Goal: Transaction & Acquisition: Purchase product/service

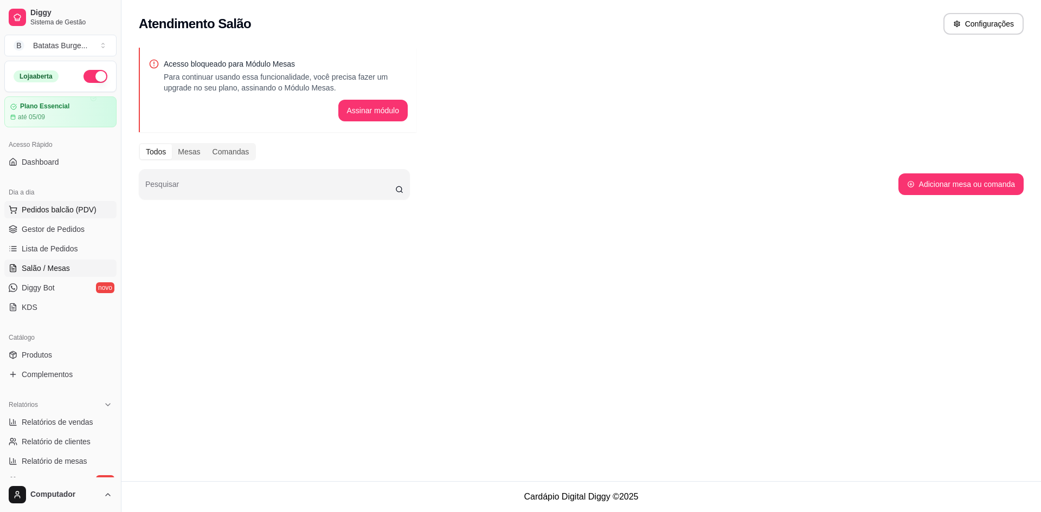
click at [38, 207] on span "Pedidos balcão (PDV)" at bounding box center [59, 209] width 75 height 11
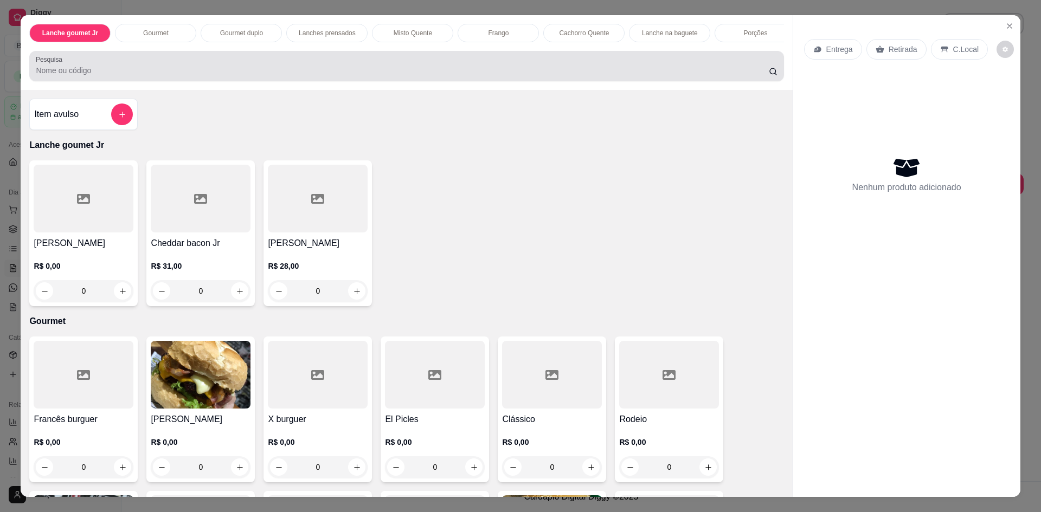
click at [196, 76] on input "Pesquisa" at bounding box center [402, 70] width 732 height 11
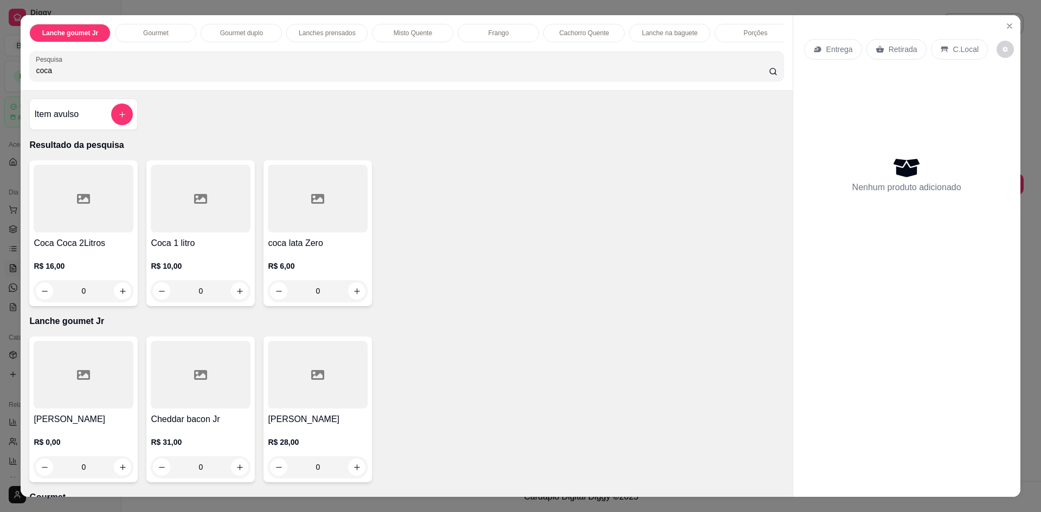
type input "coca"
click at [1001, 20] on button "Close" at bounding box center [1009, 25] width 17 height 17
click at [1002, 27] on button "Configurações" at bounding box center [983, 24] width 80 height 22
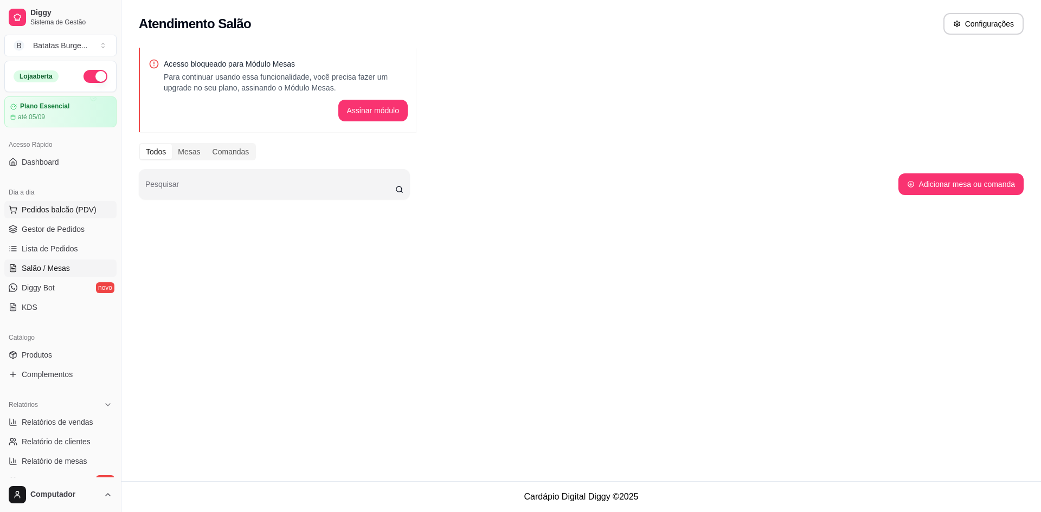
click at [17, 208] on icon at bounding box center [13, 209] width 9 height 9
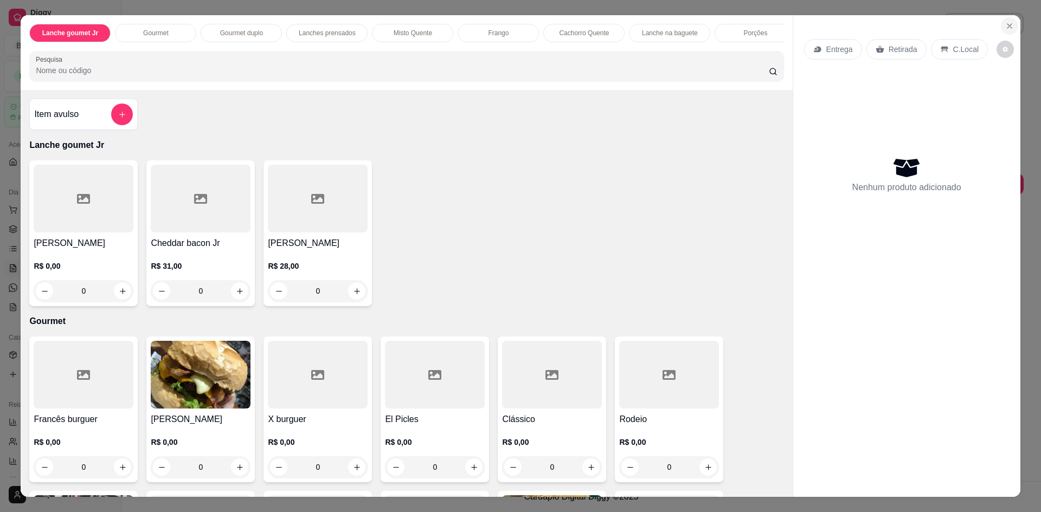
click at [1007, 29] on icon "Close" at bounding box center [1009, 26] width 9 height 9
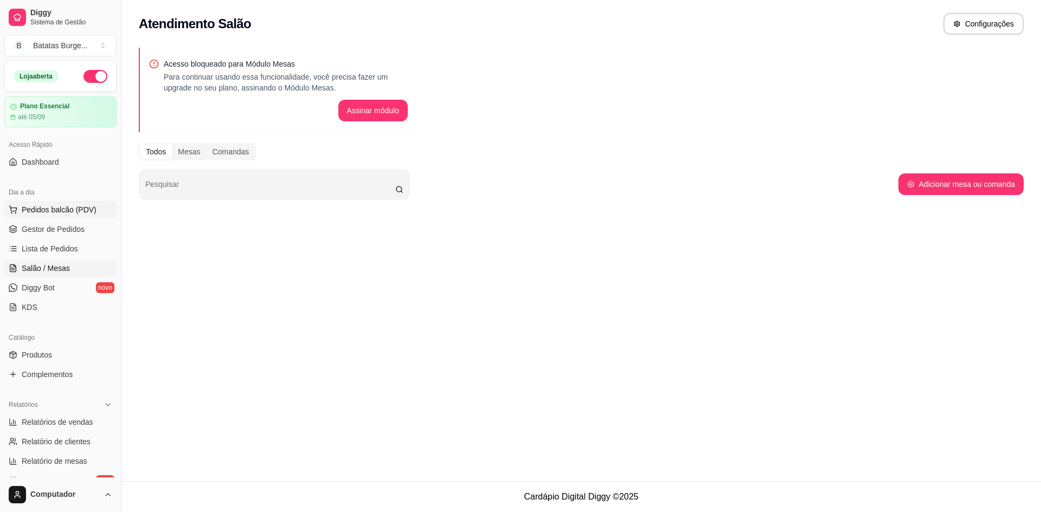
click at [59, 208] on span "Pedidos balcão (PDV)" at bounding box center [59, 209] width 75 height 11
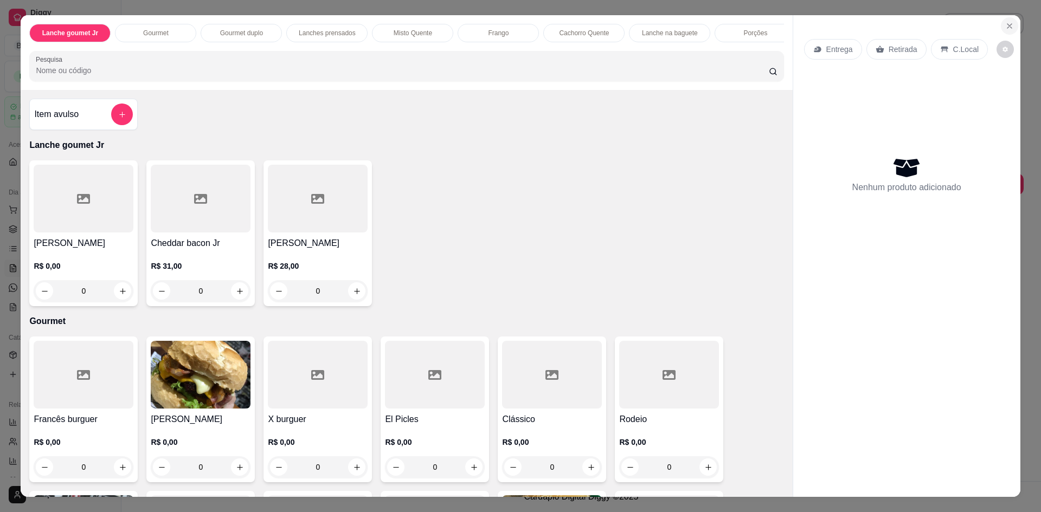
click at [1005, 28] on icon "Close" at bounding box center [1009, 26] width 9 height 9
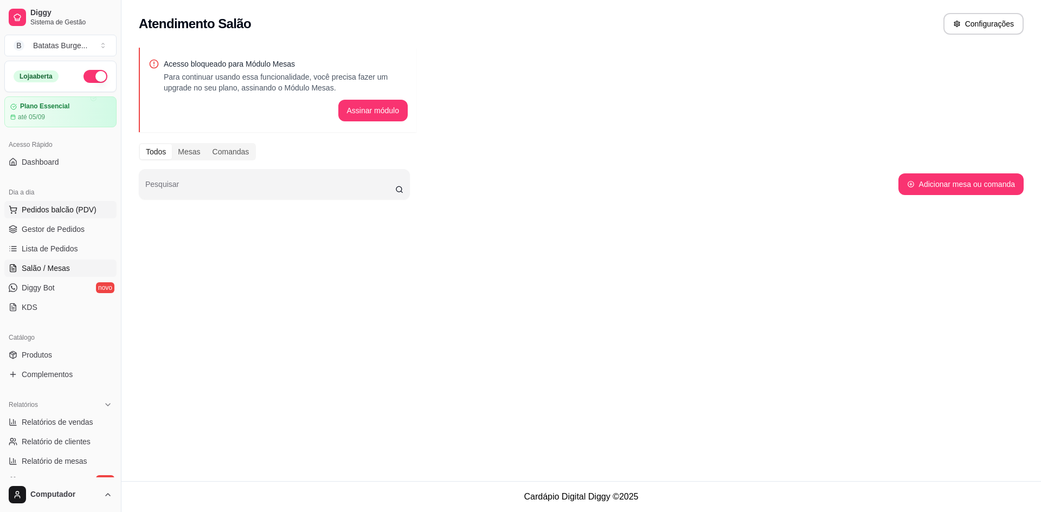
click at [77, 217] on button "Pedidos balcão (PDV)" at bounding box center [60, 209] width 112 height 17
click at [88, 221] on link "Gestor de Pedidos" at bounding box center [60, 229] width 112 height 17
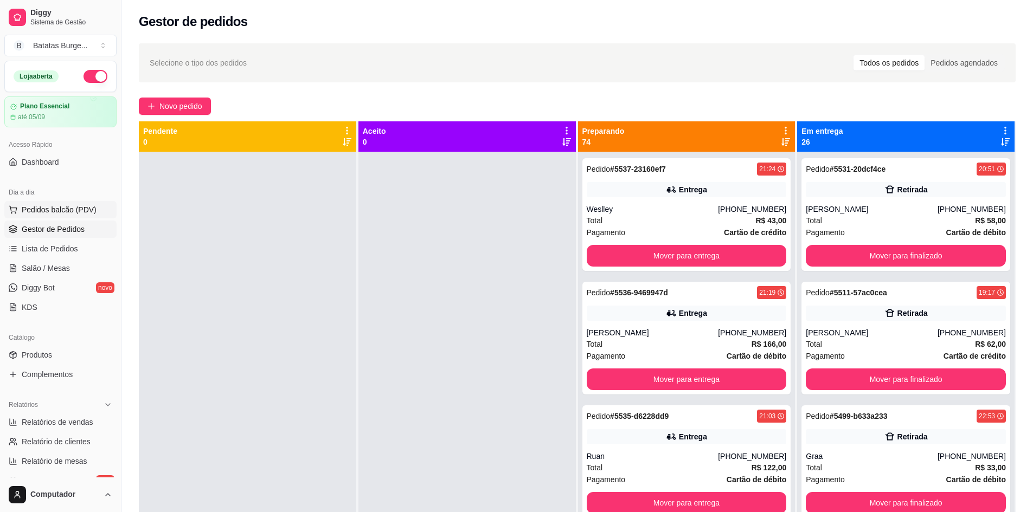
click at [53, 205] on span "Pedidos balcão (PDV)" at bounding box center [59, 209] width 75 height 11
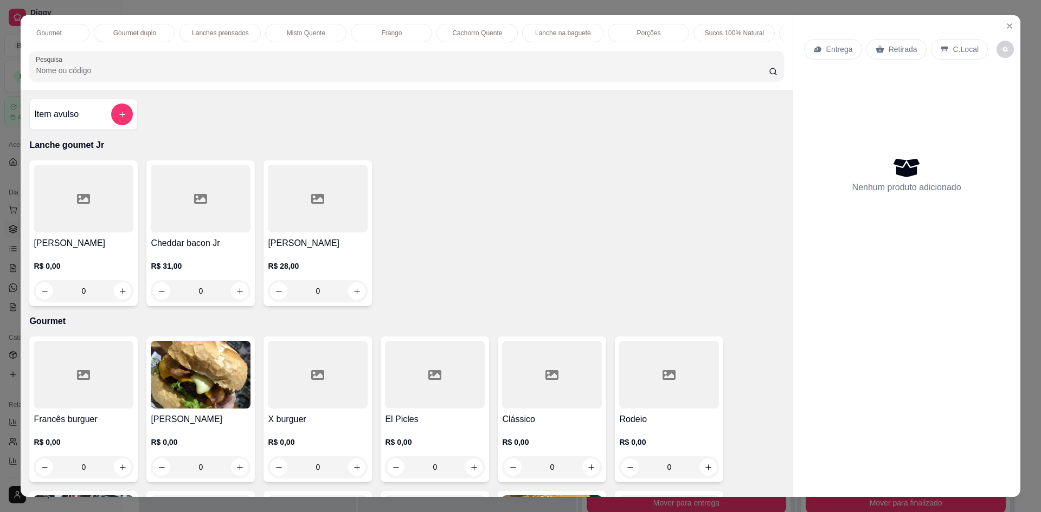
scroll to position [0, 526]
click at [482, 38] on div "Refrigerantes" at bounding box center [485, 33] width 81 height 18
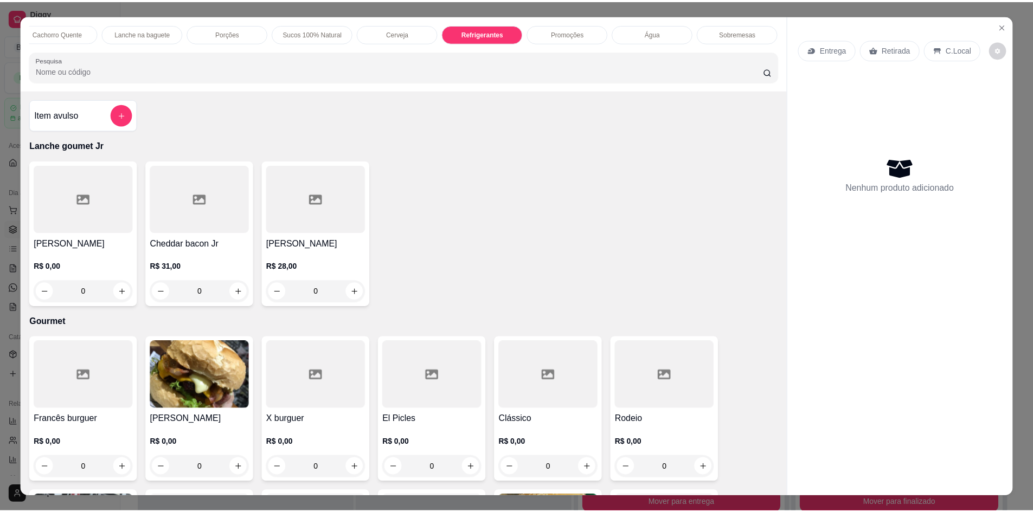
scroll to position [20, 0]
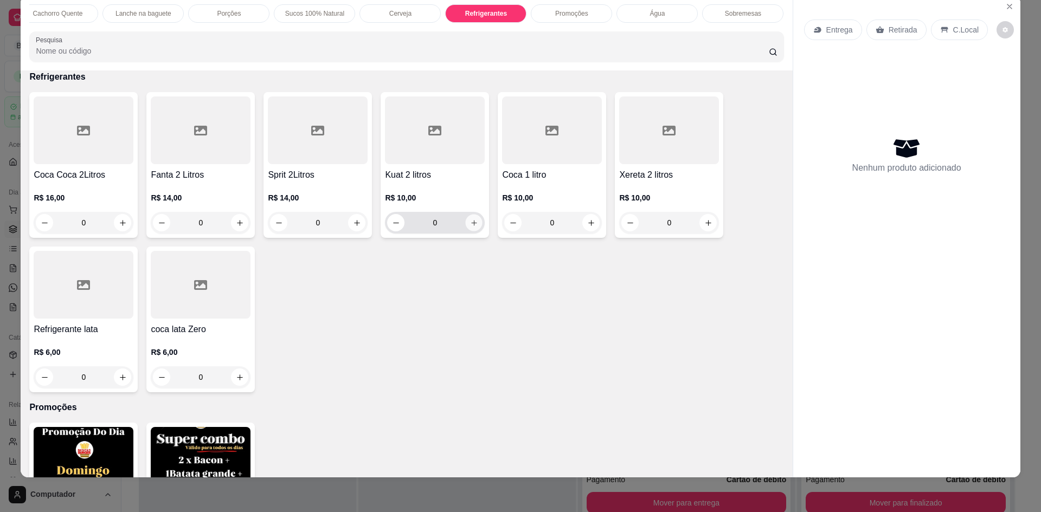
click at [470, 227] on icon "increase-product-quantity" at bounding box center [474, 223] width 8 height 8
type input "1"
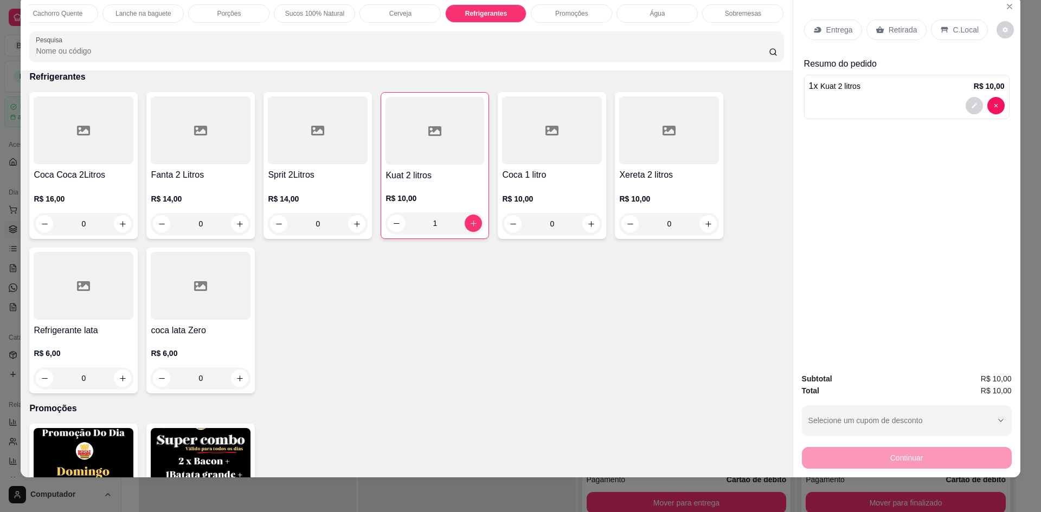
click at [911, 30] on div "Retirada" at bounding box center [896, 30] width 60 height 21
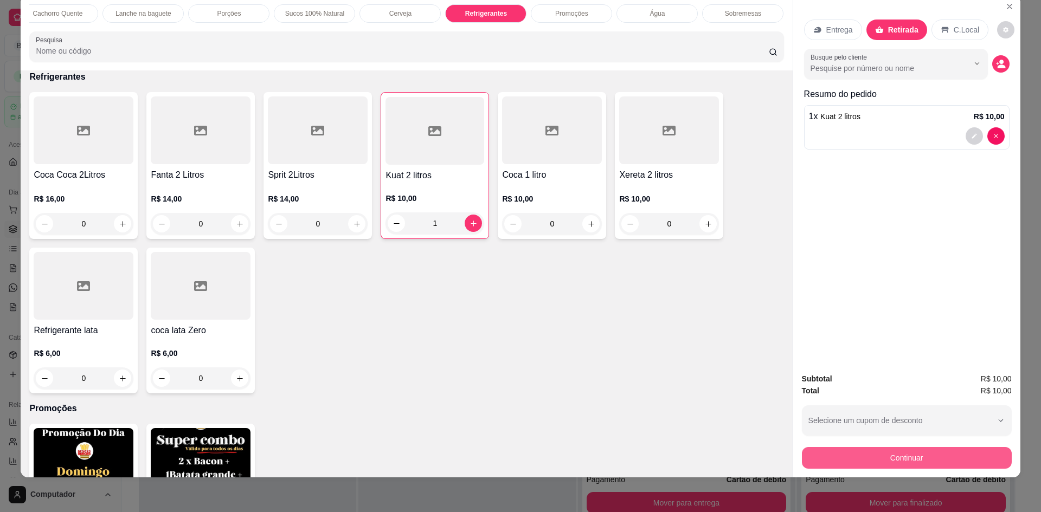
click at [923, 458] on button "Continuar" at bounding box center [907, 458] width 210 height 22
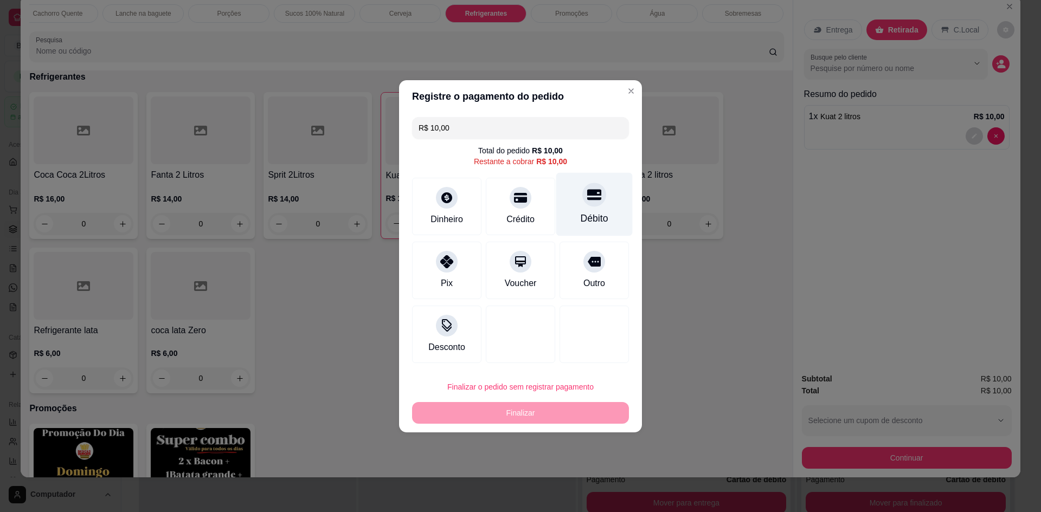
click at [596, 223] on div "Débito" at bounding box center [595, 218] width 28 height 14
type input "R$ 0,00"
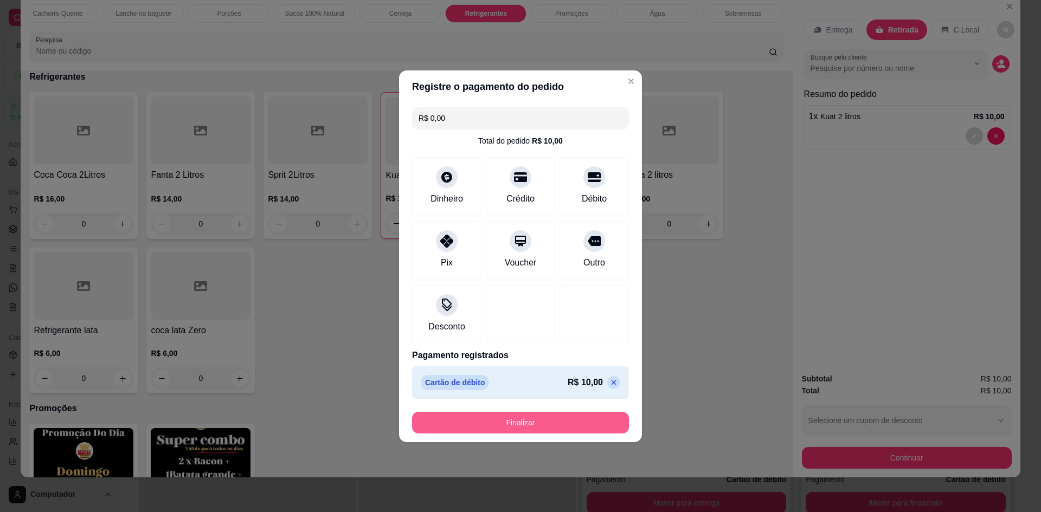
click at [524, 415] on button "Finalizar" at bounding box center [520, 423] width 217 height 22
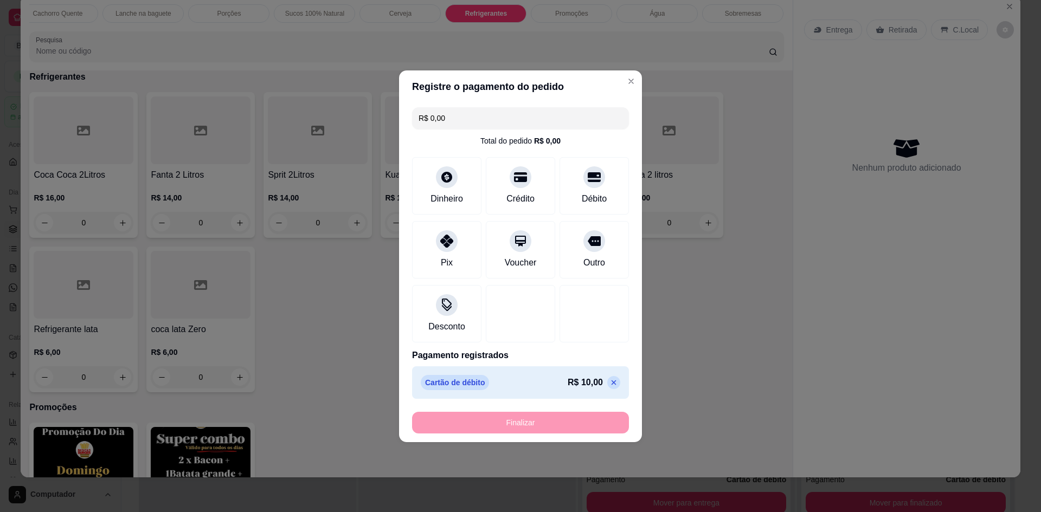
type input "0"
type input "-R$ 10,00"
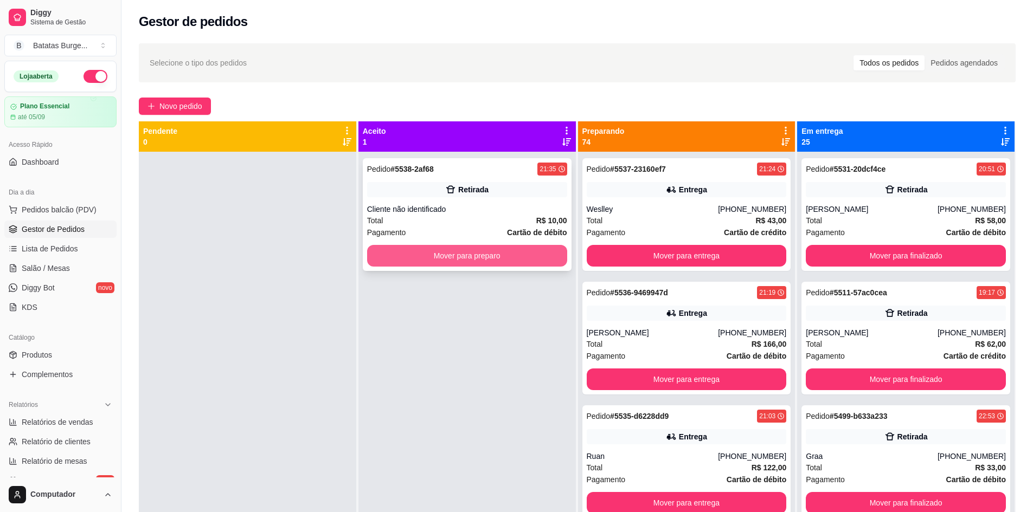
click at [472, 254] on button "Mover para preparo" at bounding box center [467, 256] width 200 height 22
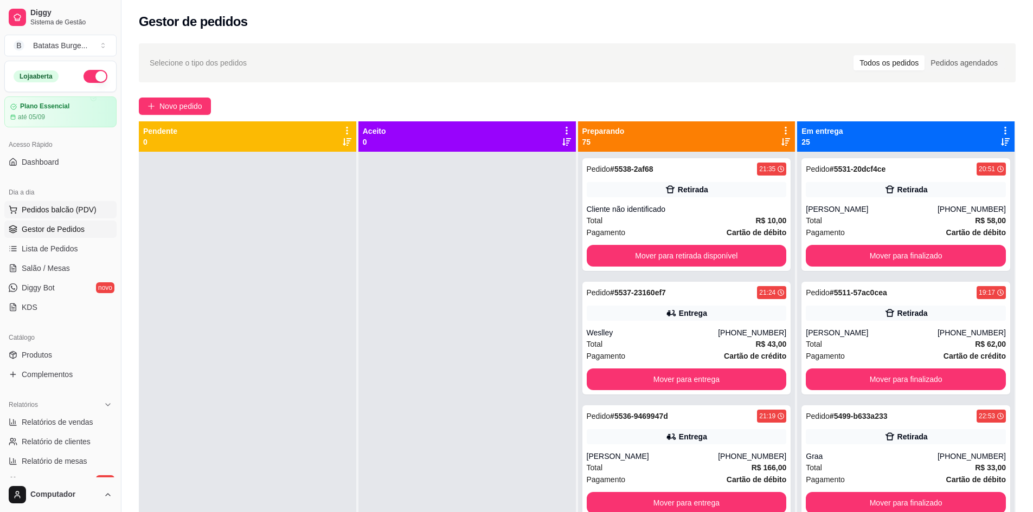
click at [65, 213] on span "Pedidos balcão (PDV)" at bounding box center [59, 209] width 75 height 11
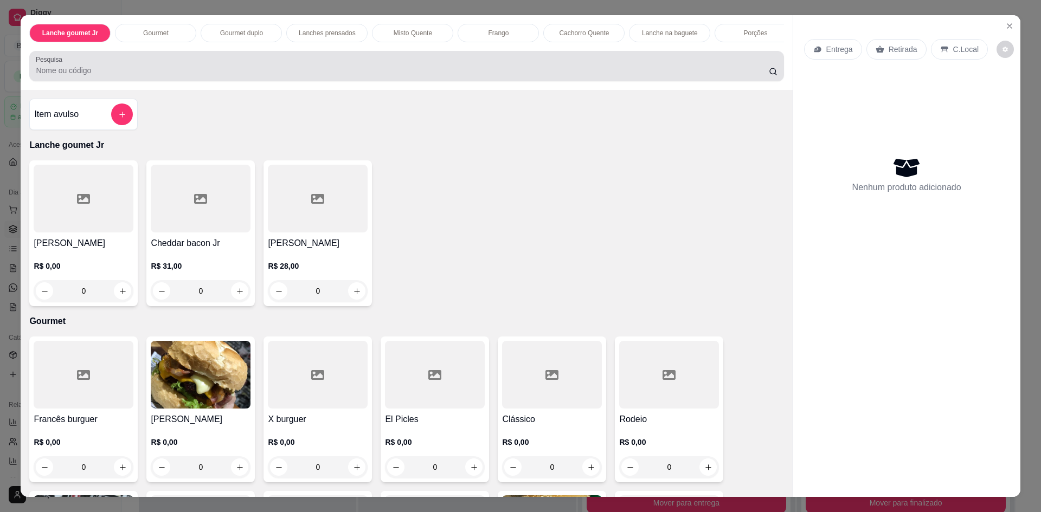
click at [154, 76] on input "Pesquisa" at bounding box center [402, 70] width 732 height 11
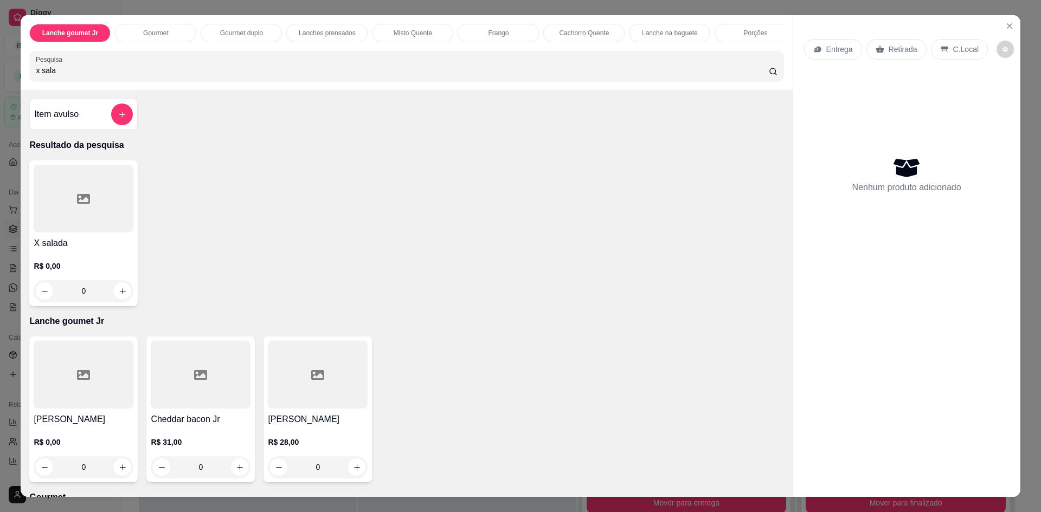
click at [90, 71] on div "x sala" at bounding box center [406, 66] width 741 height 22
type input "x egg"
click at [117, 302] on div "0" at bounding box center [84, 291] width 100 height 22
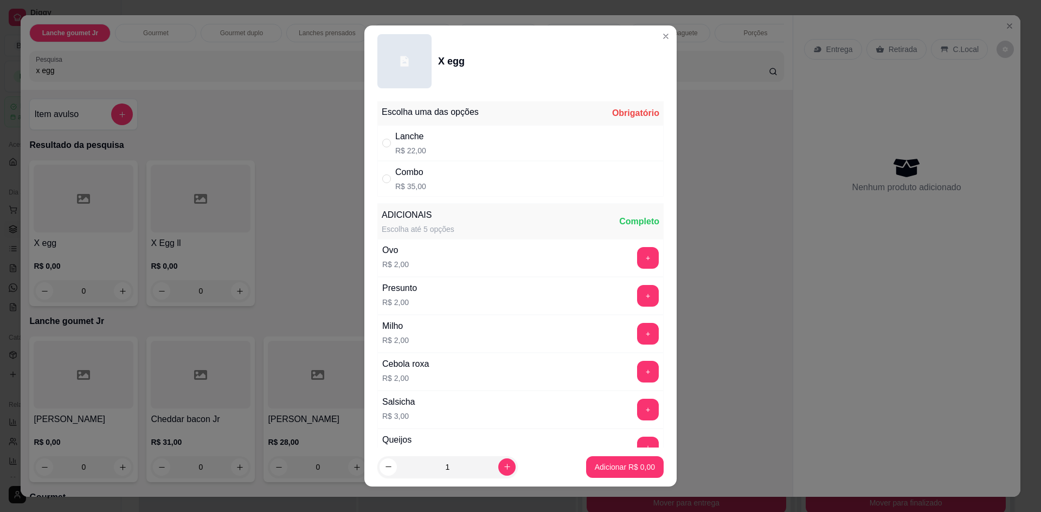
click at [434, 151] on div "Lanche R$ 22,00" at bounding box center [520, 143] width 286 height 36
radio input "true"
click at [621, 475] on button "Adicionar R$ 22,00" at bounding box center [623, 467] width 82 height 22
type input "1"
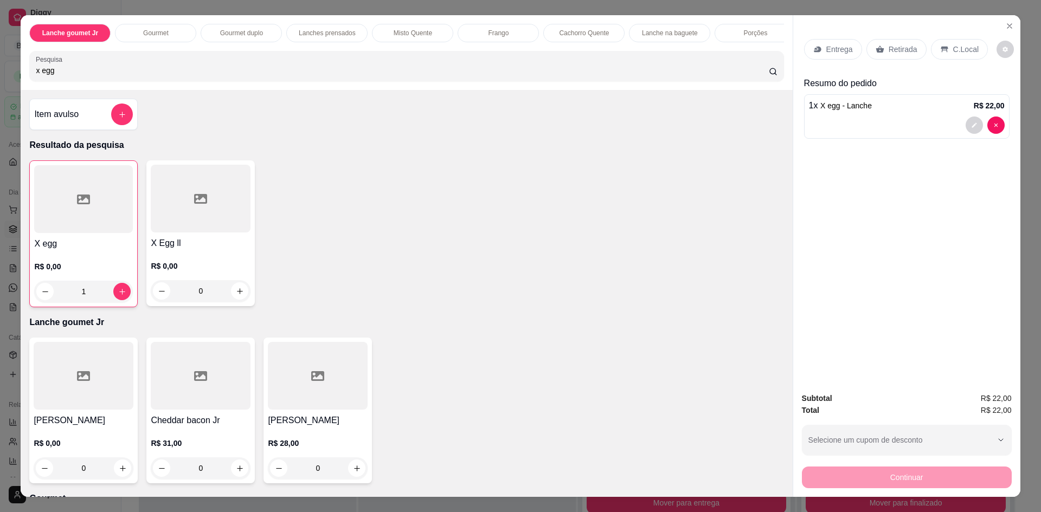
click at [62, 76] on input "x egg" at bounding box center [402, 70] width 732 height 11
type input "x tudo"
click at [120, 302] on div "0" at bounding box center [84, 291] width 100 height 22
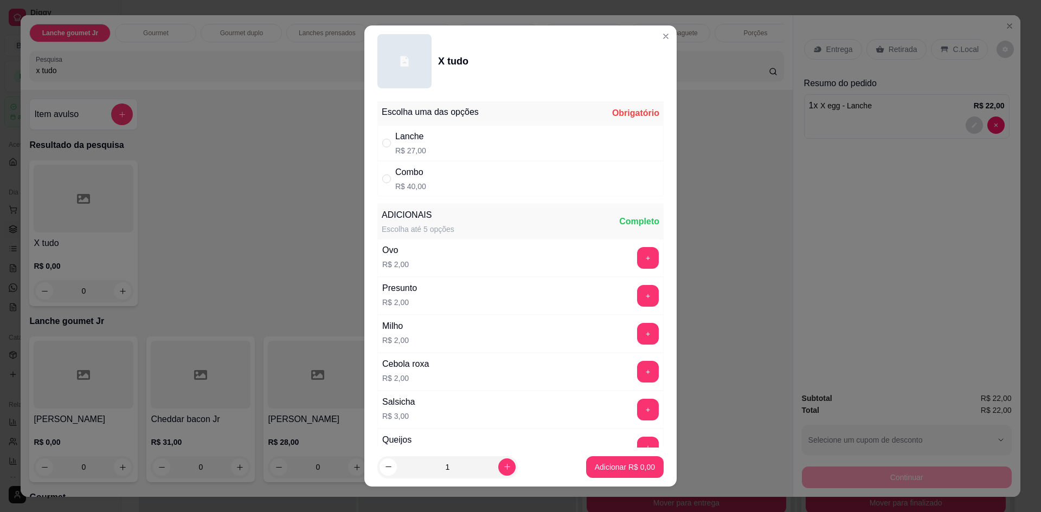
click at [480, 158] on div "Lanche R$ 27,00" at bounding box center [520, 143] width 286 height 36
radio input "true"
click at [611, 465] on p "Adicionar R$ 27,00" at bounding box center [622, 467] width 63 height 10
type input "1"
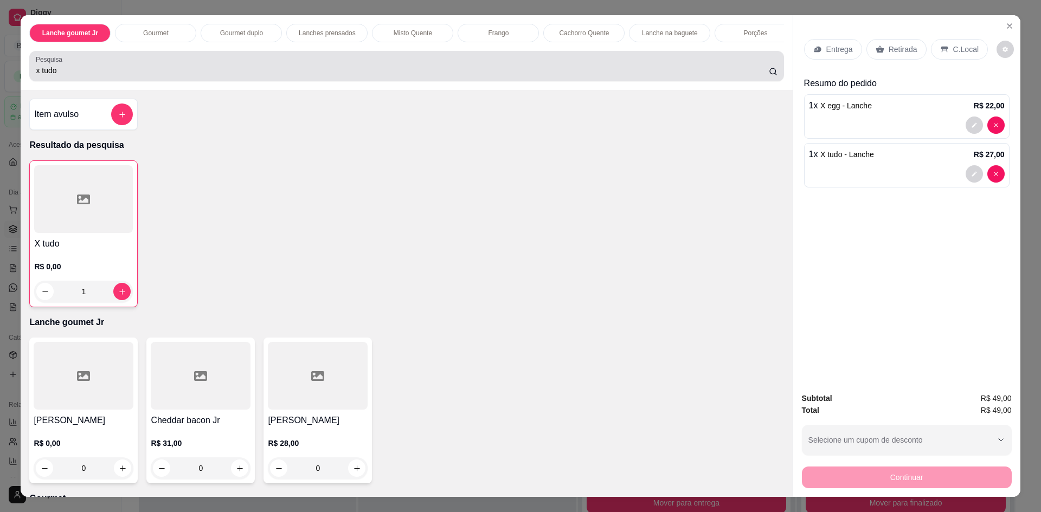
click at [111, 74] on input "x tudo" at bounding box center [402, 70] width 732 height 11
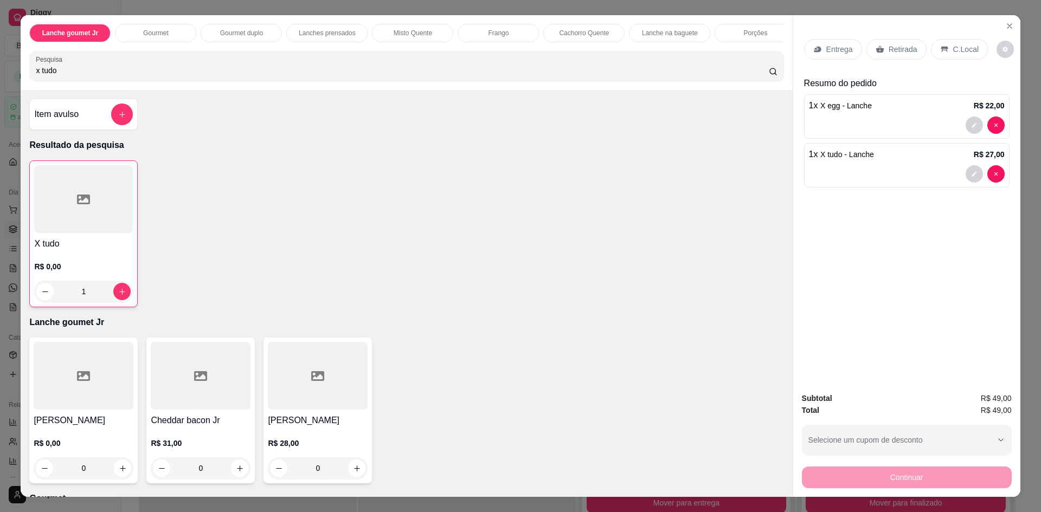
drag, startPoint x: 88, startPoint y: 76, endPoint x: 0, endPoint y: 70, distance: 88.0
click at [0, 70] on div "Lanche goumet Jr Gourmet Gourmet duplo Lanches prensados Misto Quente Frango Ca…" at bounding box center [520, 256] width 1041 height 512
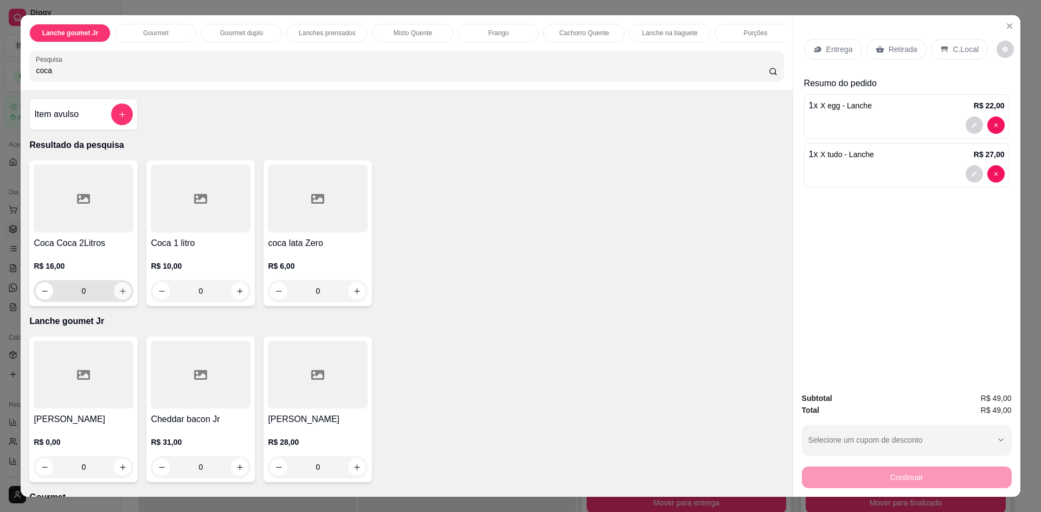
type input "coca"
click at [119, 300] on button "increase-product-quantity" at bounding box center [122, 290] width 17 height 17
type input "1"
click at [948, 56] on div "C.Local" at bounding box center [959, 49] width 57 height 21
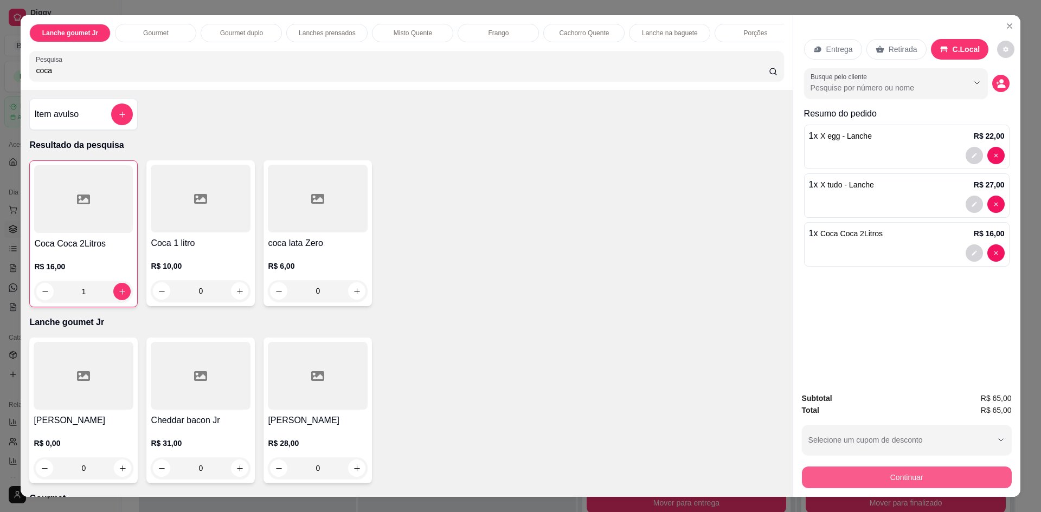
click at [884, 477] on button "Continuar" at bounding box center [907, 478] width 210 height 22
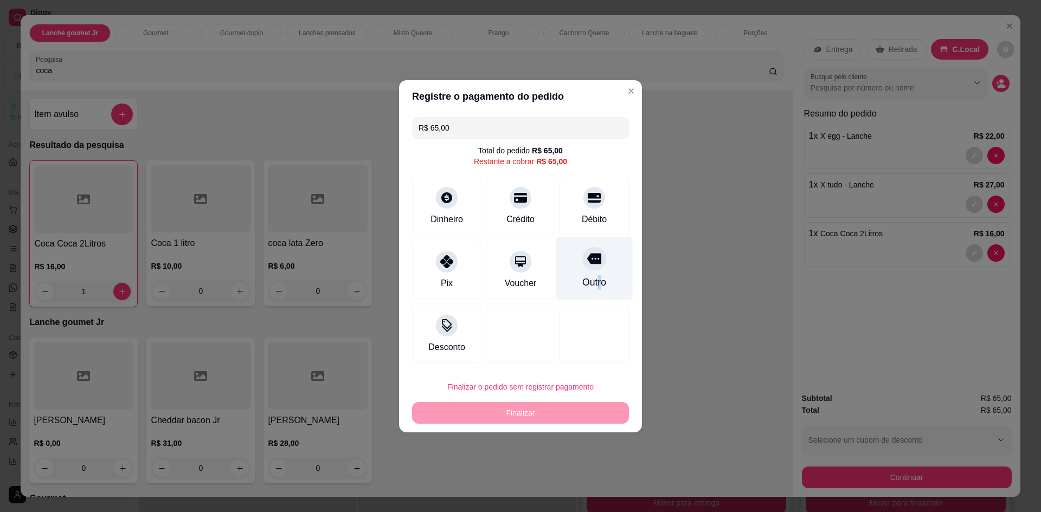
click at [593, 279] on div "Outro" at bounding box center [594, 282] width 24 height 14
type input "R$ 0,00"
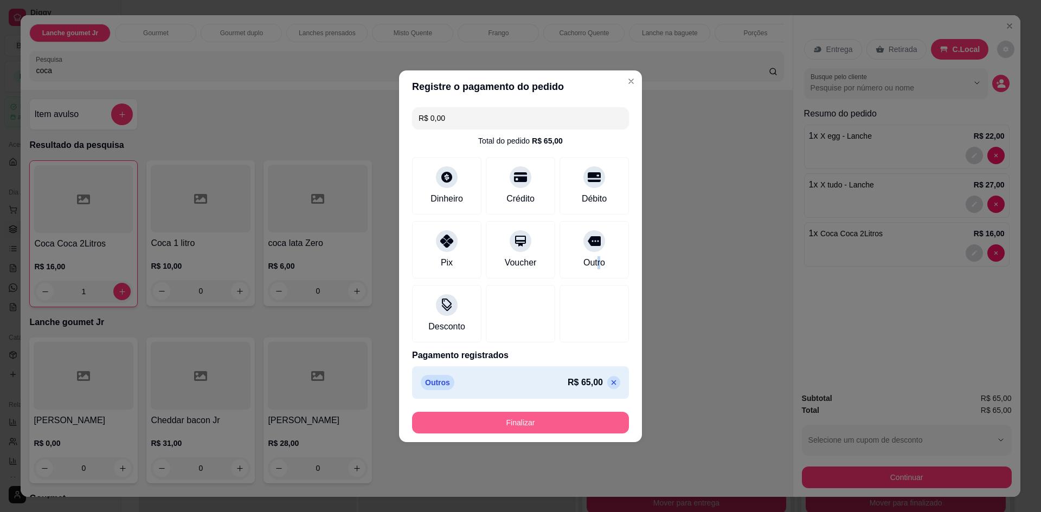
click at [517, 427] on button "Finalizar" at bounding box center [520, 423] width 217 height 22
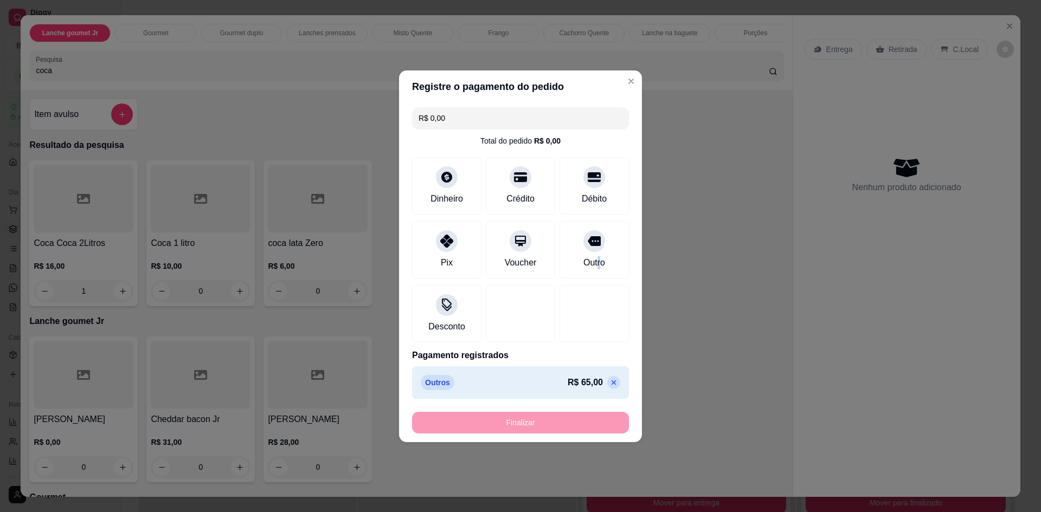
type input "0"
type input "-R$ 65,00"
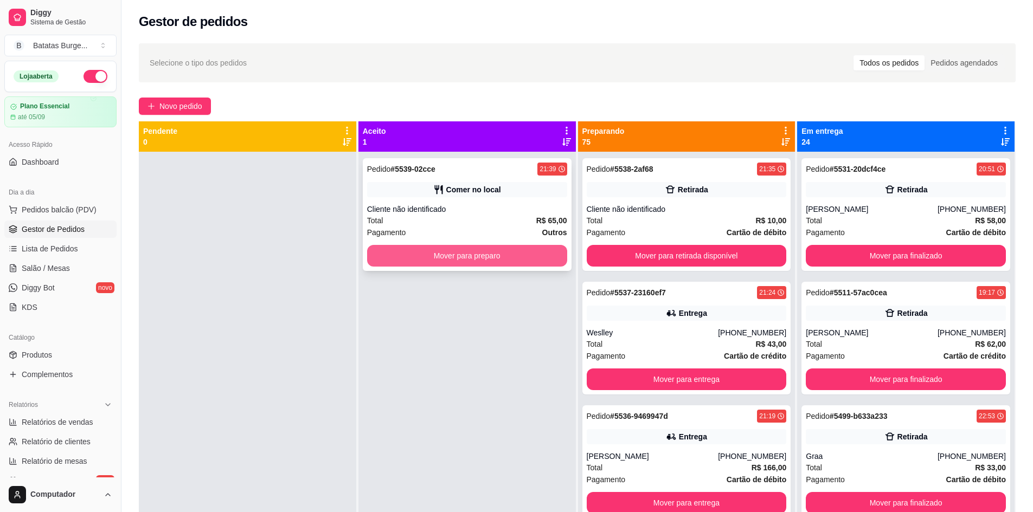
click at [477, 251] on button "Mover para preparo" at bounding box center [467, 256] width 200 height 22
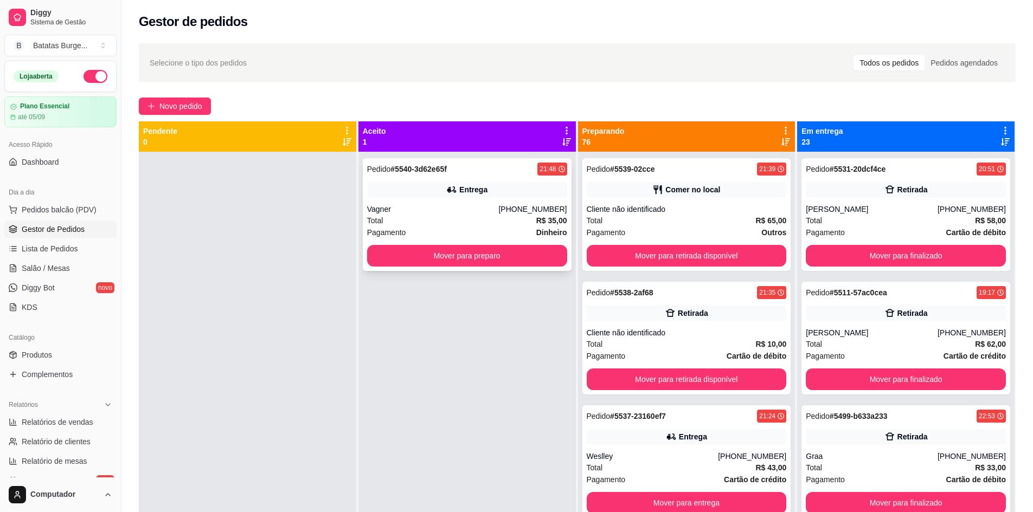
click at [484, 270] on div "Pedido # 5540-3d62e65f 21:48 Entrega Vagner [PHONE_NUMBER] Total R$ 35,00 Pagam…" at bounding box center [467, 214] width 209 height 113
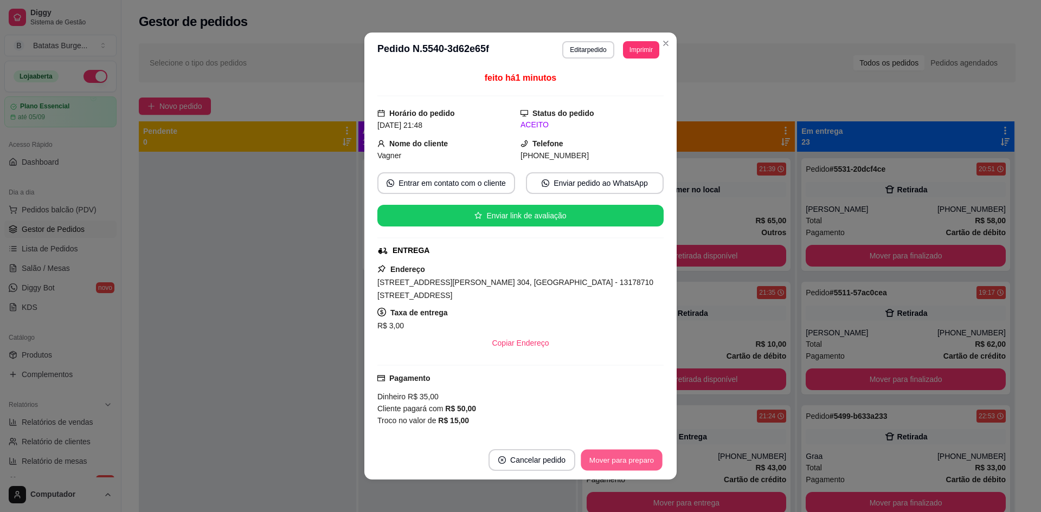
click at [608, 467] on button "Mover para preparo" at bounding box center [621, 460] width 81 height 21
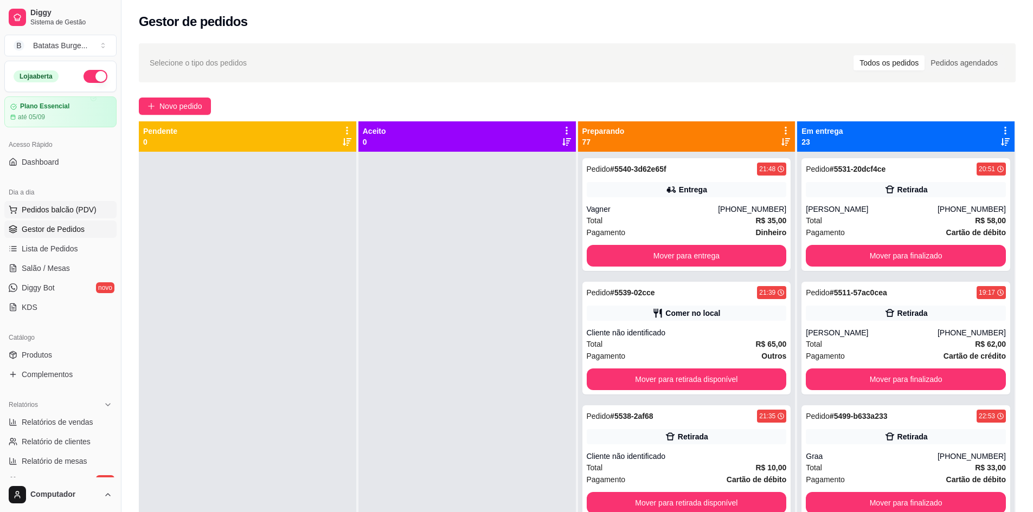
click at [46, 208] on span "Pedidos balcão (PDV)" at bounding box center [59, 209] width 75 height 11
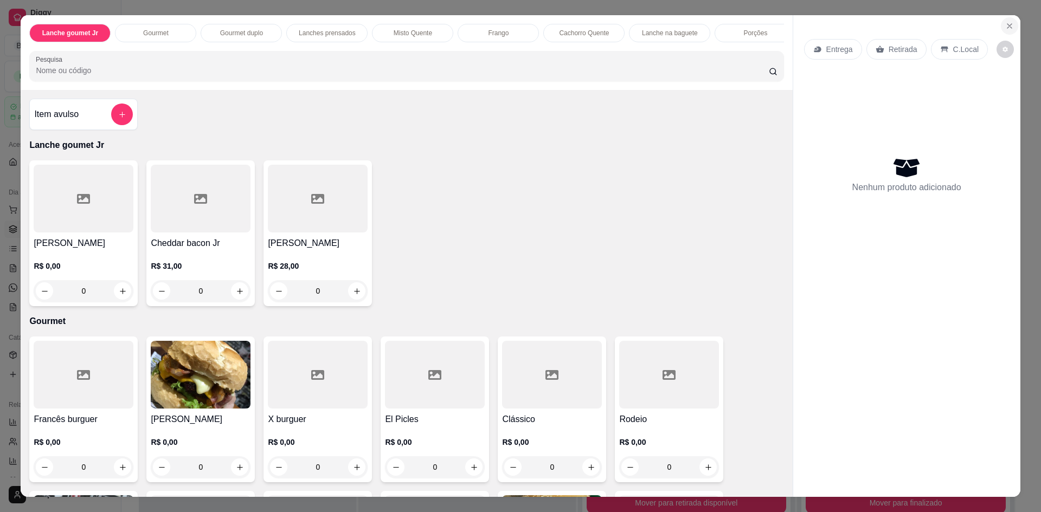
click at [1009, 24] on button "Close" at bounding box center [1009, 25] width 17 height 17
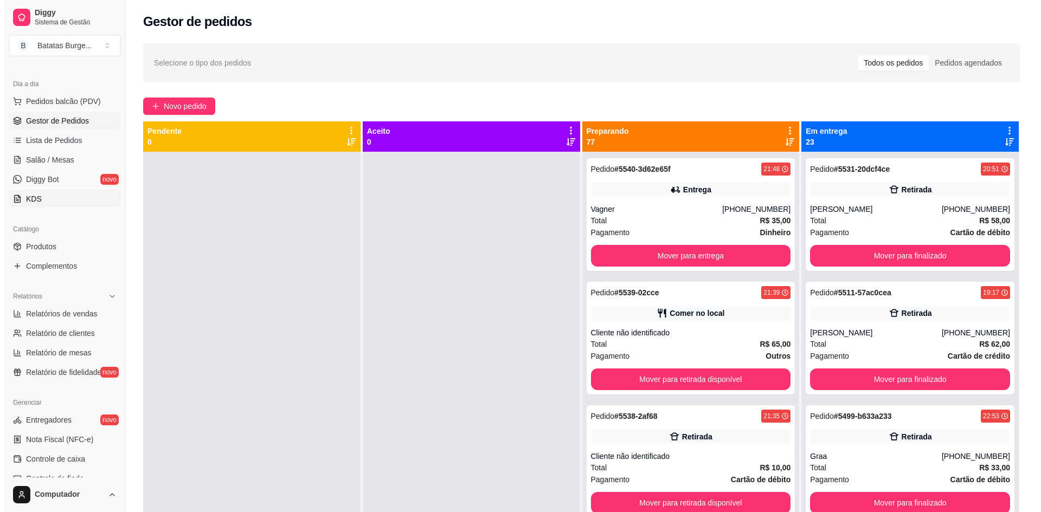
scroll to position [163, 0]
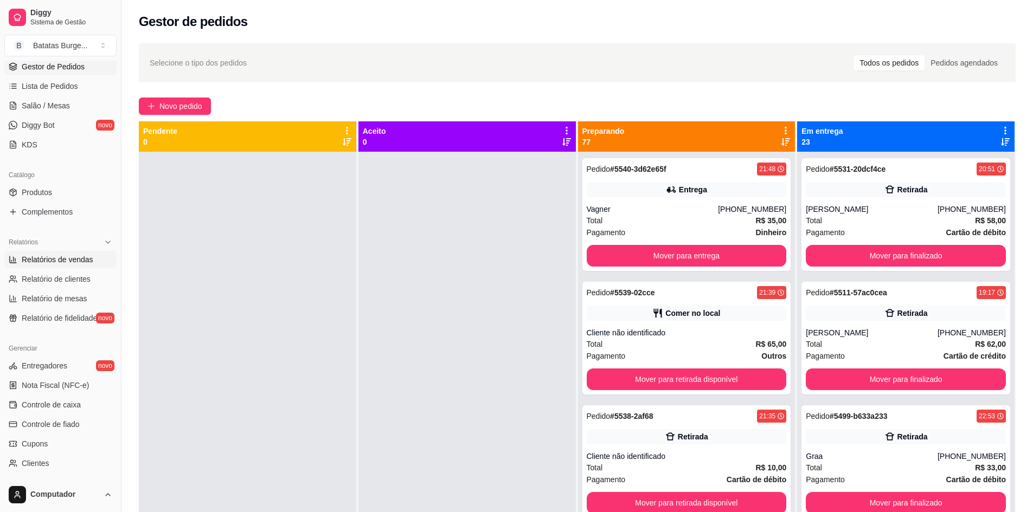
click at [85, 259] on span "Relatórios de vendas" at bounding box center [58, 259] width 72 height 11
select select "ALL"
select select "0"
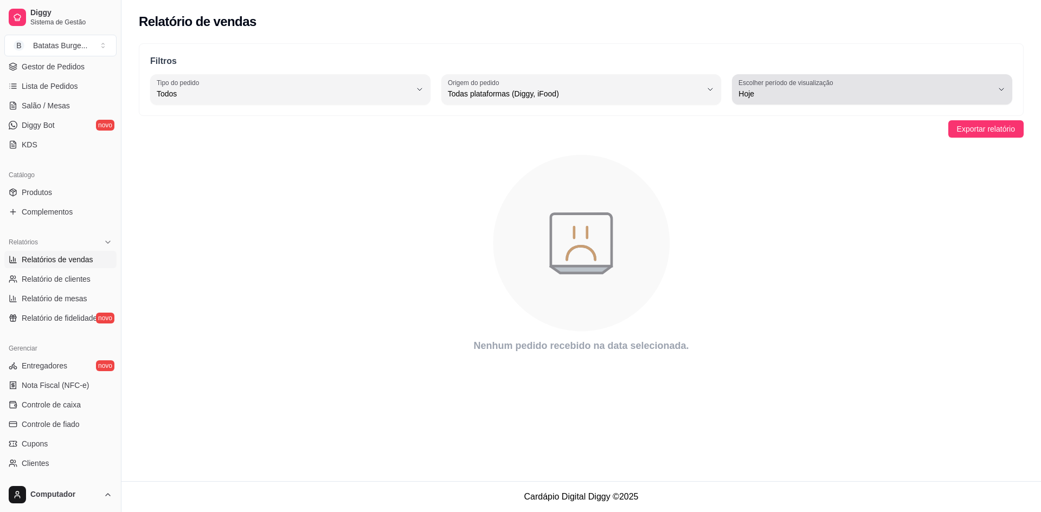
click at [999, 94] on button "Escolher período de visualização Hoje" at bounding box center [872, 89] width 280 height 30
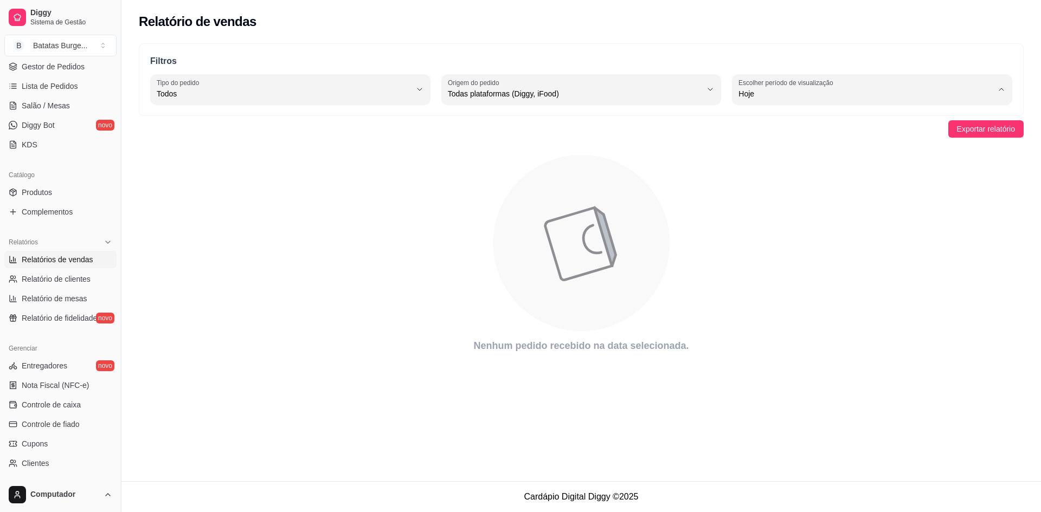
click at [883, 120] on span "Hoje" at bounding box center [867, 119] width 242 height 10
click at [962, 134] on span "Exportar relatório" at bounding box center [986, 129] width 58 height 12
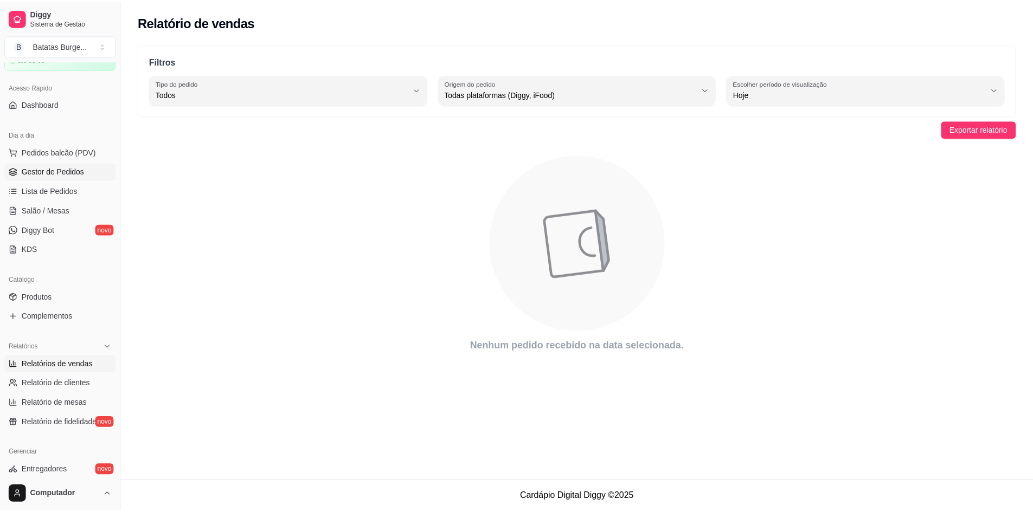
scroll to position [54, 0]
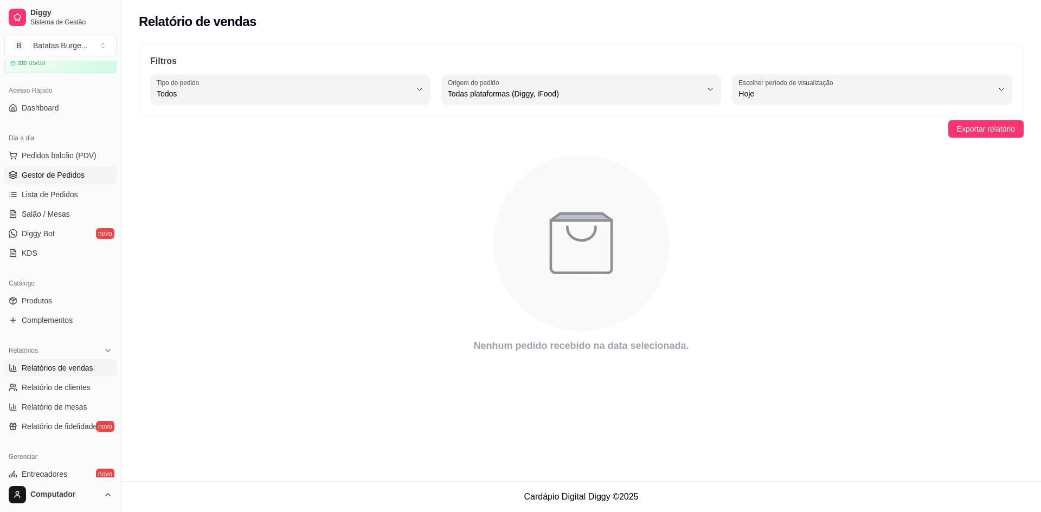
click at [48, 171] on span "Gestor de Pedidos" at bounding box center [53, 175] width 63 height 11
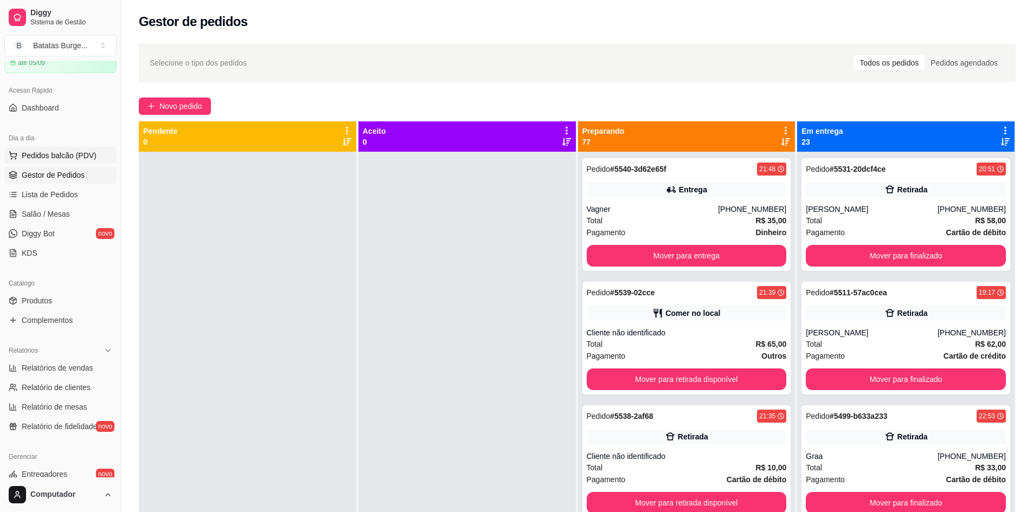
click at [54, 151] on span "Pedidos balcão (PDV)" at bounding box center [59, 155] width 75 height 11
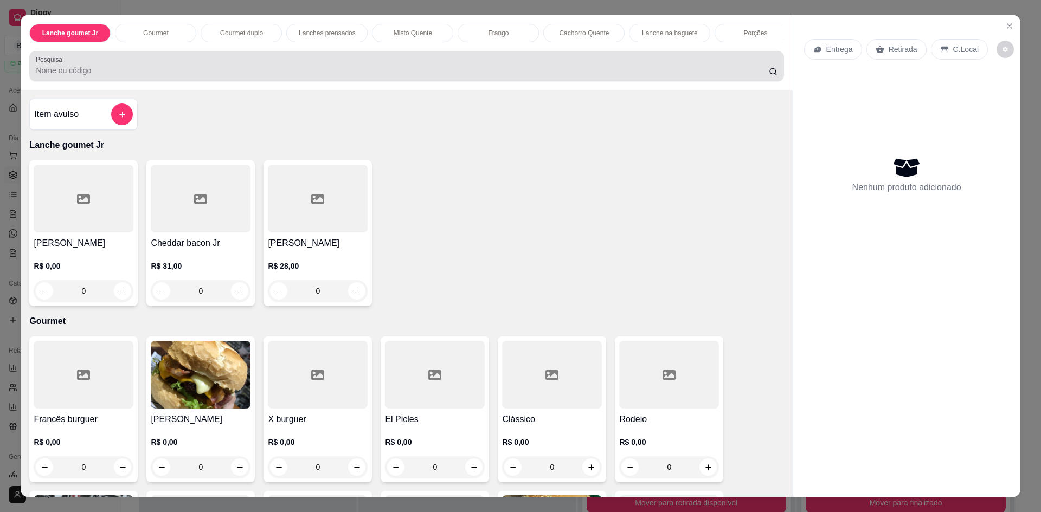
click at [59, 73] on div at bounding box center [406, 66] width 741 height 22
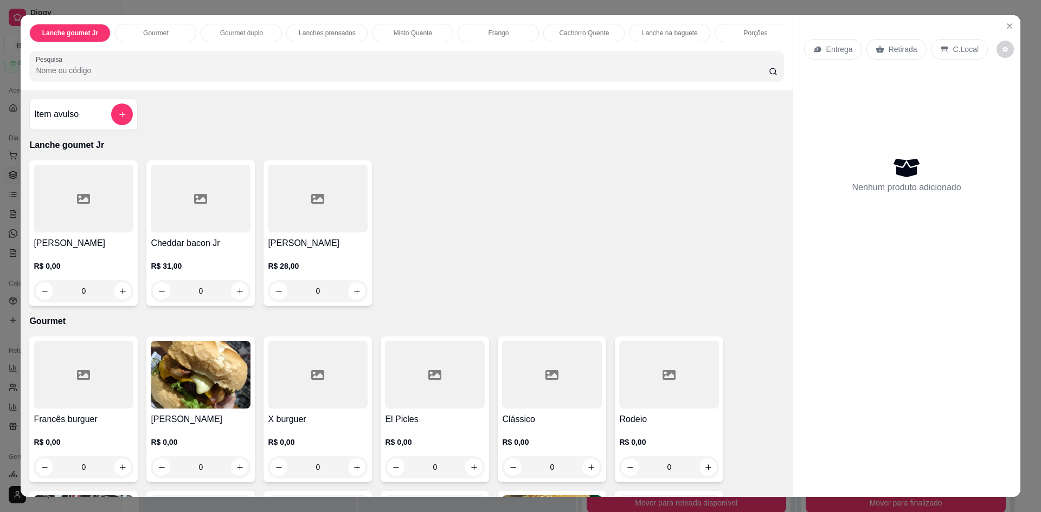
drag, startPoint x: 61, startPoint y: 76, endPoint x: 57, endPoint y: 94, distance: 18.3
click at [62, 76] on input "Pesquisa" at bounding box center [402, 70] width 732 height 11
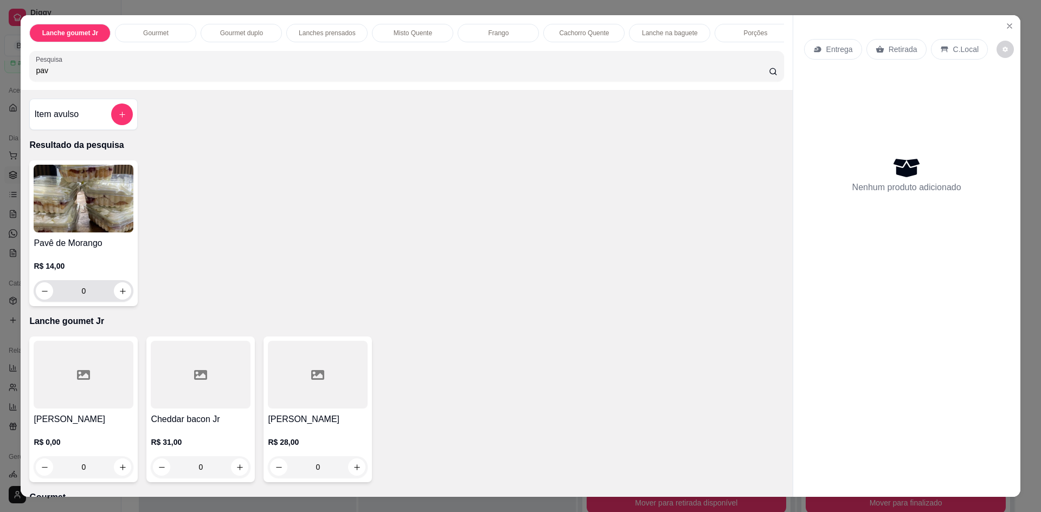
type input "pav"
click at [125, 302] on div "0" at bounding box center [83, 291] width 95 height 22
click at [120, 300] on button "increase-product-quantity" at bounding box center [122, 290] width 17 height 17
type input "1"
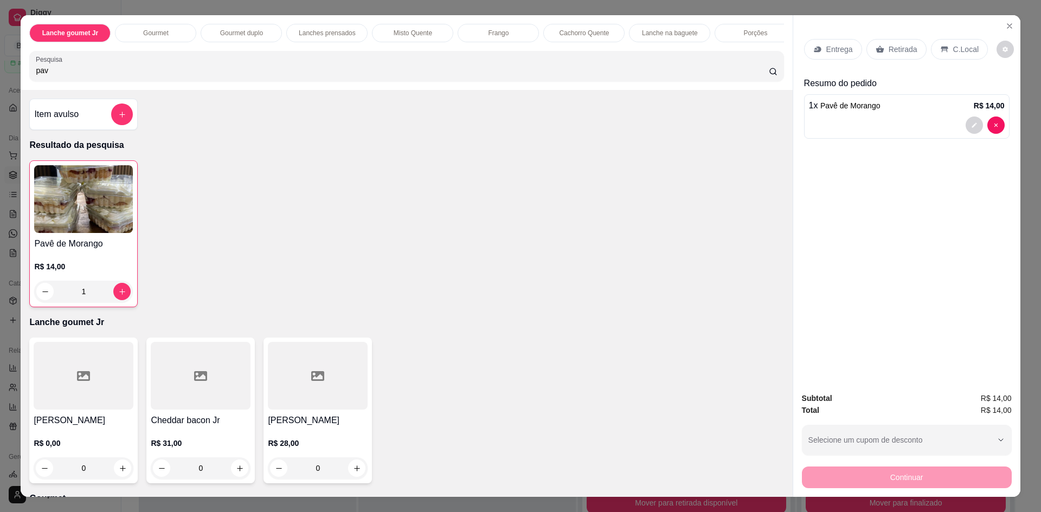
click at [124, 75] on input "pav" at bounding box center [402, 70] width 732 height 11
type input "p"
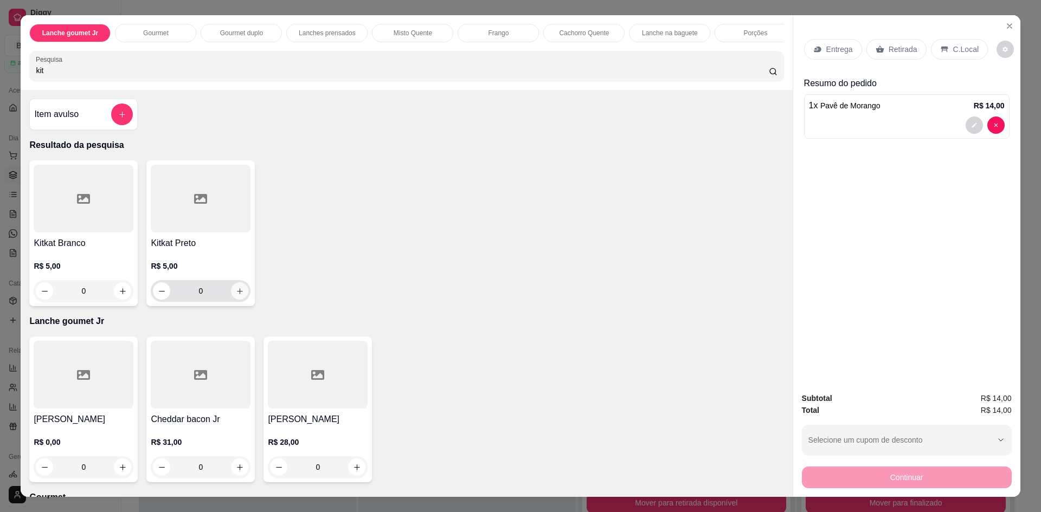
type input "kit"
click at [241, 298] on button "increase-product-quantity" at bounding box center [239, 290] width 17 height 17
type input "1"
click at [890, 56] on div "Retirada" at bounding box center [896, 49] width 60 height 21
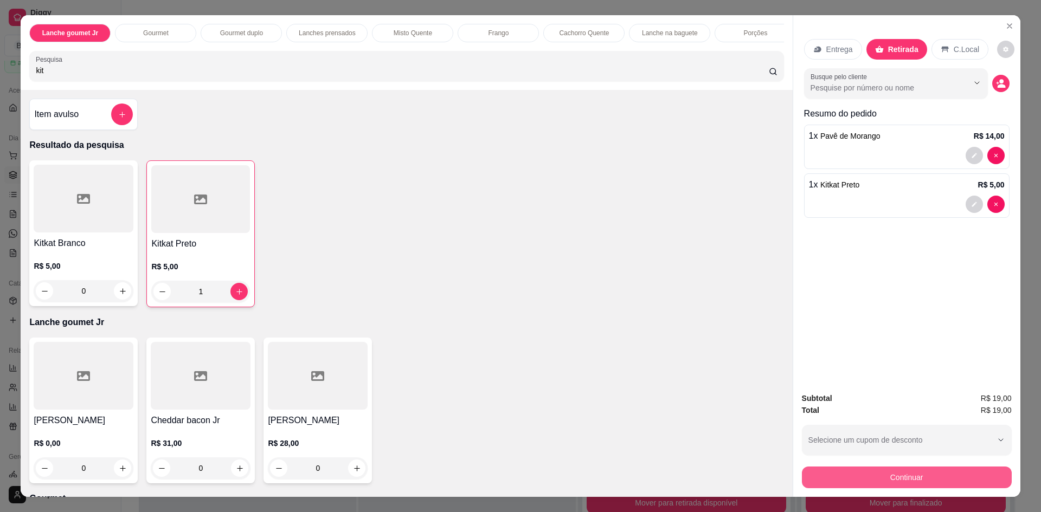
click at [849, 480] on button "Continuar" at bounding box center [907, 478] width 210 height 22
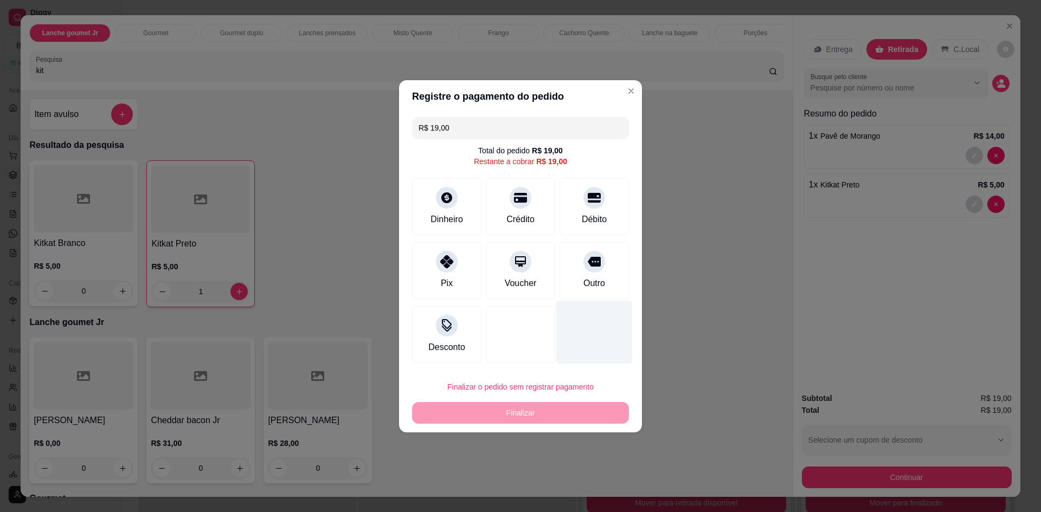
drag, startPoint x: 577, startPoint y: 271, endPoint x: 578, endPoint y: 285, distance: 14.1
click at [581, 271] on div "Outro" at bounding box center [593, 270] width 69 height 57
type input "R$ 0,00"
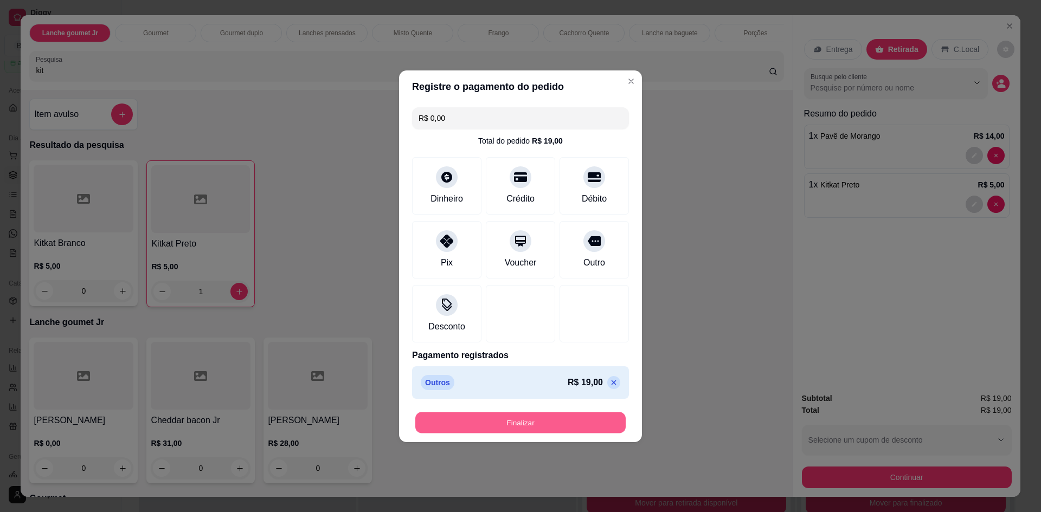
click at [510, 422] on button "Finalizar" at bounding box center [520, 422] width 210 height 21
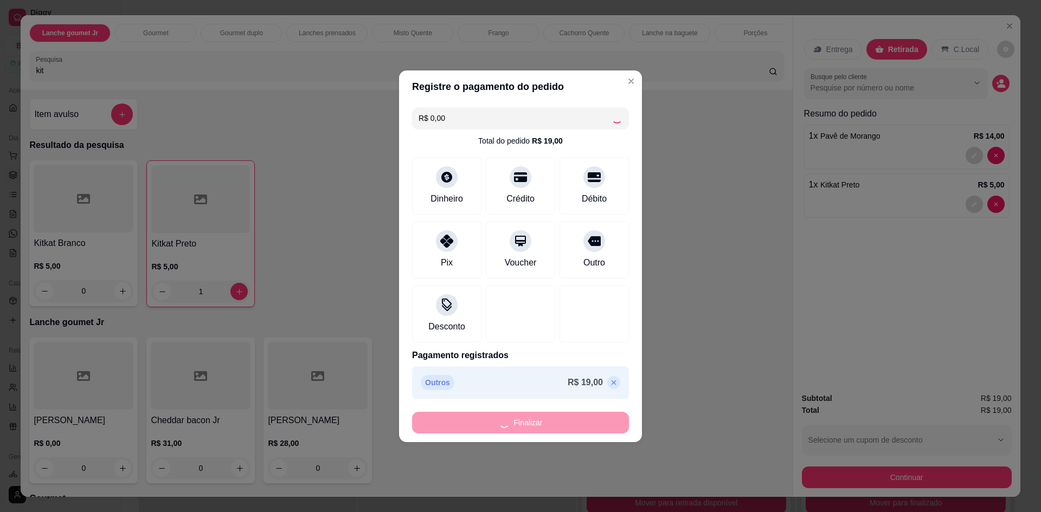
type input "0"
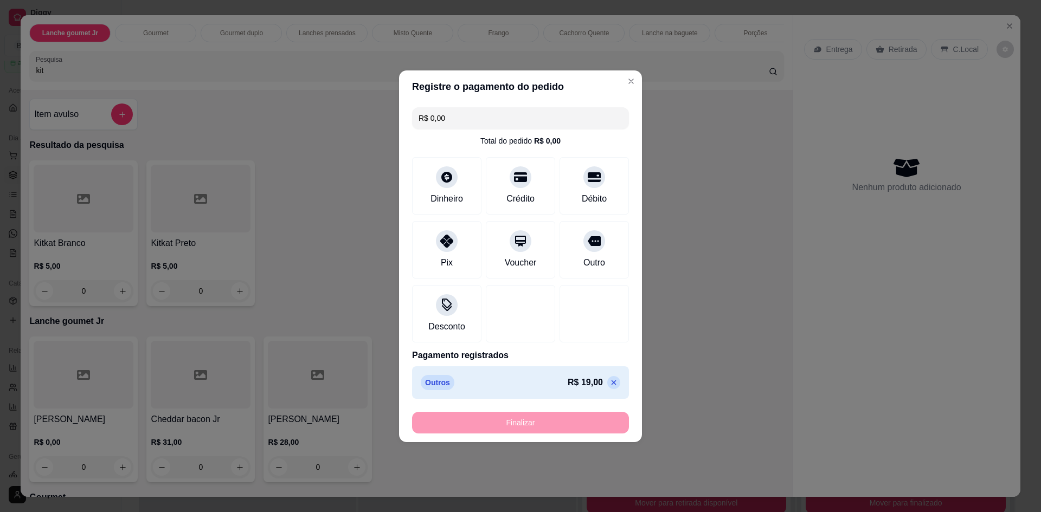
type input "-R$ 19,00"
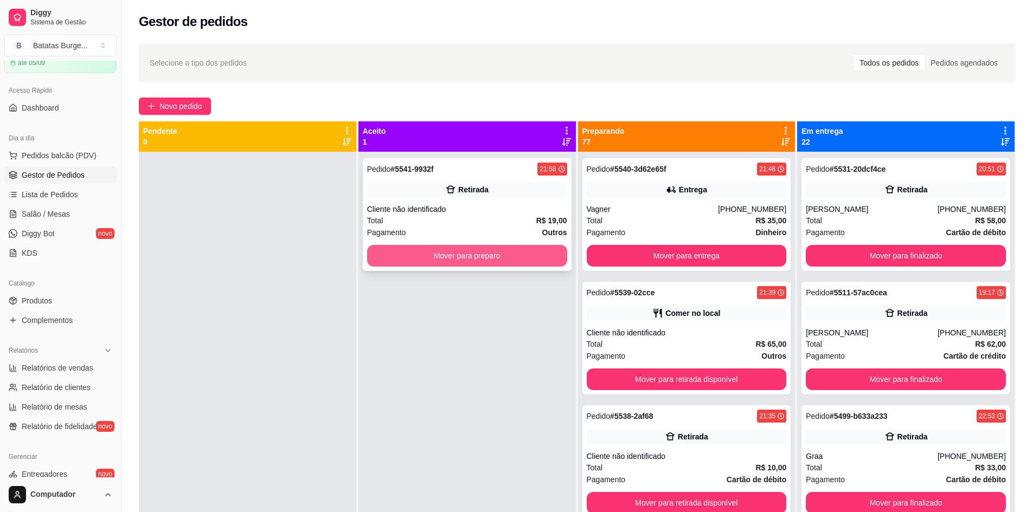
click at [455, 243] on div "Pedido # 5541-9932f 21:58 Retirada Cliente não identificado Total R$ 19,00 Paga…" at bounding box center [467, 214] width 209 height 113
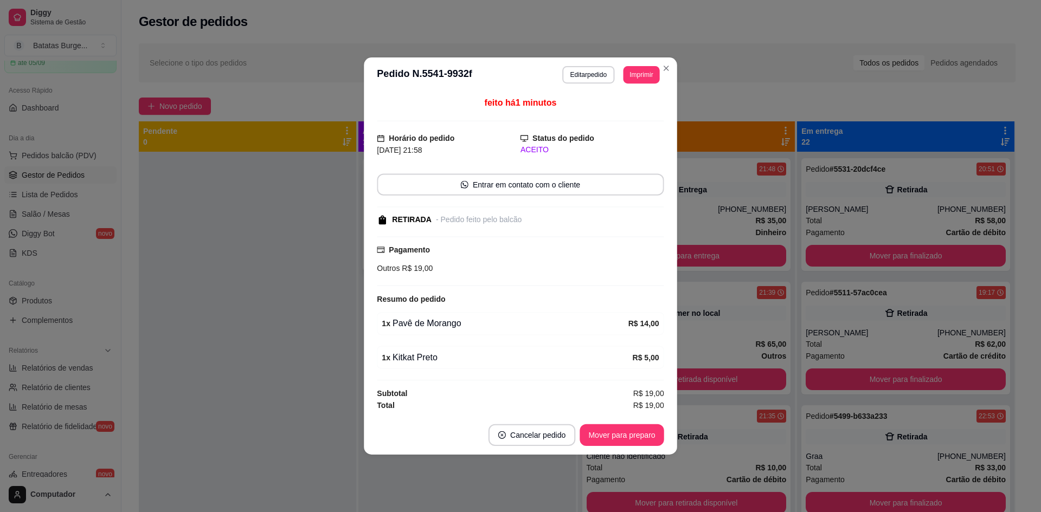
click at [452, 265] on div "Outros R$ 19,00" at bounding box center [520, 268] width 287 height 12
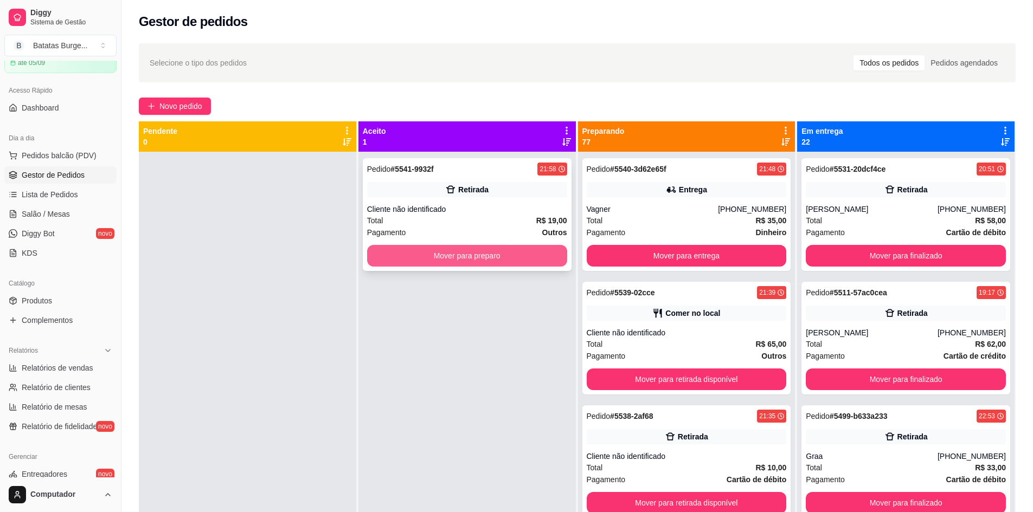
click at [454, 249] on button "Mover para preparo" at bounding box center [467, 256] width 200 height 22
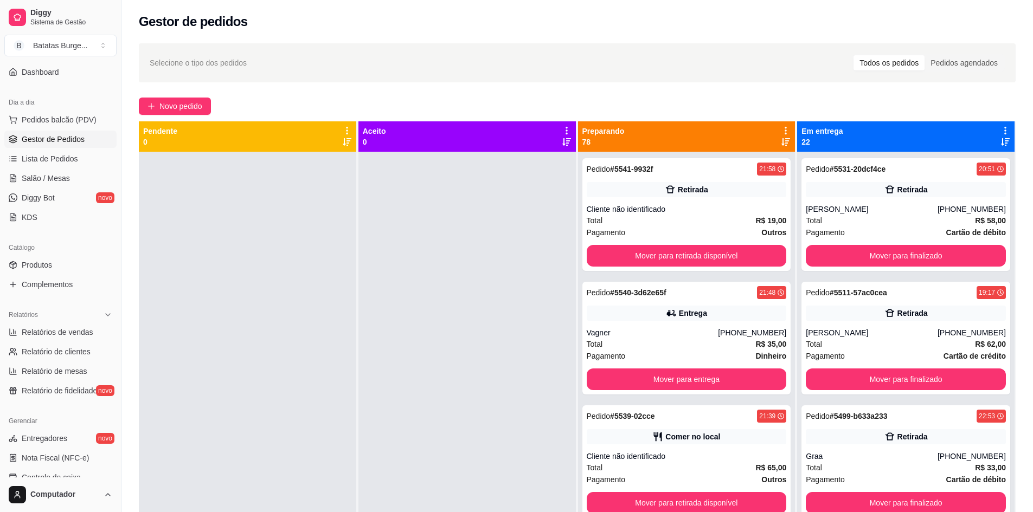
scroll to position [108, 0]
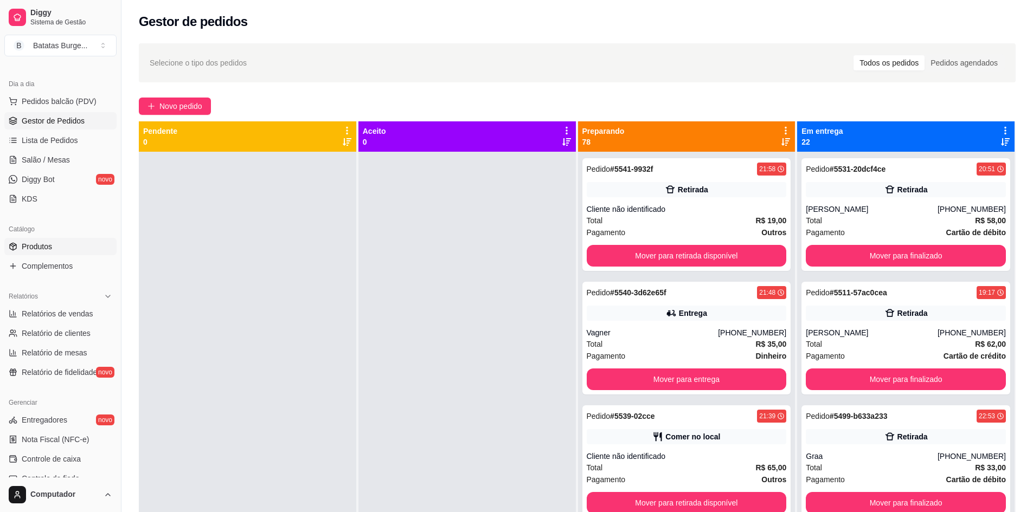
click at [50, 243] on span "Produtos" at bounding box center [37, 246] width 30 height 11
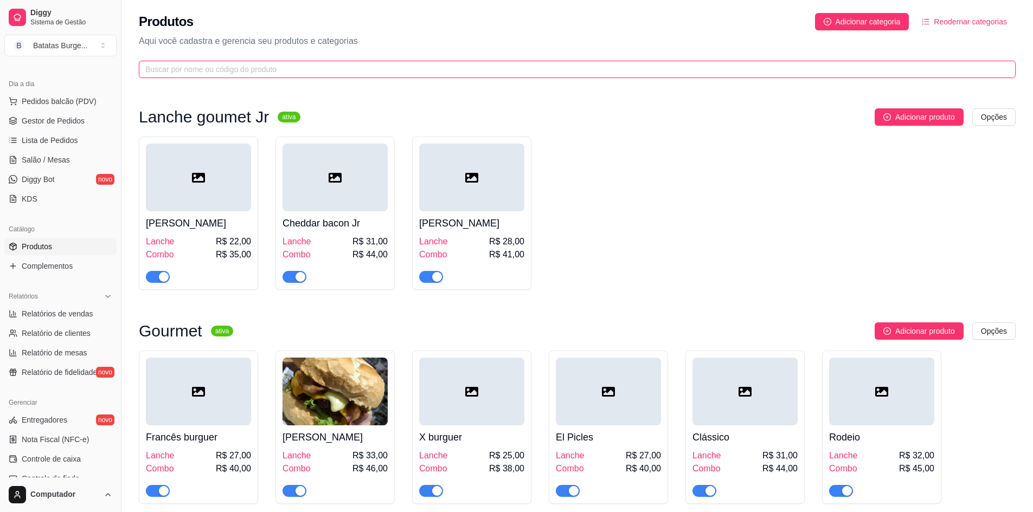
click at [257, 73] on input "text" at bounding box center [572, 69] width 855 height 12
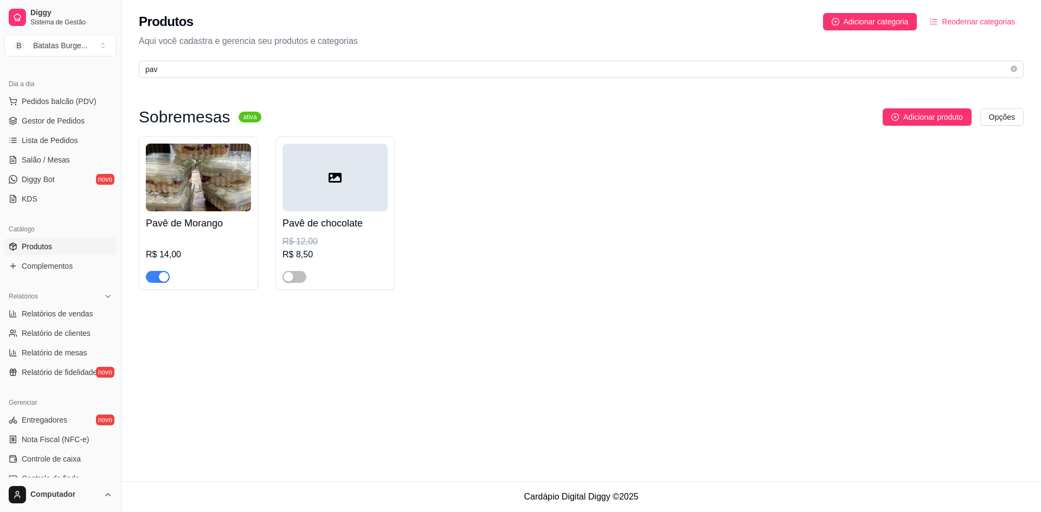
click at [154, 273] on span "button" at bounding box center [158, 277] width 24 height 12
click at [242, 74] on input "pav" at bounding box center [576, 69] width 863 height 12
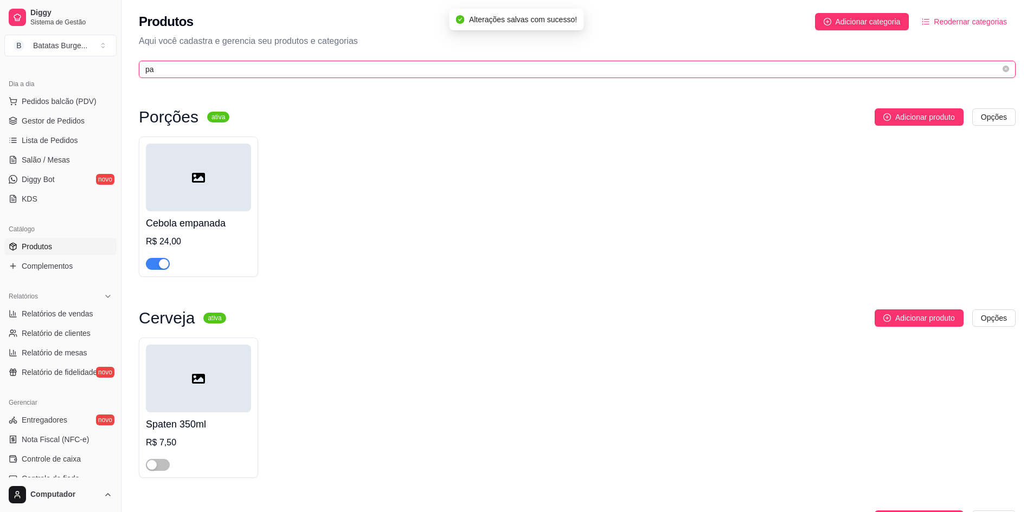
type input "p"
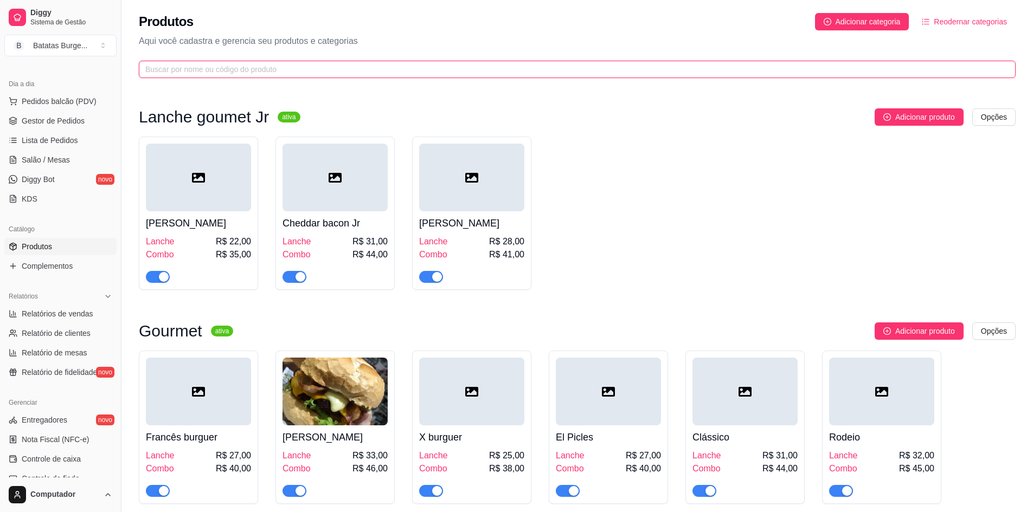
type input "c"
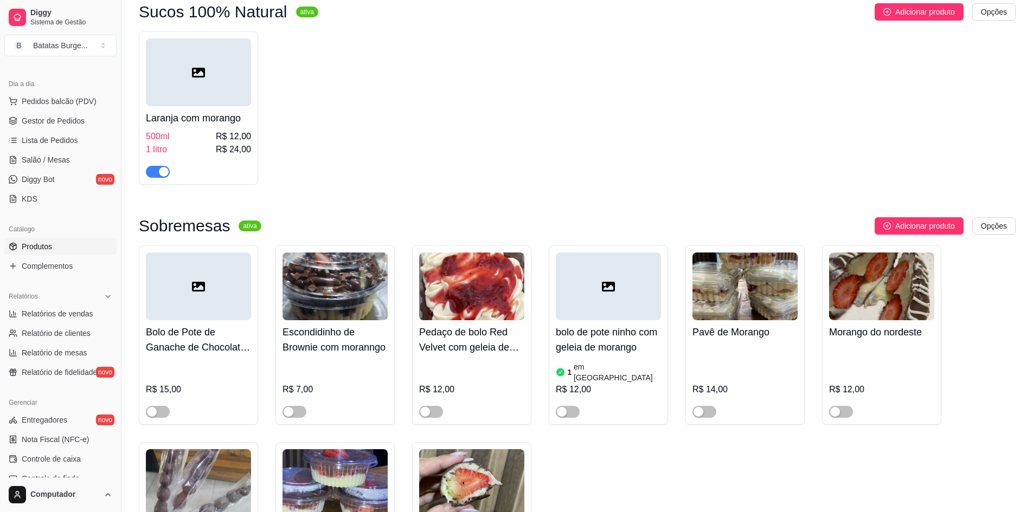
scroll to position [108, 0]
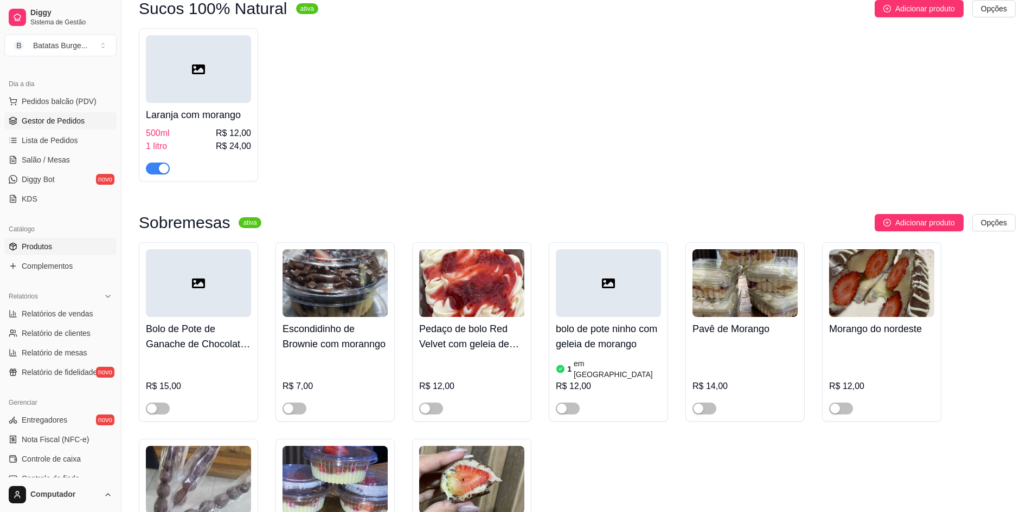
type input "mora"
click at [63, 120] on span "Gestor de Pedidos" at bounding box center [53, 120] width 63 height 11
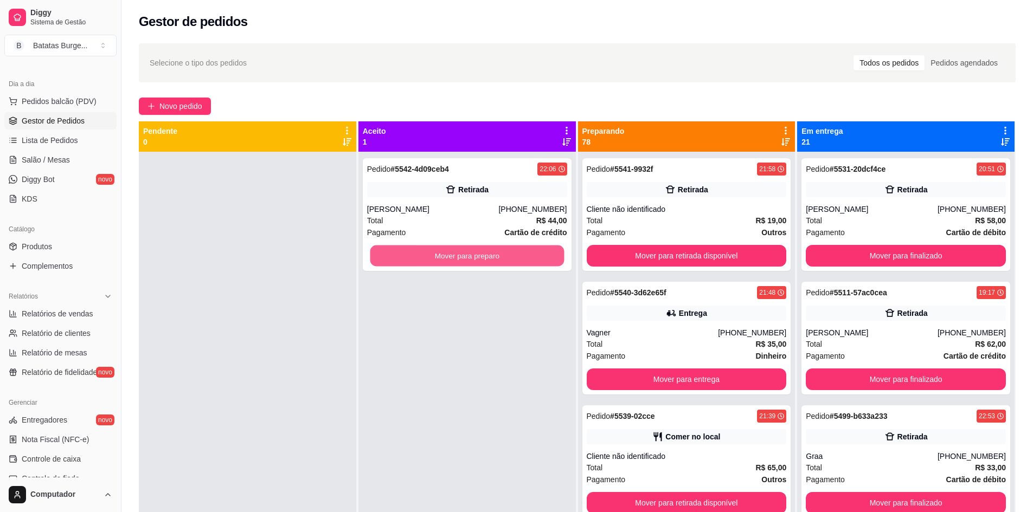
click at [428, 260] on button "Mover para preparo" at bounding box center [467, 256] width 194 height 21
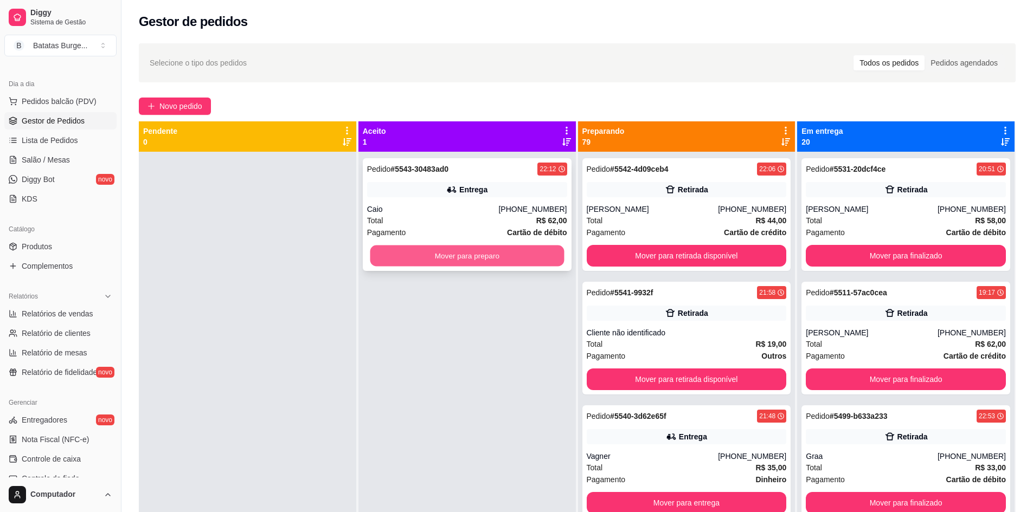
click at [440, 255] on button "Mover para preparo" at bounding box center [467, 256] width 194 height 21
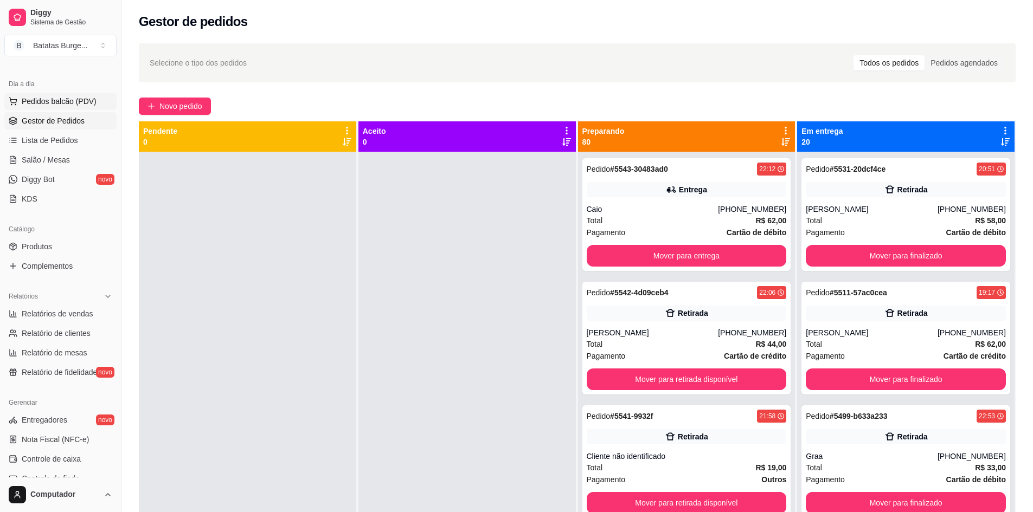
click at [69, 99] on span "Pedidos balcão (PDV)" at bounding box center [59, 101] width 75 height 11
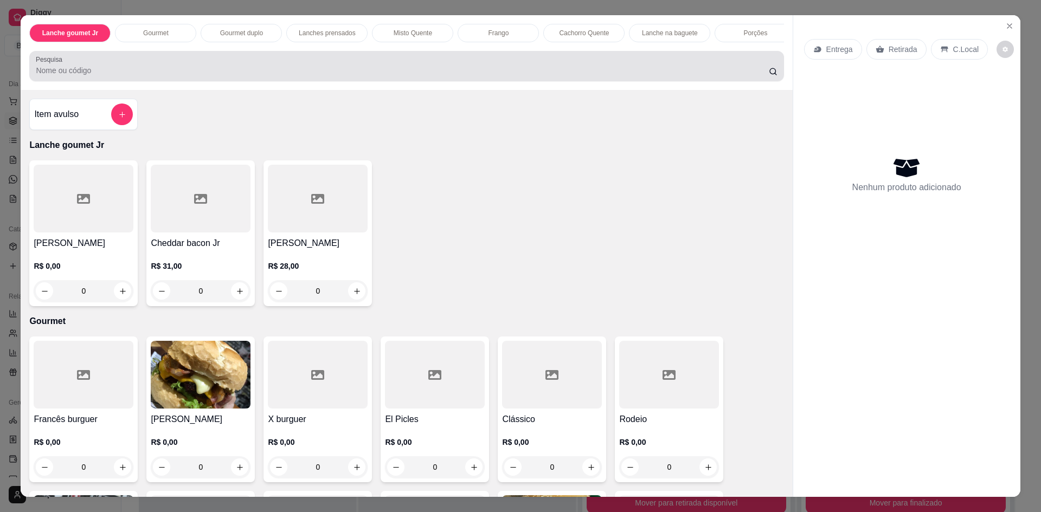
click at [201, 72] on div at bounding box center [406, 66] width 741 height 22
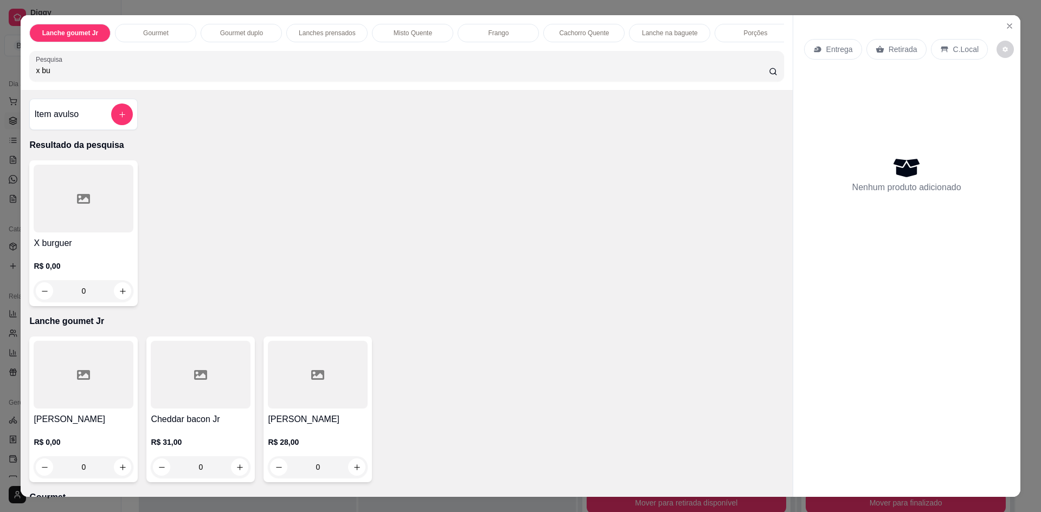
click at [119, 297] on div "0" at bounding box center [84, 291] width 100 height 22
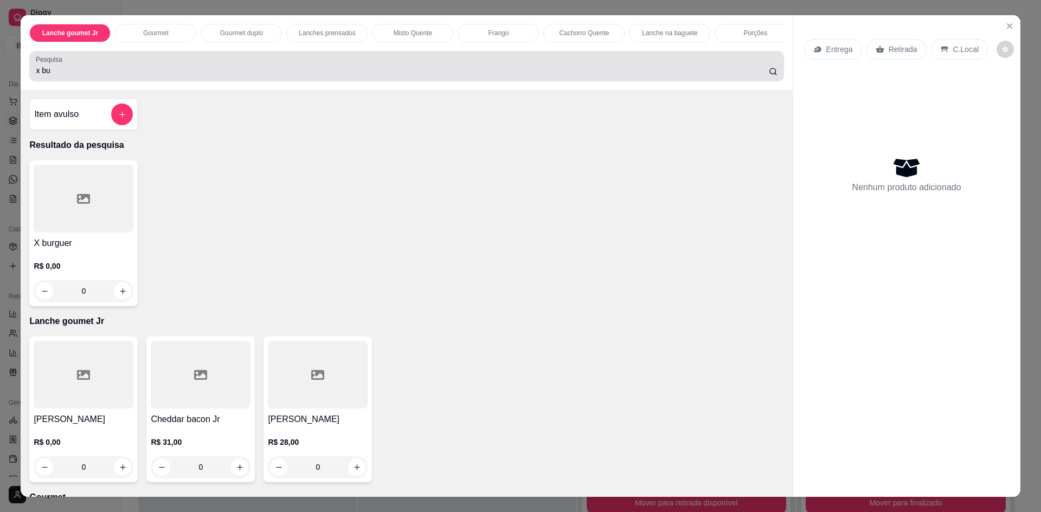
click at [209, 81] on div "Pesquisa x bu" at bounding box center [406, 66] width 754 height 30
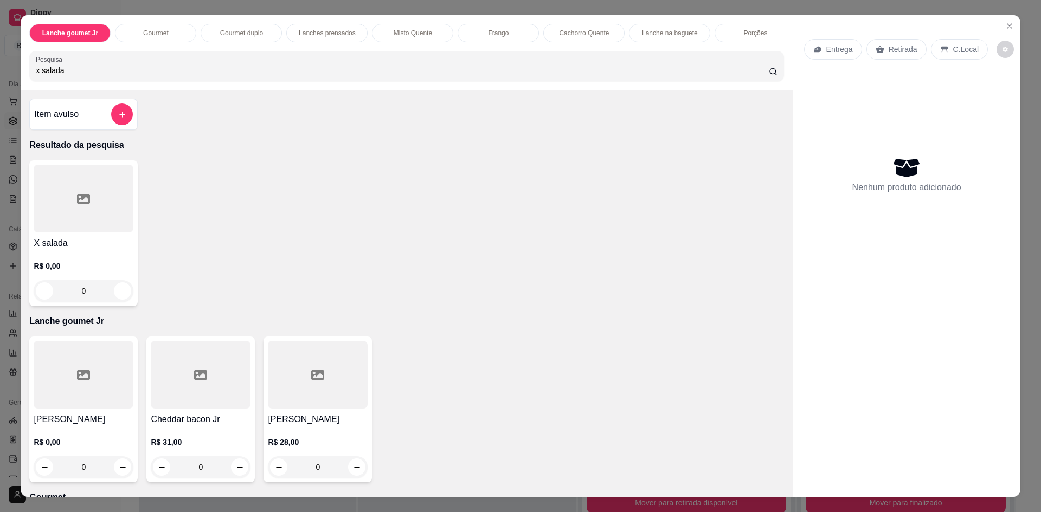
type input "x salada"
click at [121, 300] on div "0" at bounding box center [84, 291] width 100 height 22
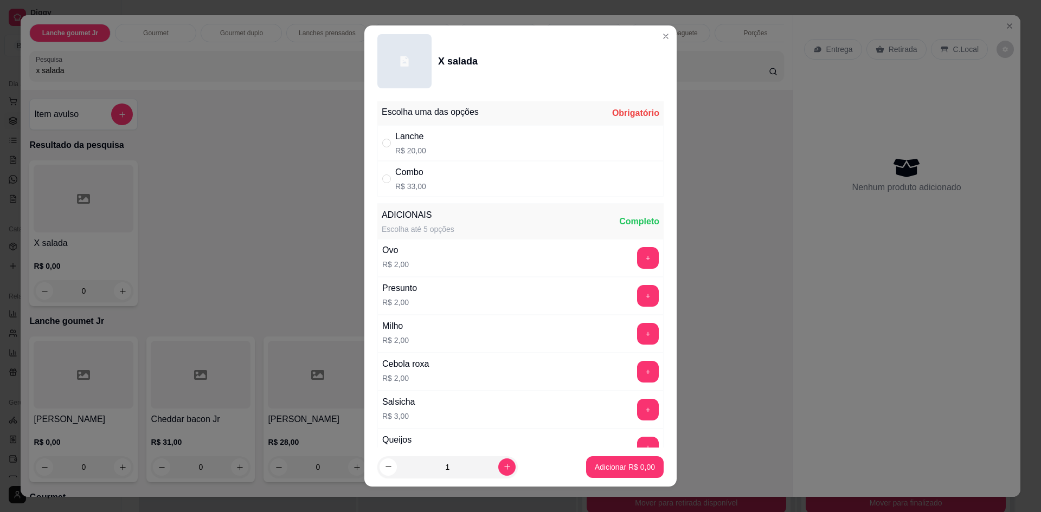
click at [543, 144] on div "Lanche R$ 20,00" at bounding box center [520, 143] width 286 height 36
radio input "true"
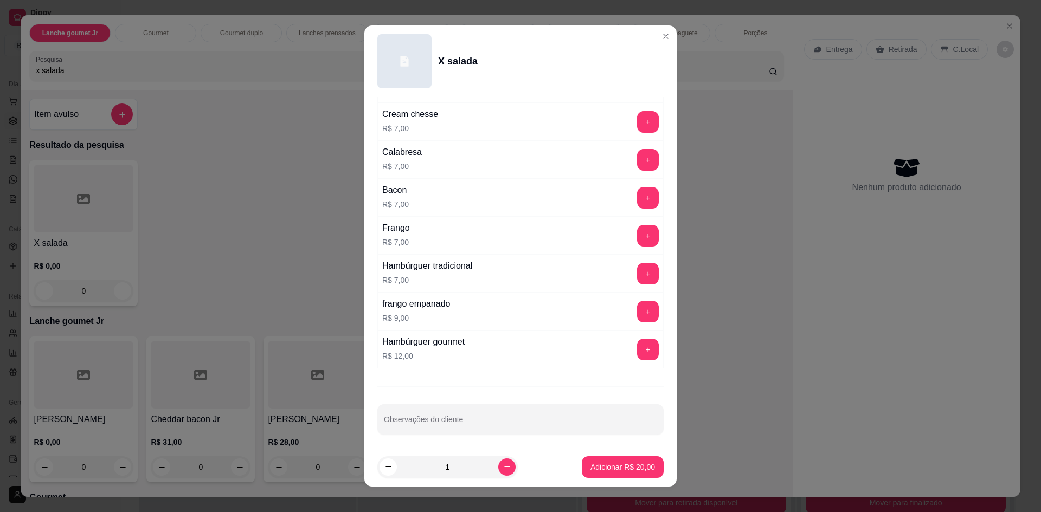
scroll to position [707, 0]
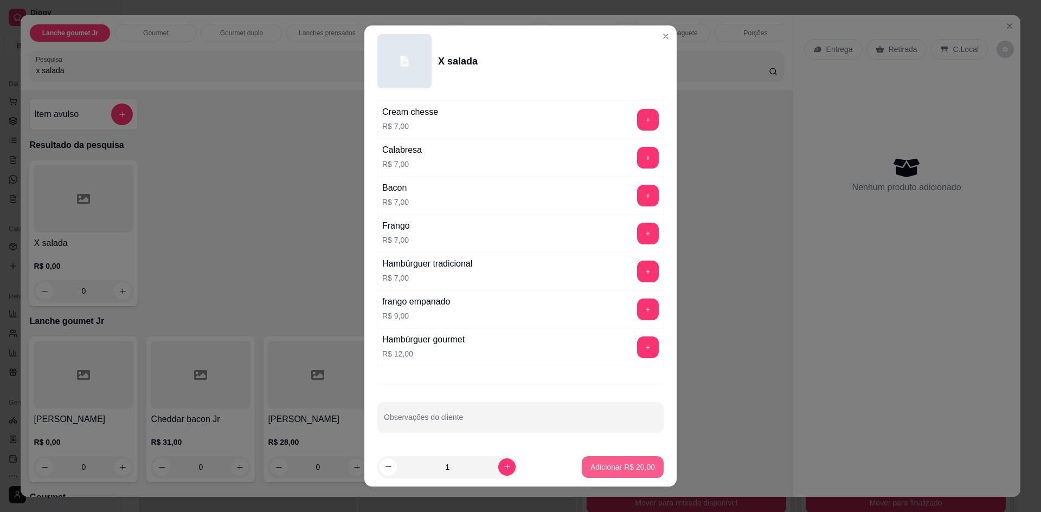
click at [594, 466] on p "Adicionar R$ 20,00" at bounding box center [622, 467] width 65 height 11
type input "1"
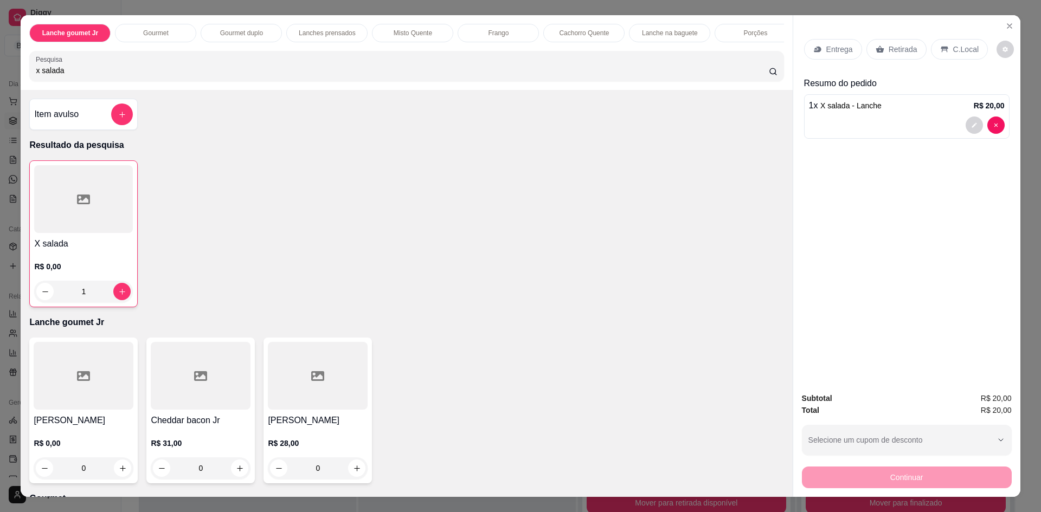
click at [826, 53] on p "Entrega" at bounding box center [839, 49] width 27 height 11
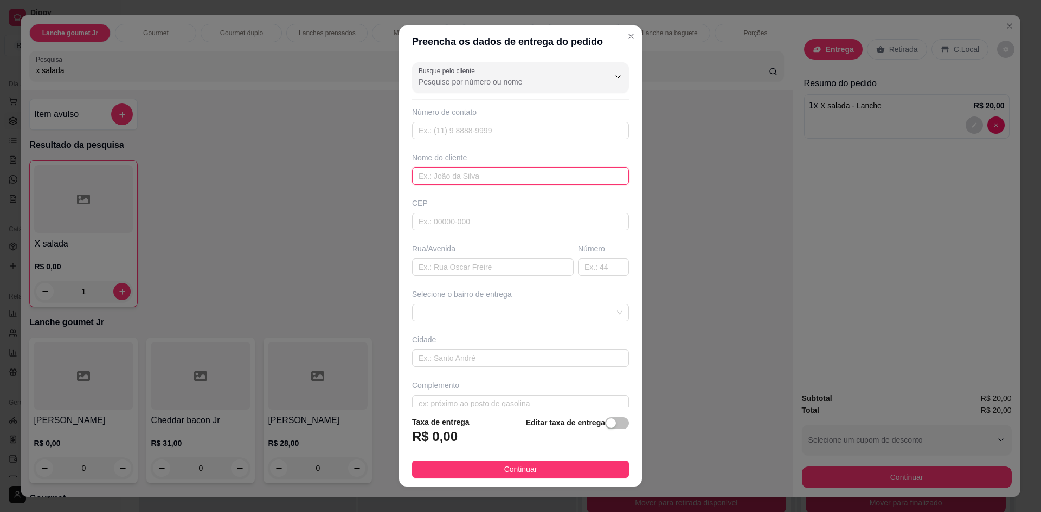
click at [497, 178] on input "text" at bounding box center [520, 176] width 217 height 17
click at [464, 226] on input "text" at bounding box center [520, 221] width 217 height 17
click at [462, 278] on div "Busque pelo cliente Número de contato Nome do cliente CEP Rua/[GEOGRAPHIC_DATA]…" at bounding box center [520, 233] width 243 height 350
click at [465, 272] on input "text" at bounding box center [493, 267] width 162 height 17
type input "Rua tupa"
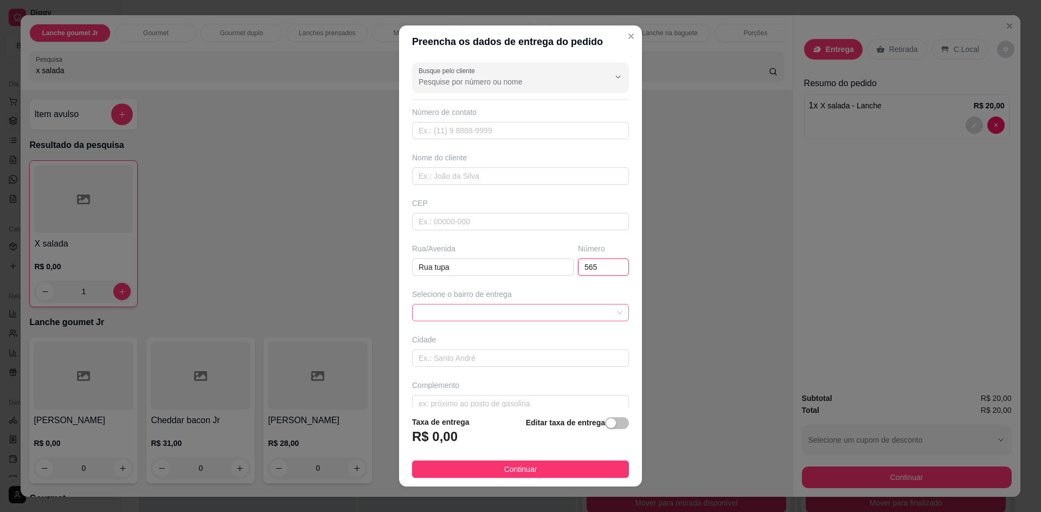
click at [490, 313] on span at bounding box center [521, 313] width 204 height 16
type input "565"
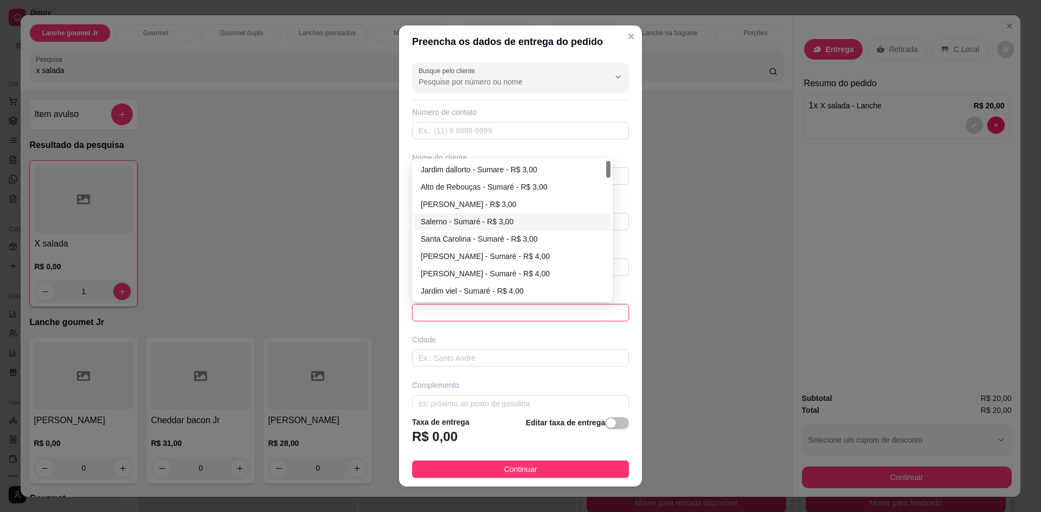
click at [506, 218] on div "Salerno - Sumaré - R$ 3,00" at bounding box center [512, 222] width 183 height 12
type input "Sumaré"
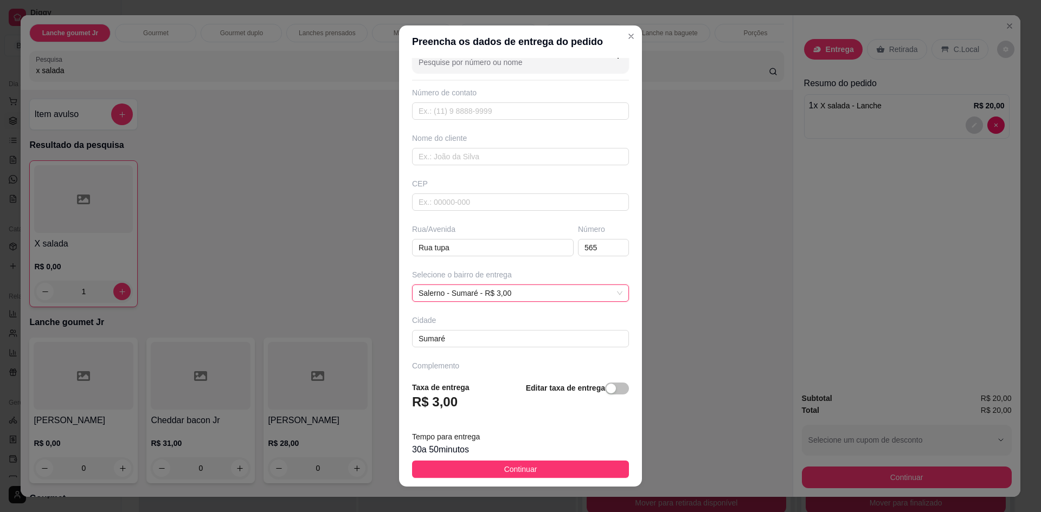
scroll to position [50, 0]
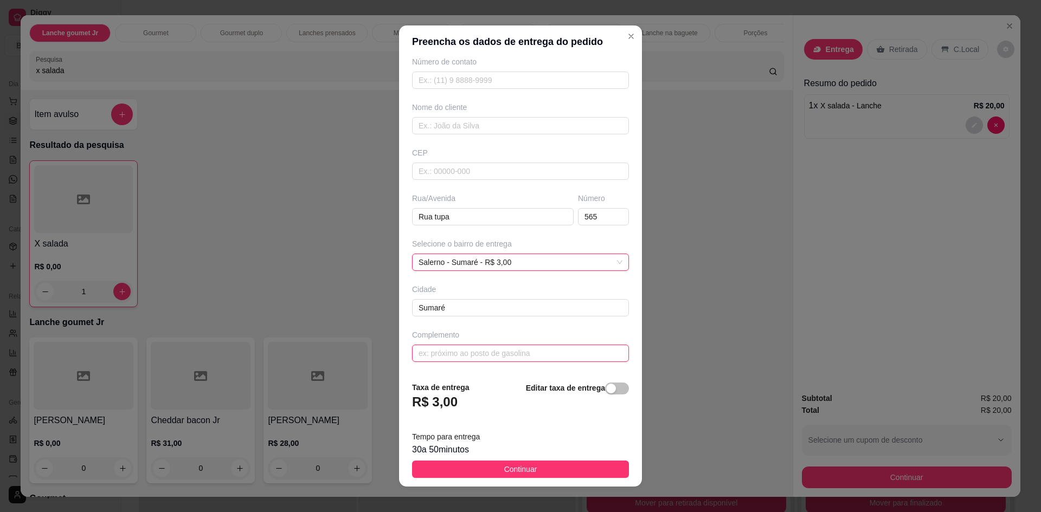
click at [483, 347] on input "text" at bounding box center [520, 353] width 217 height 17
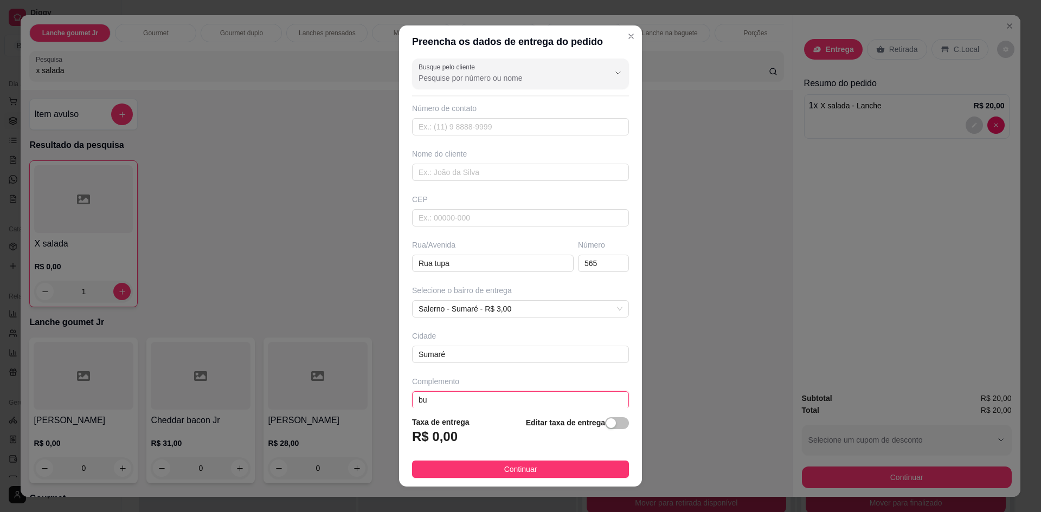
scroll to position [16, 0]
type input "b"
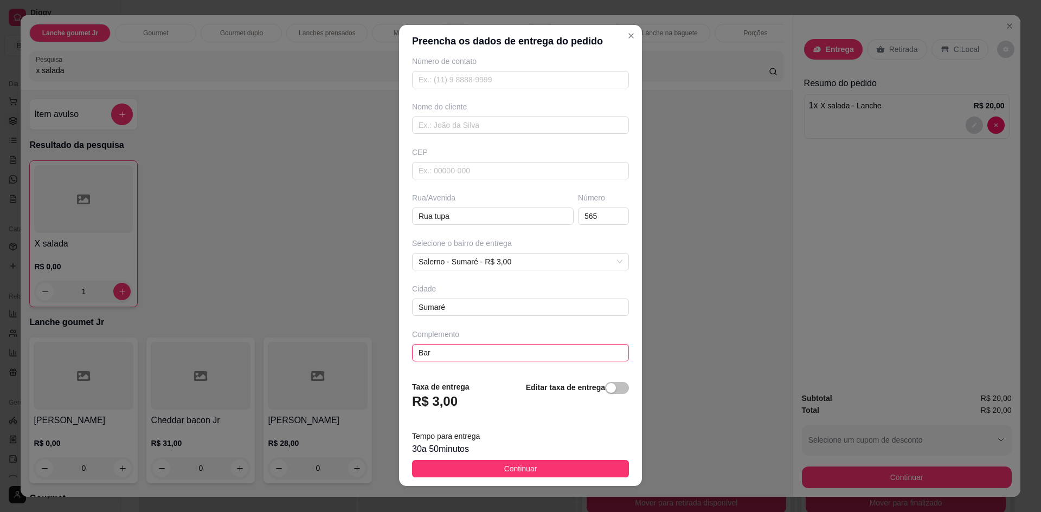
scroll to position [0, 0]
type input "Bar"
click at [548, 466] on button "Continuar" at bounding box center [520, 469] width 217 height 17
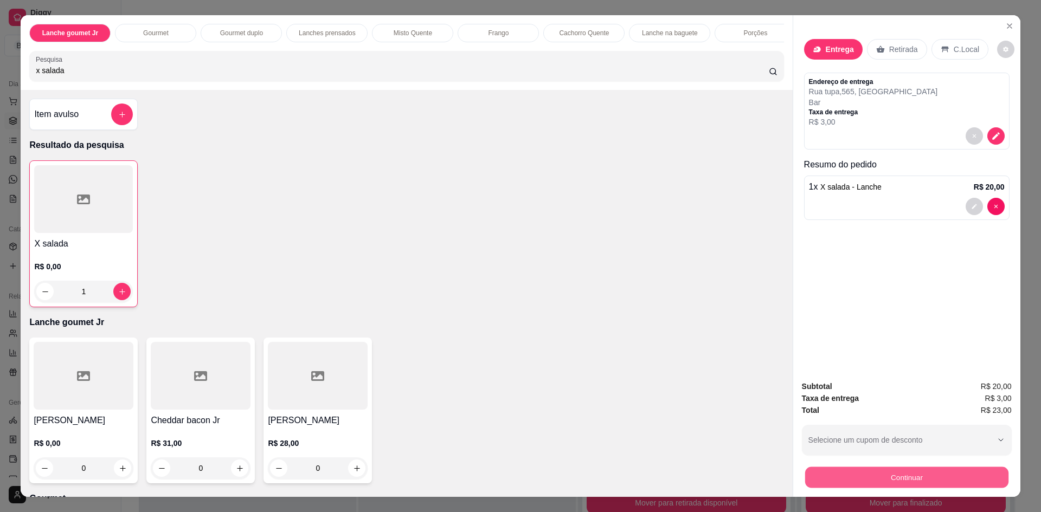
click at [903, 476] on button "Continuar" at bounding box center [905, 477] width 203 height 21
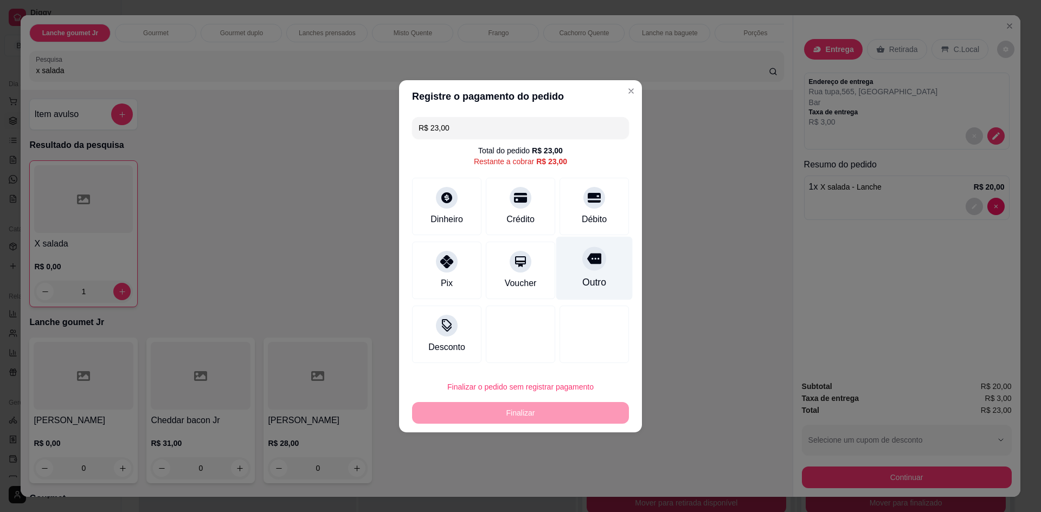
click at [590, 297] on div "Outro" at bounding box center [594, 267] width 76 height 63
type input "R$ 0,00"
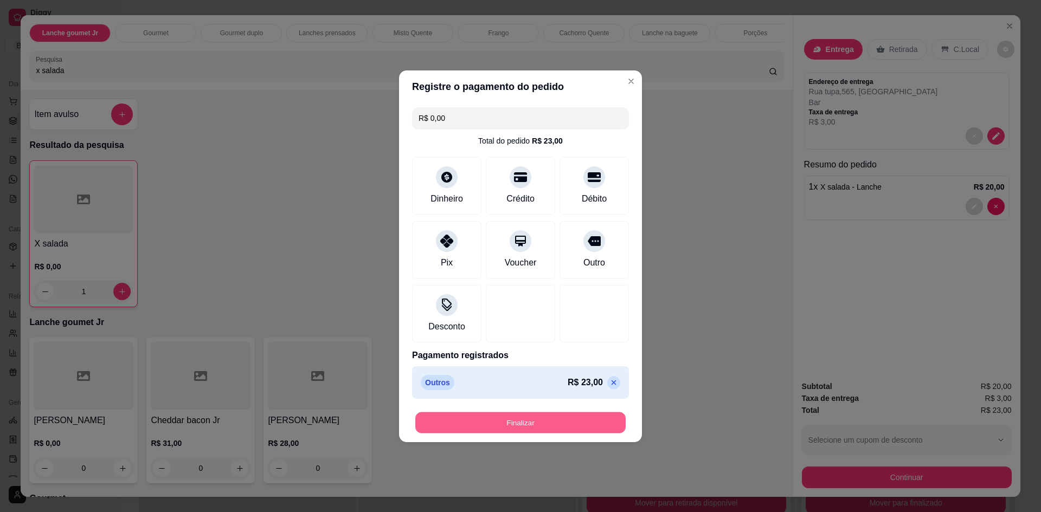
click at [534, 424] on button "Finalizar" at bounding box center [520, 422] width 210 height 21
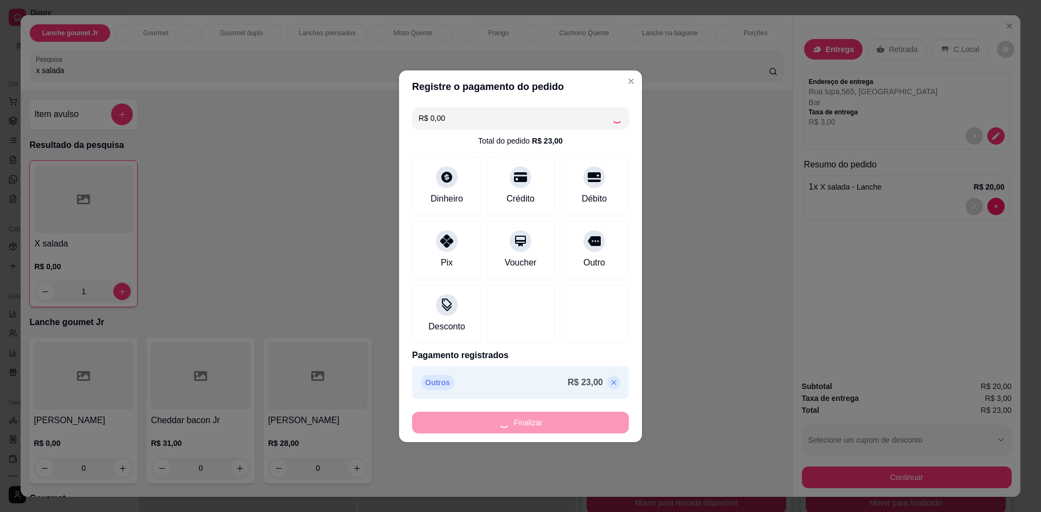
type input "0"
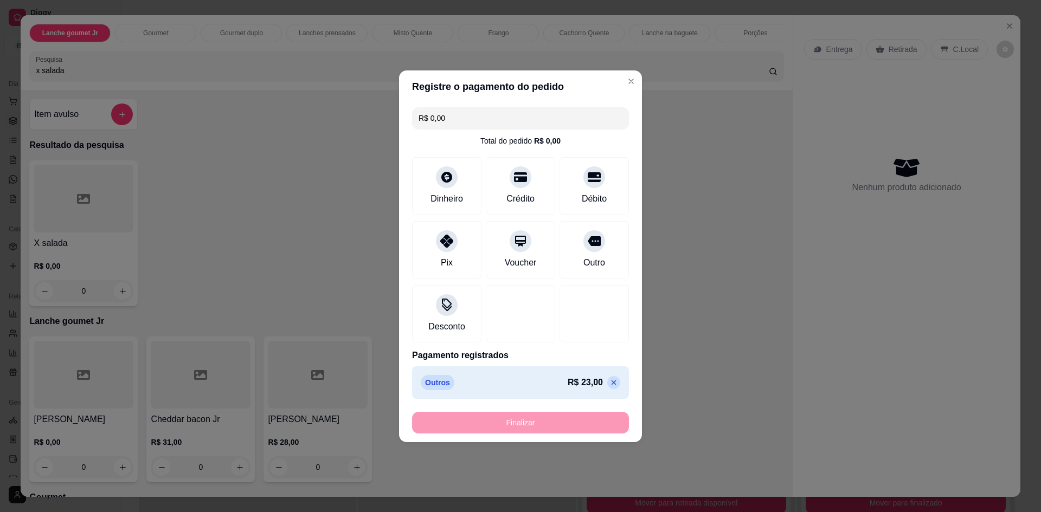
type input "-R$ 23,00"
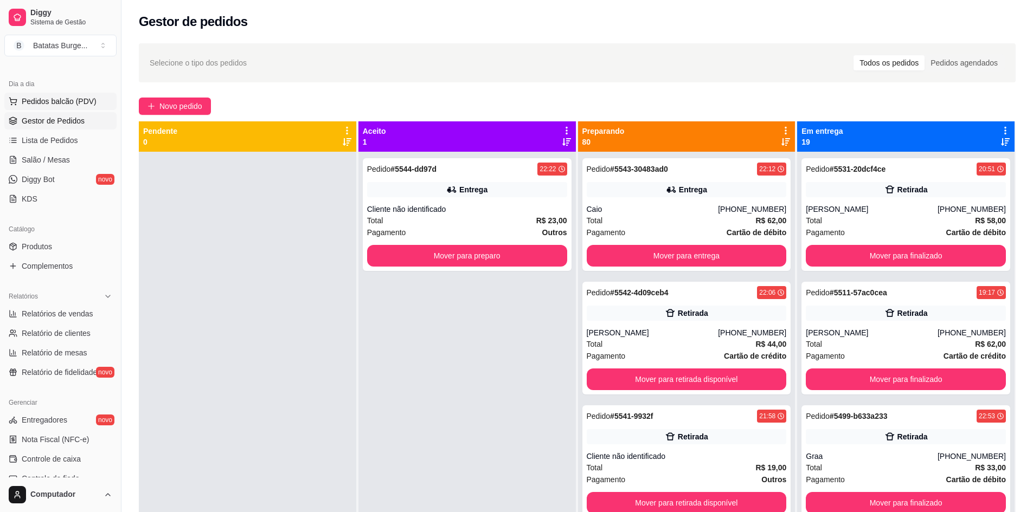
click at [53, 95] on button "Pedidos balcão (PDV)" at bounding box center [60, 101] width 112 height 17
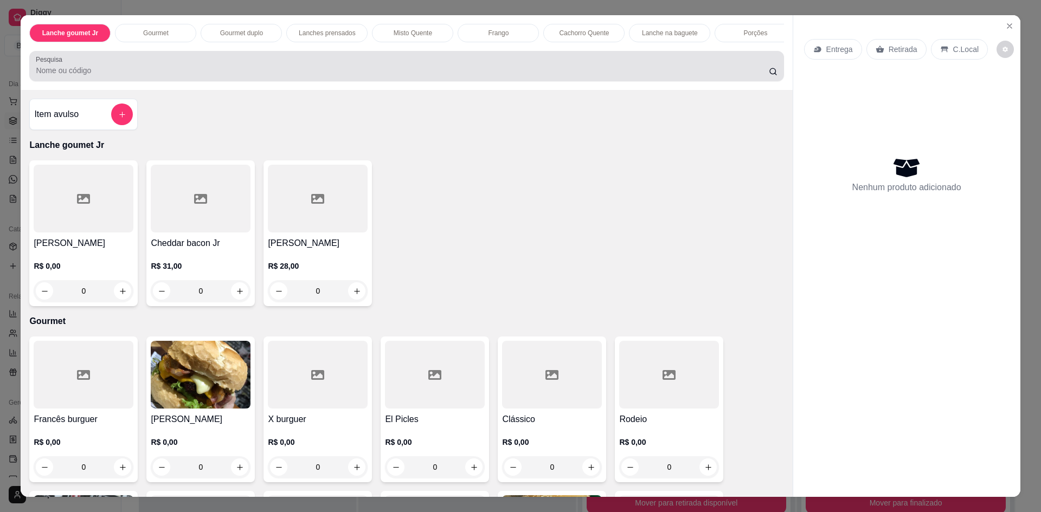
click at [135, 68] on div at bounding box center [406, 66] width 741 height 22
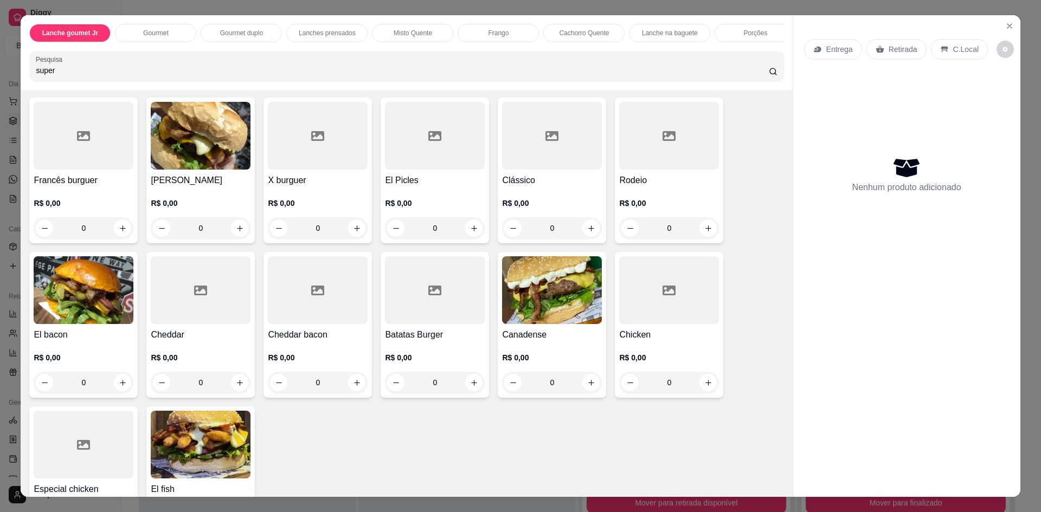
scroll to position [542, 0]
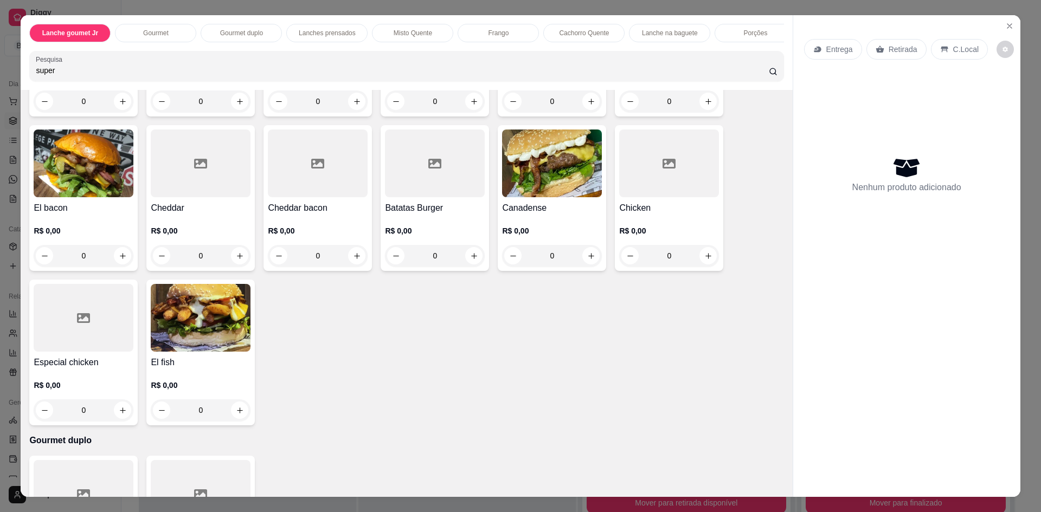
type input "super"
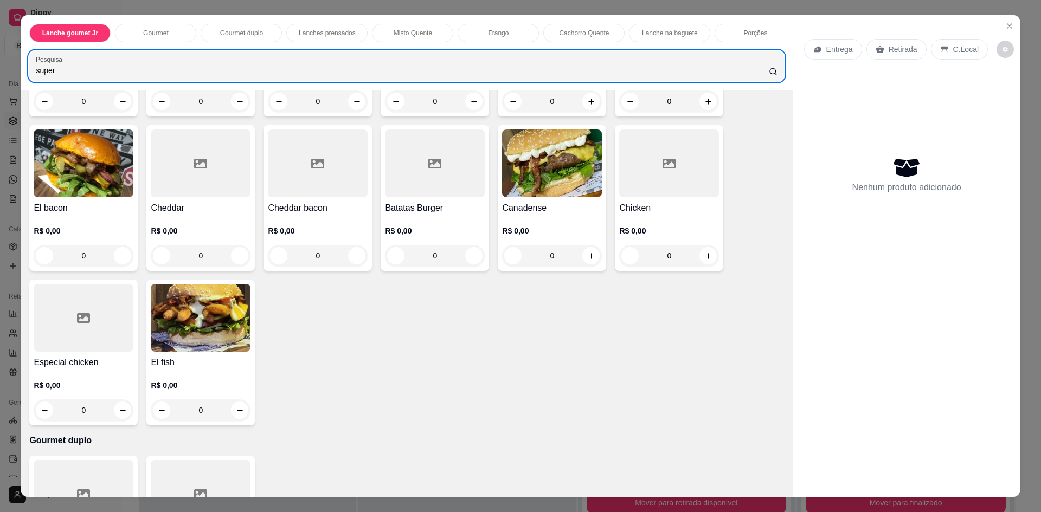
drag, startPoint x: 105, startPoint y: 73, endPoint x: 1, endPoint y: 78, distance: 104.2
click at [1, 78] on div "Lanche goumet Jr Gourmet Gourmet duplo Lanches prensados Misto Quente Frango Ca…" at bounding box center [520, 256] width 1041 height 512
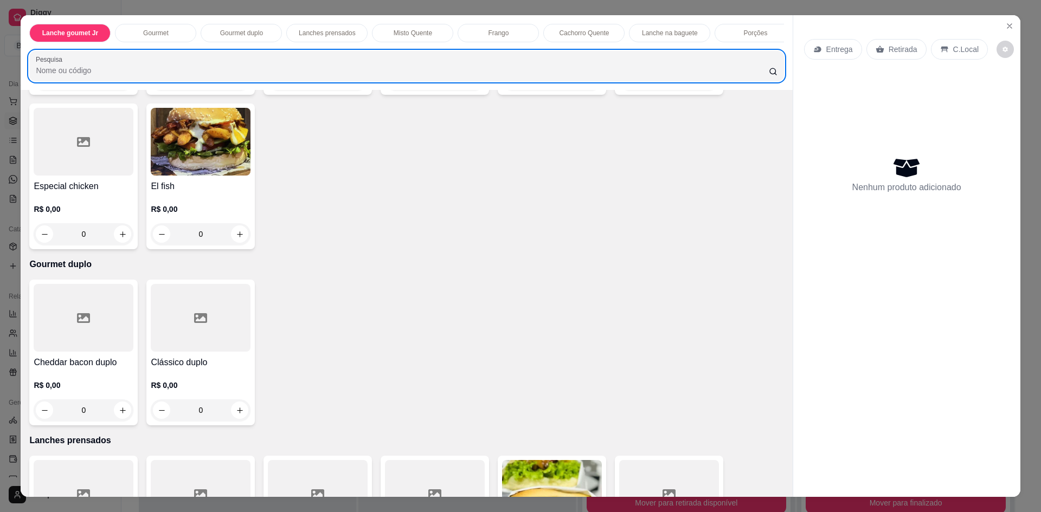
scroll to position [366, 0]
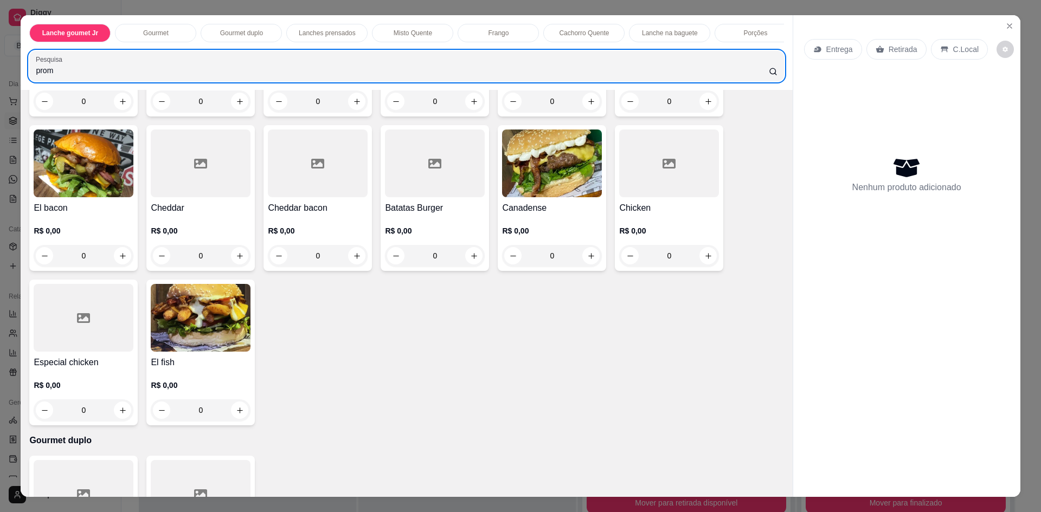
type input "promo"
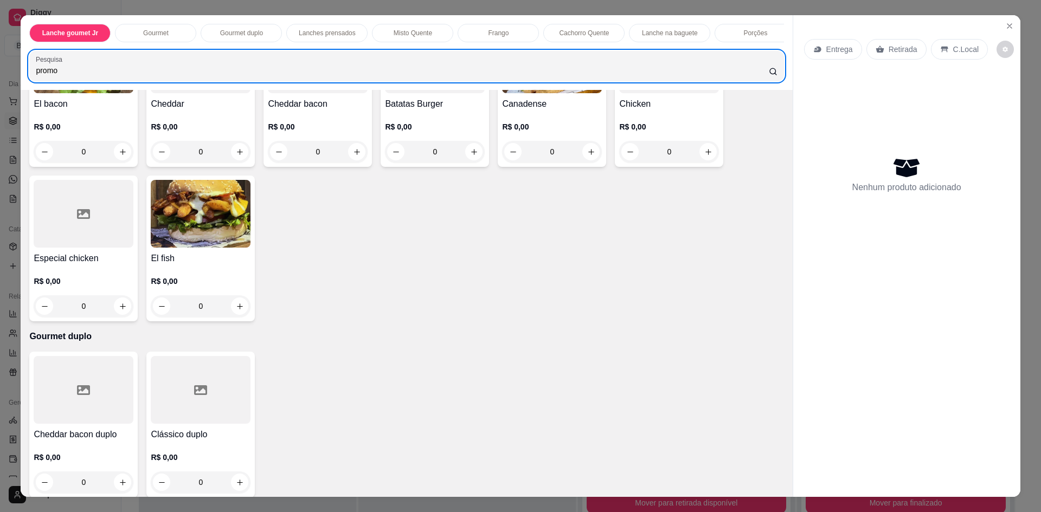
scroll to position [705, 0]
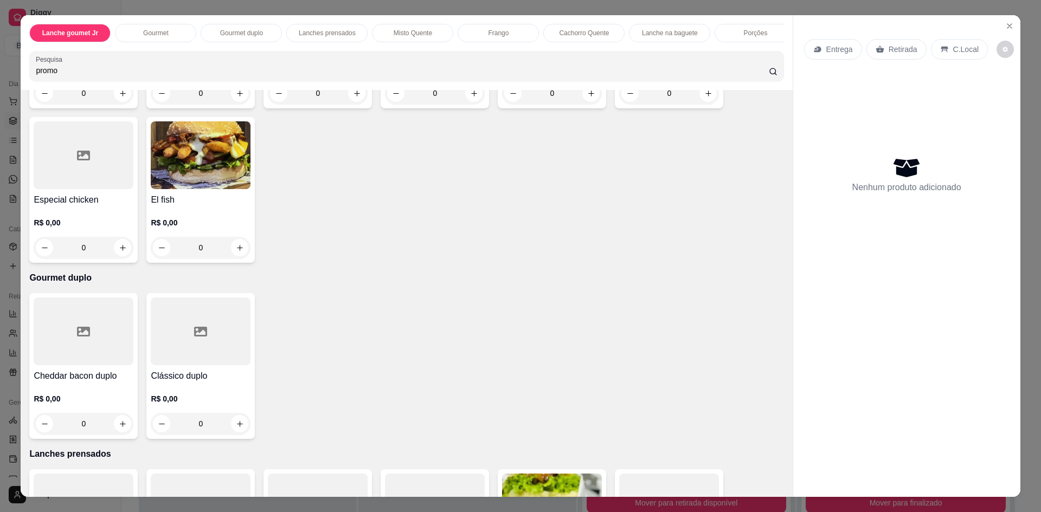
click at [755, 76] on input "promo" at bounding box center [402, 70] width 732 height 11
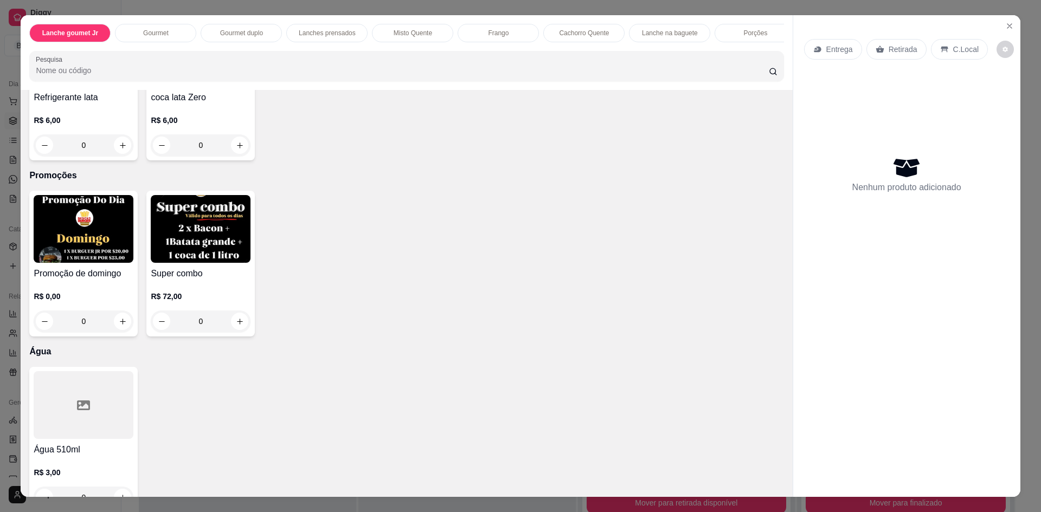
scroll to position [3061, 0]
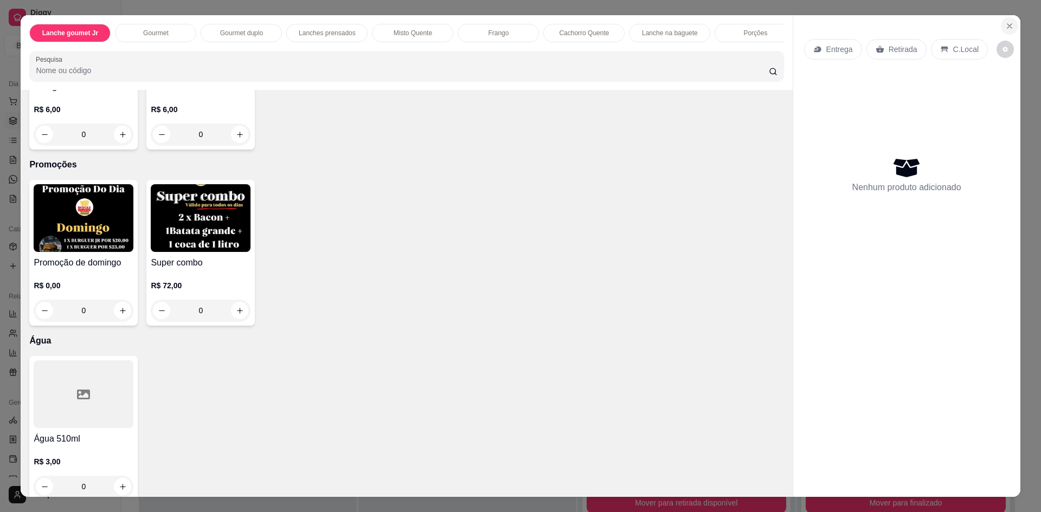
click at [1005, 27] on icon "Close" at bounding box center [1009, 26] width 9 height 9
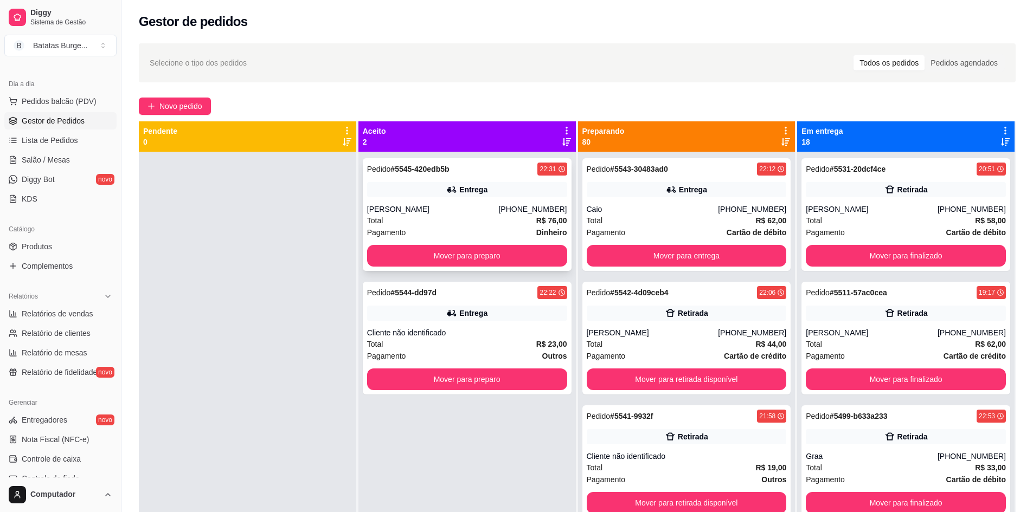
click at [424, 269] on div "Pedido # 5545-420edb5b 22:31 Entrega [PERSON_NAME] [PHONE_NUMBER] Total R$ 76,0…" at bounding box center [467, 214] width 209 height 113
click at [527, 214] on div "[PHONE_NUMBER]" at bounding box center [532, 209] width 68 height 11
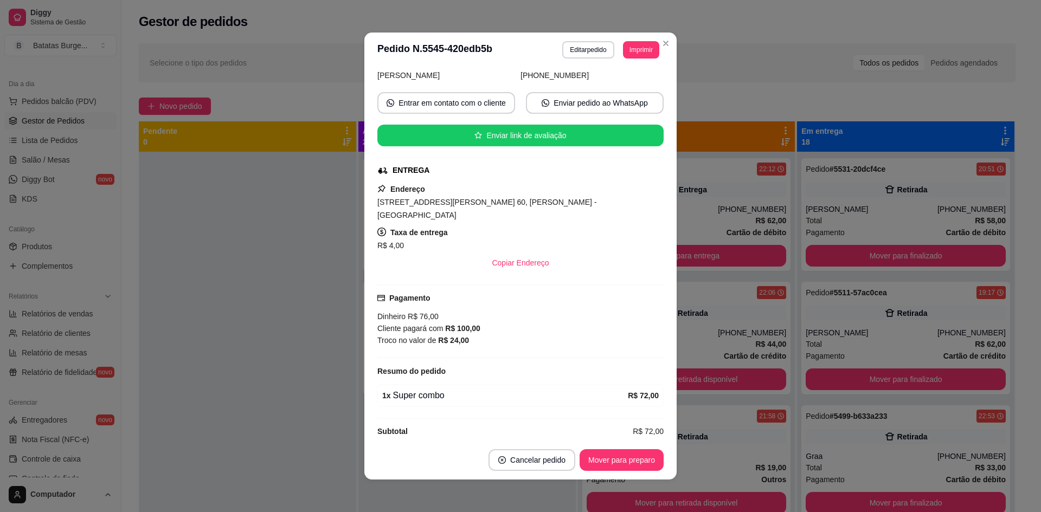
scroll to position [2, 0]
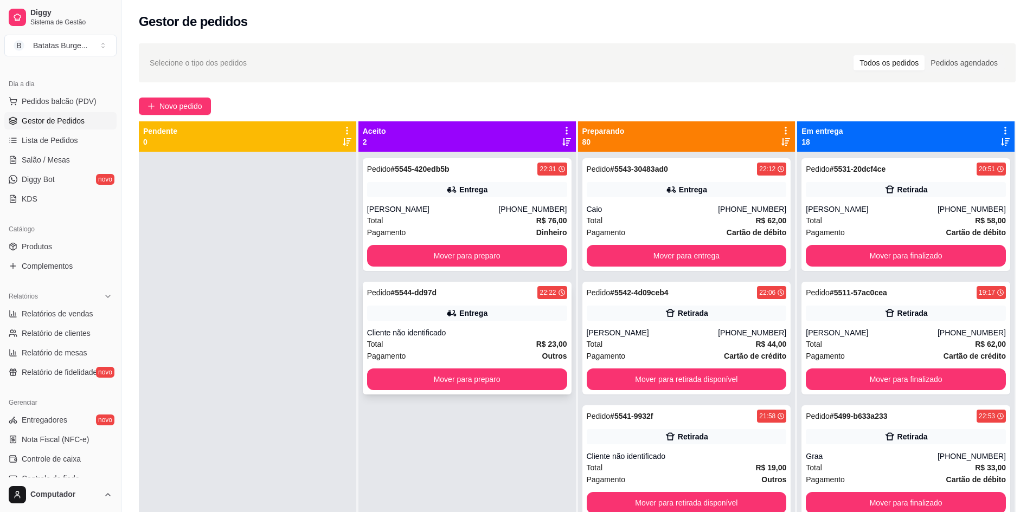
click at [511, 310] on div "Entrega" at bounding box center [467, 313] width 200 height 15
click at [506, 252] on button "Mover para preparo" at bounding box center [467, 256] width 200 height 22
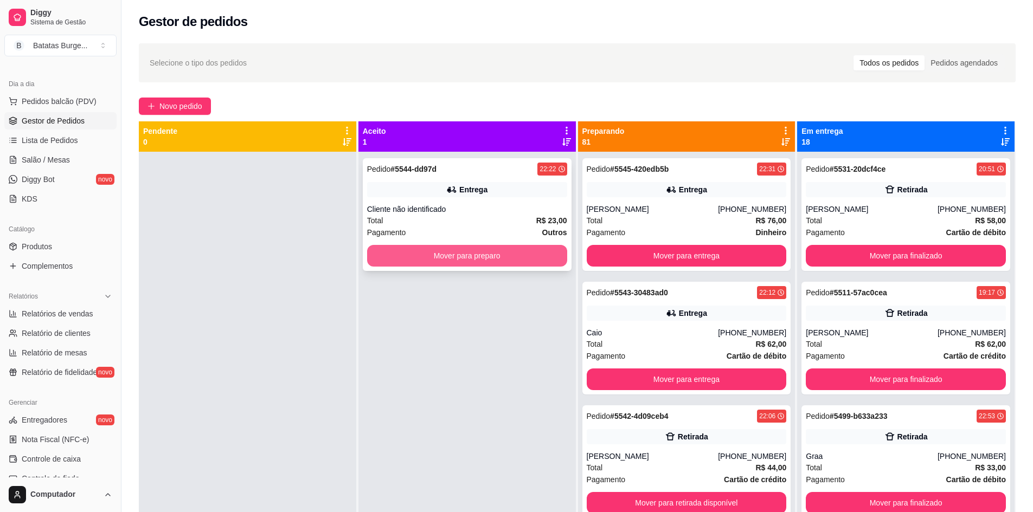
click at [495, 255] on button "Mover para preparo" at bounding box center [467, 256] width 200 height 22
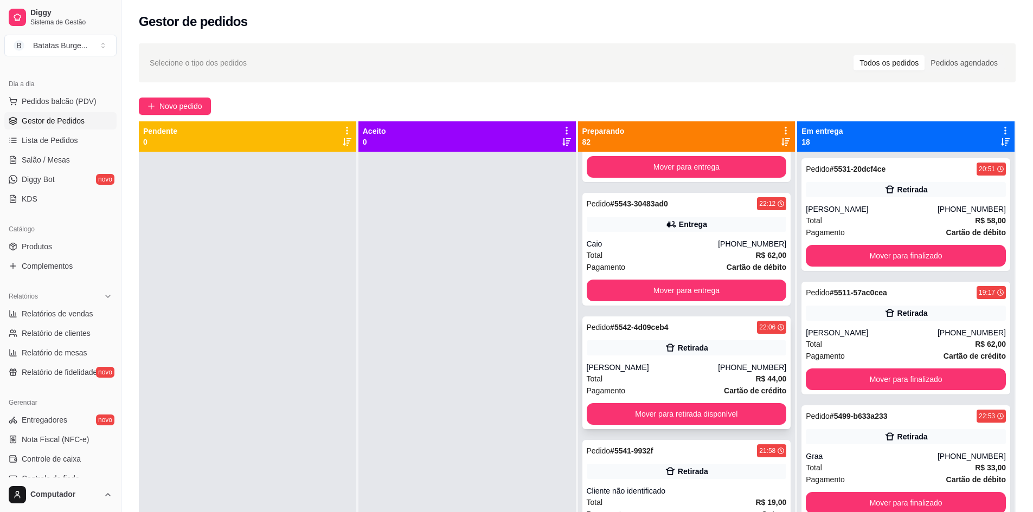
scroll to position [217, 0]
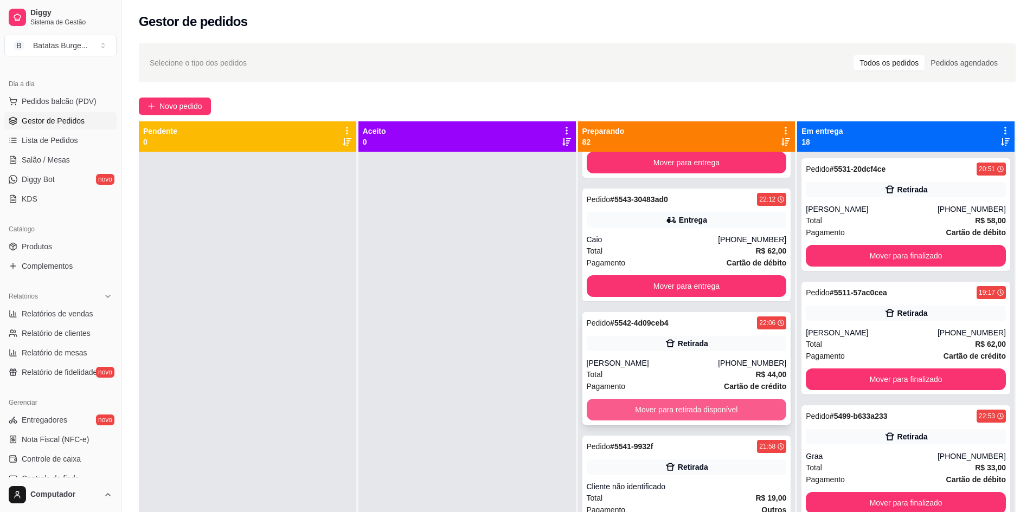
click at [692, 421] on button "Mover para retirada disponível" at bounding box center [687, 410] width 200 height 22
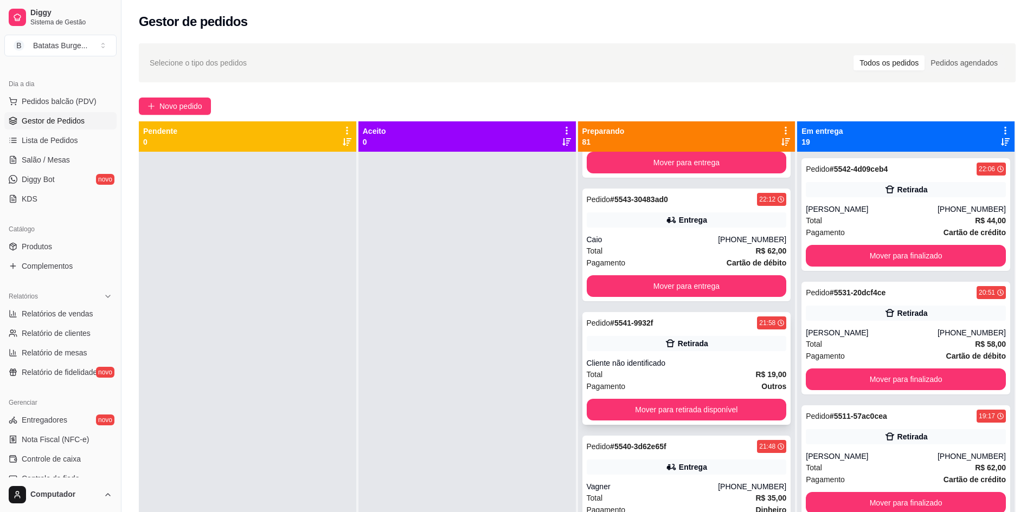
click at [748, 342] on div "Pedido # 5541-9932f 21:58 Retirada Cliente não identificado Total R$ 19,00 Paga…" at bounding box center [686, 368] width 209 height 113
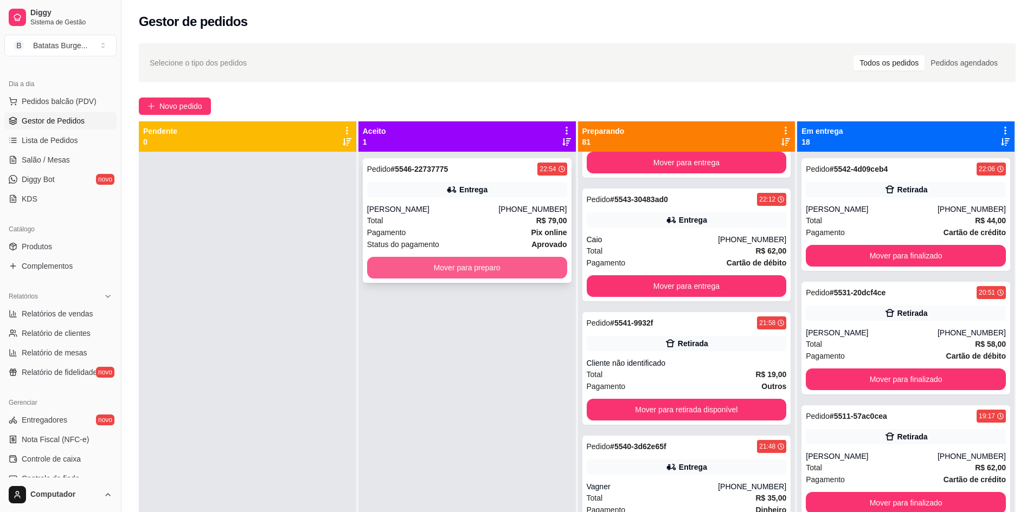
click at [446, 272] on button "Mover para preparo" at bounding box center [467, 268] width 200 height 22
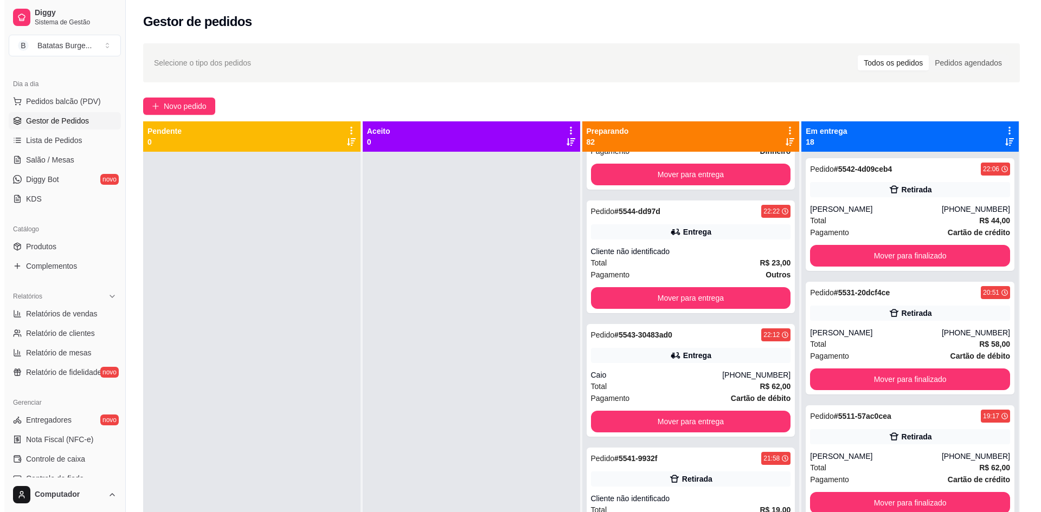
scroll to position [352, 0]
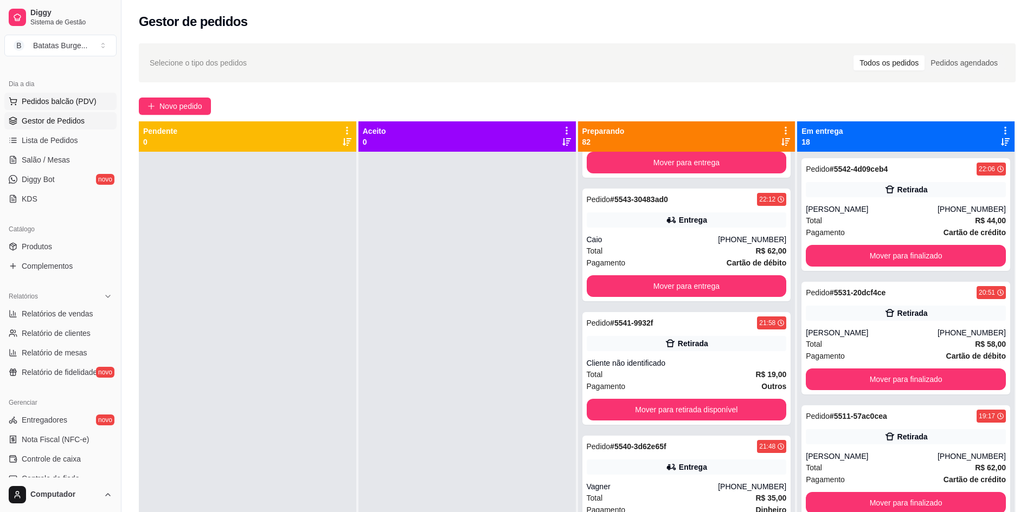
click at [49, 96] on span "Pedidos balcão (PDV)" at bounding box center [59, 101] width 75 height 11
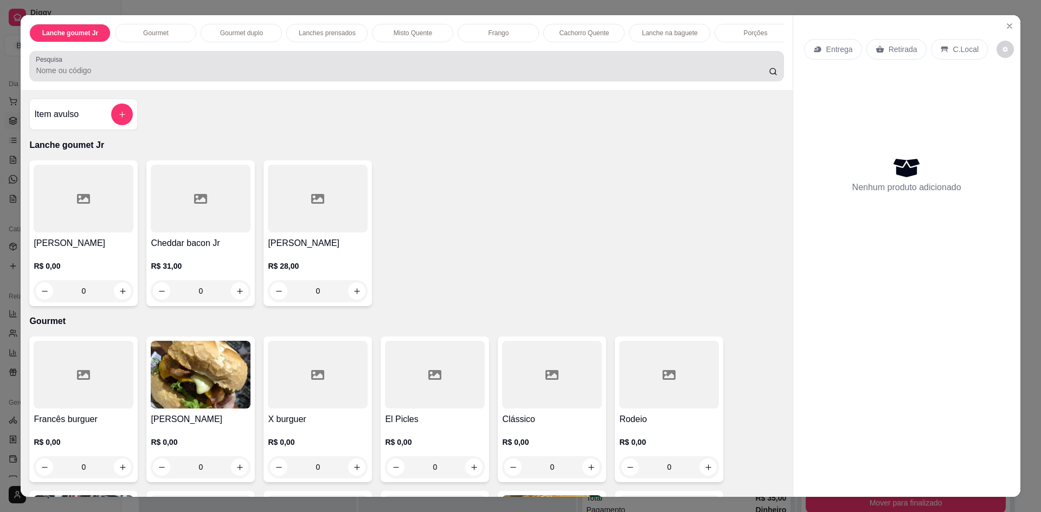
click at [101, 69] on div at bounding box center [406, 66] width 741 height 22
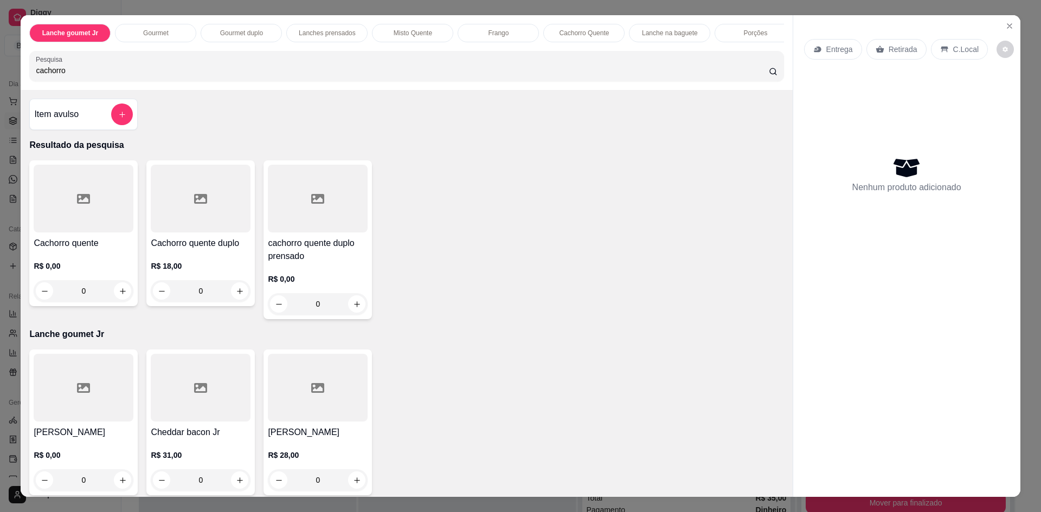
type input "cachorro"
click at [115, 299] on div "0" at bounding box center [84, 291] width 100 height 22
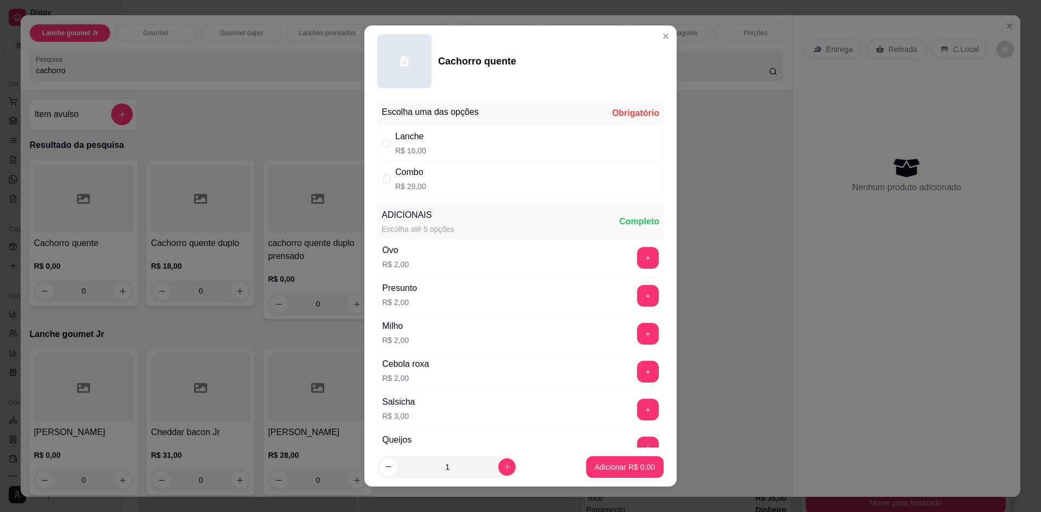
click at [412, 146] on p "R$ 16,00" at bounding box center [410, 150] width 31 height 11
radio input "true"
click at [596, 470] on p "Adicionar R$ 16,00" at bounding box center [622, 467] width 65 height 11
type input "1"
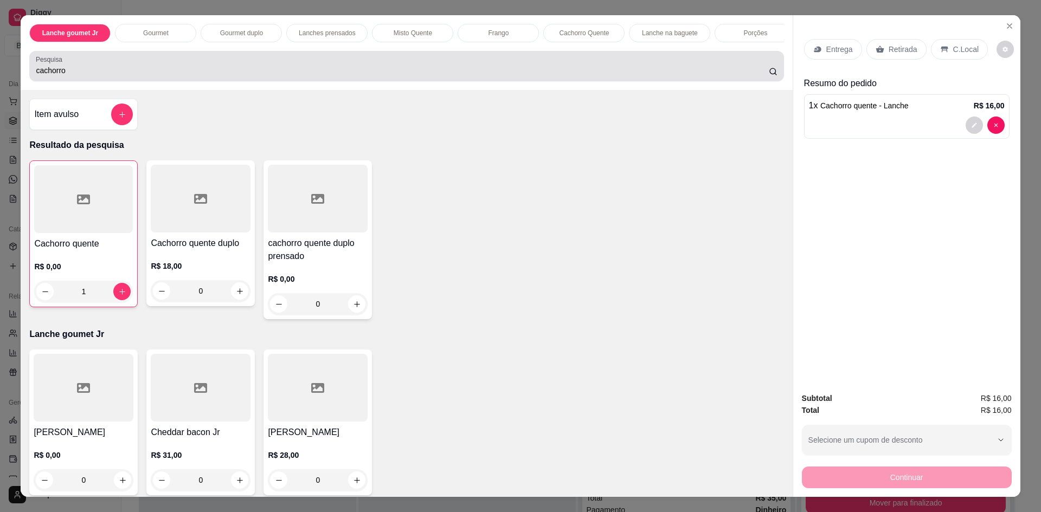
click at [91, 76] on input "cachorro" at bounding box center [402, 70] width 732 height 11
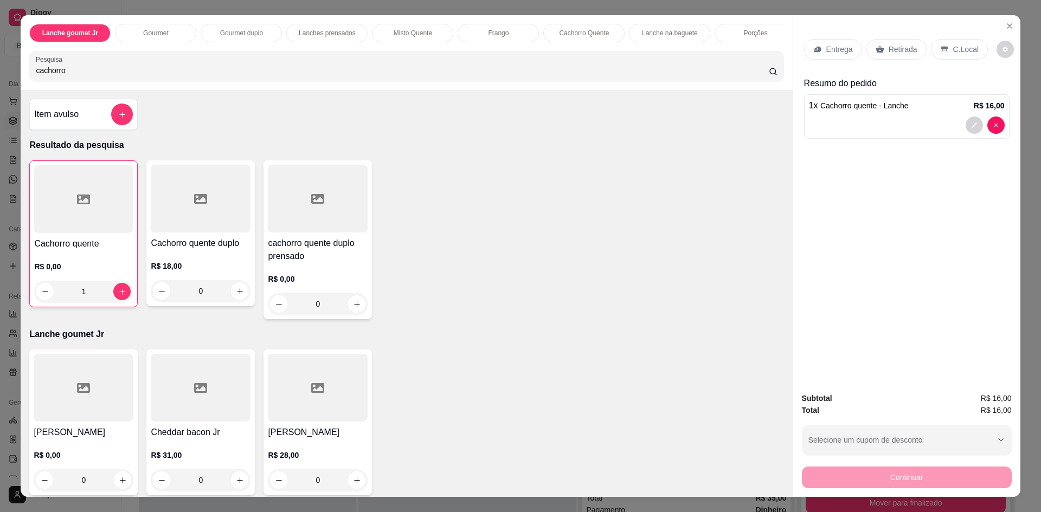
drag, startPoint x: 70, startPoint y: 76, endPoint x: 20, endPoint y: 75, distance: 50.4
click at [21, 75] on div "Lanche goumet Jr Gourmet Gourmet duplo Lanches prensados Misto Quente Frango Ca…" at bounding box center [406, 52] width 771 height 75
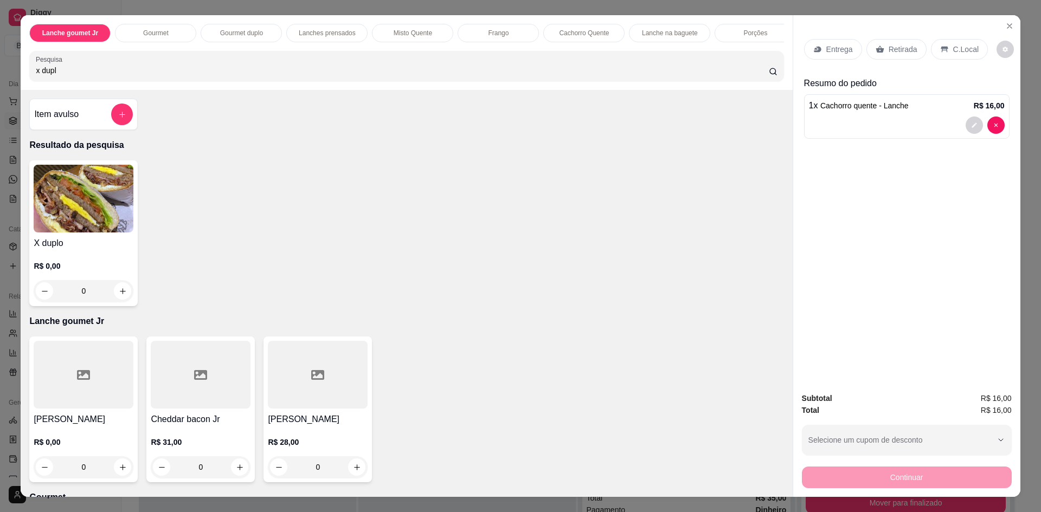
type input "x dupl"
click at [120, 296] on div "0" at bounding box center [84, 291] width 100 height 22
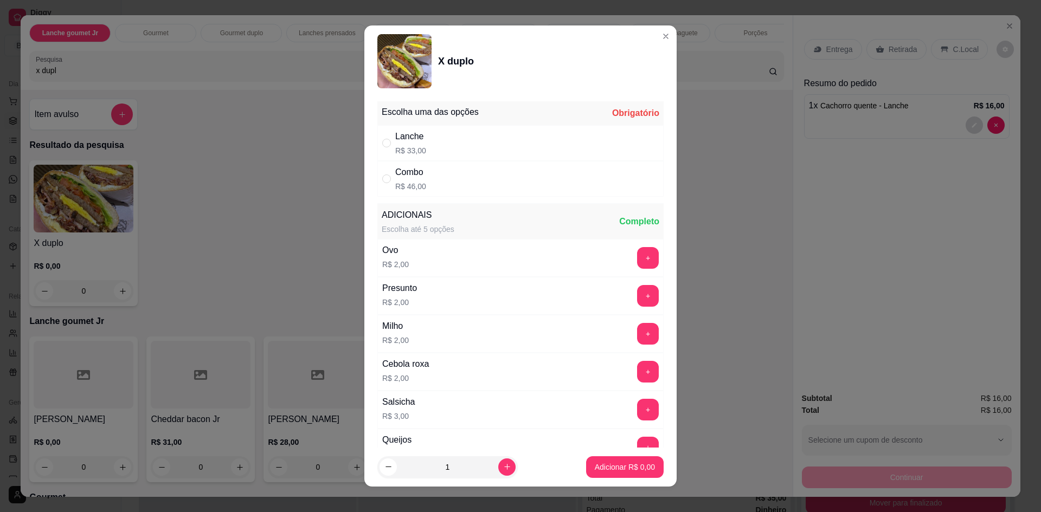
click at [454, 146] on div "Lanche R$ 33,00" at bounding box center [520, 143] width 286 height 36
radio input "true"
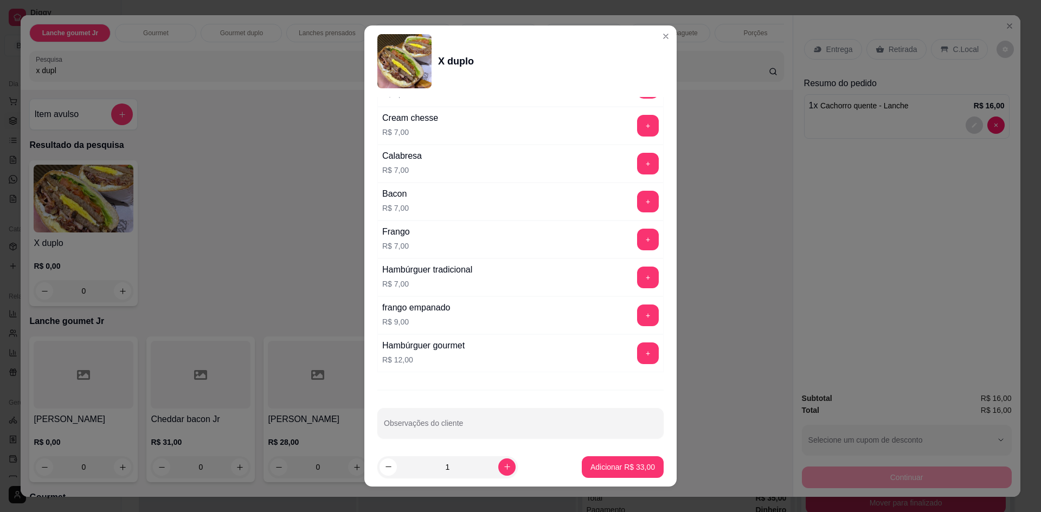
scroll to position [707, 0]
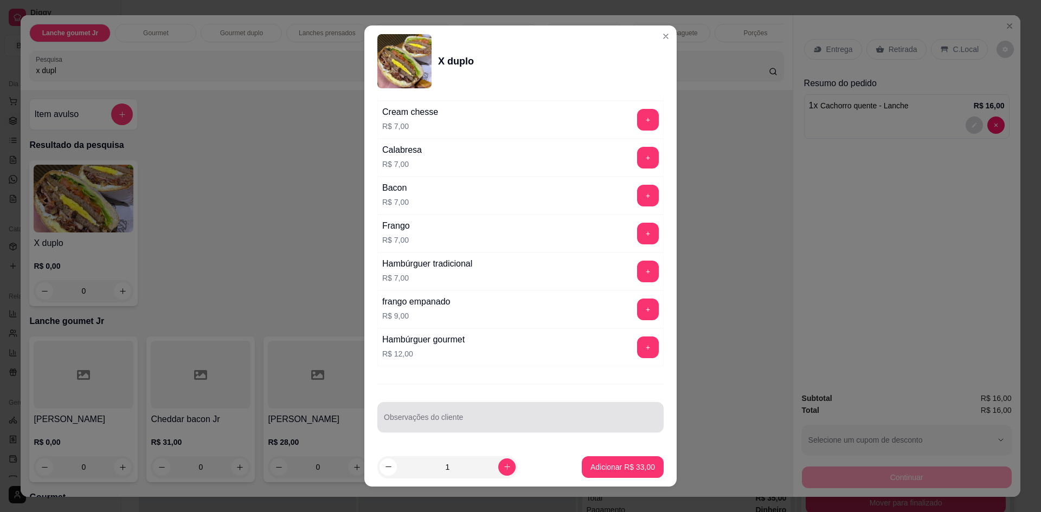
click at [404, 417] on div "Observações do cliente" at bounding box center [520, 417] width 286 height 30
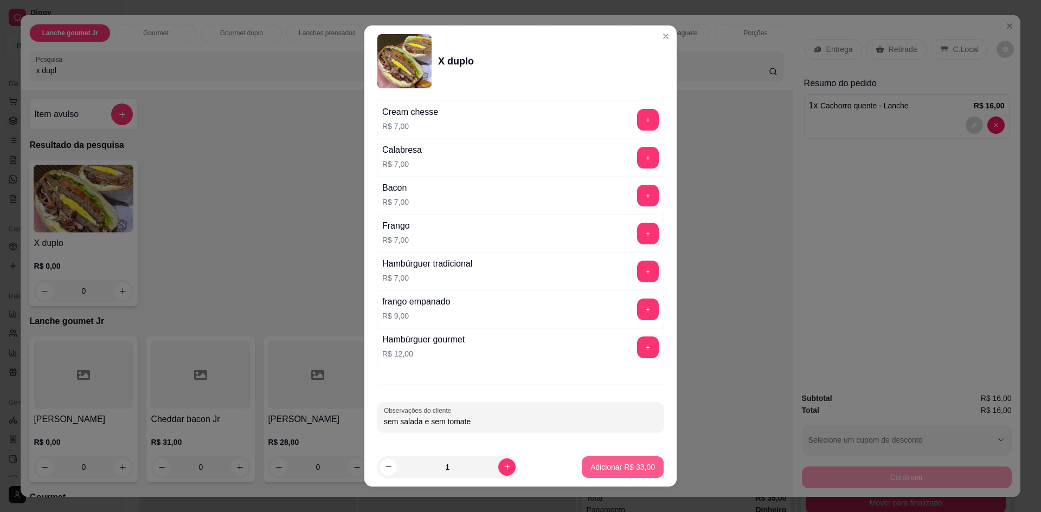
type input "sem salada e sem tomate"
click at [623, 467] on p "Adicionar R$ 33,00" at bounding box center [622, 467] width 65 height 11
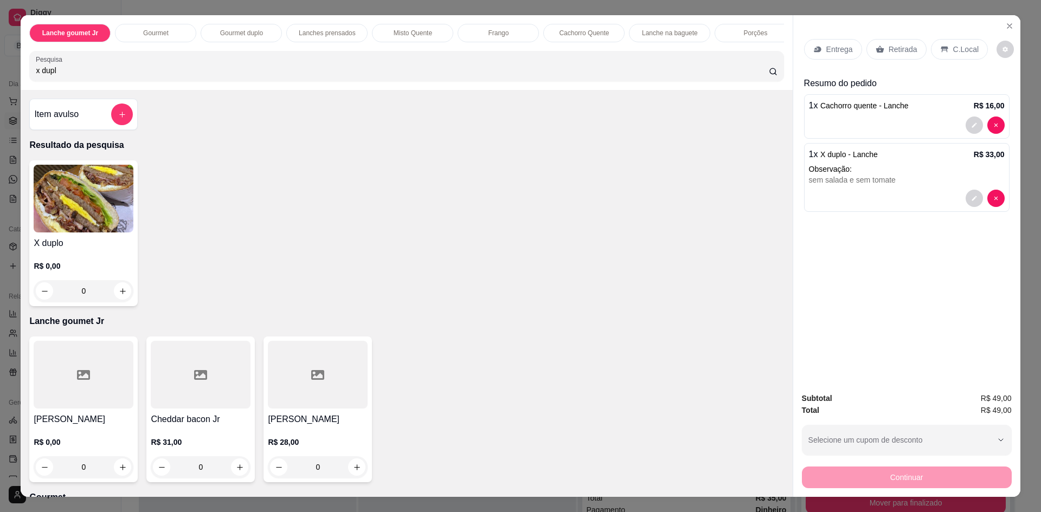
click at [141, 81] on div "Pesquisa x dupl" at bounding box center [406, 66] width 754 height 30
click at [126, 81] on div "Pesquisa x dupl" at bounding box center [406, 66] width 754 height 30
type input "x"
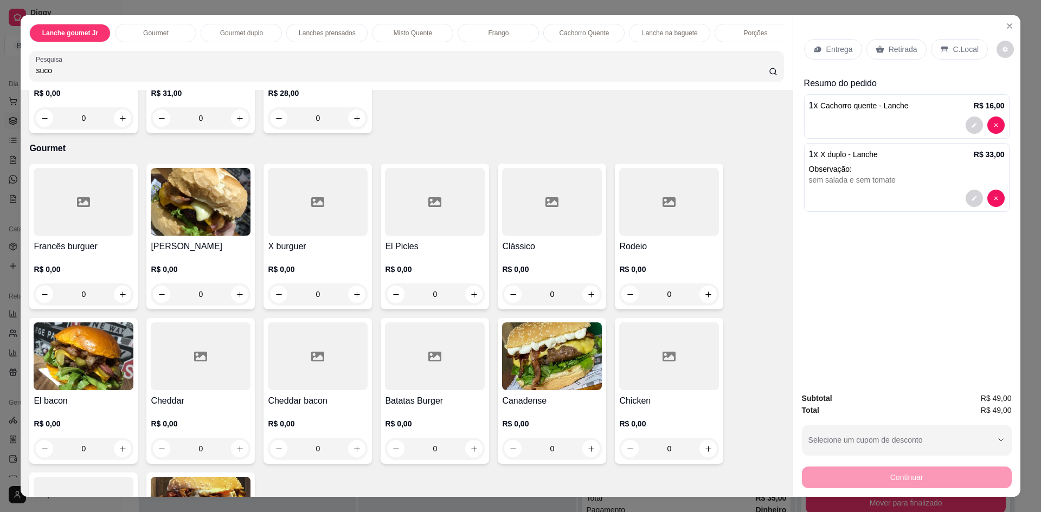
scroll to position [217, 0]
type input "suco"
click at [579, 28] on div "Sucos 100% Natural" at bounding box center [578, 33] width 81 height 18
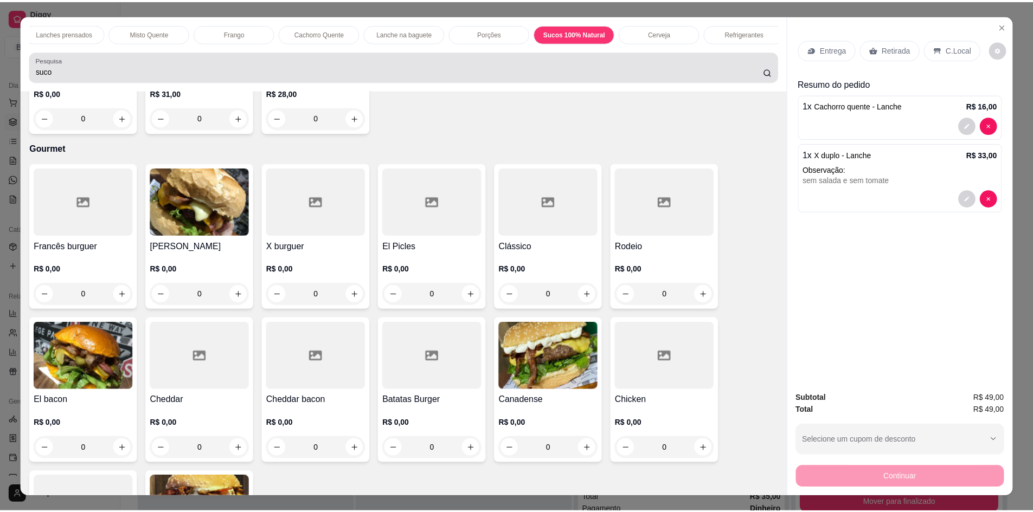
scroll to position [20, 0]
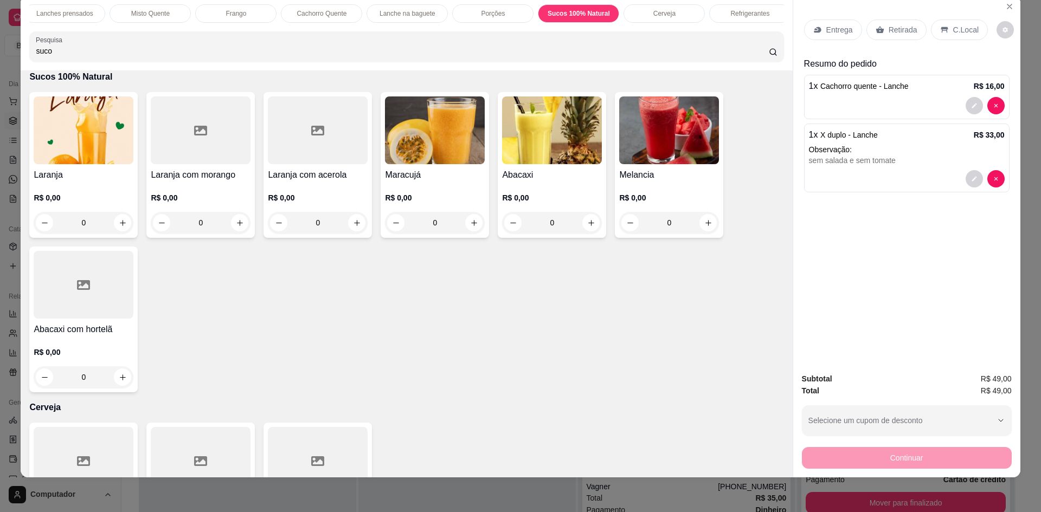
click at [122, 231] on div "0" at bounding box center [84, 223] width 100 height 22
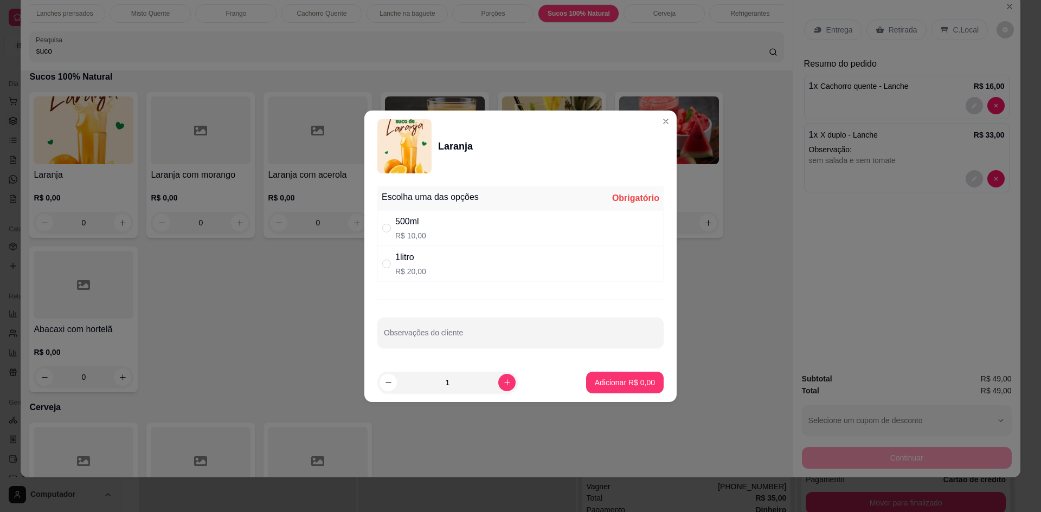
drag, startPoint x: 395, startPoint y: 265, endPoint x: 413, endPoint y: 272, distance: 19.4
click at [396, 265] on div "1litro R$ 20,00" at bounding box center [410, 264] width 31 height 26
radio input "true"
click at [600, 379] on p "Adicionar R$ 20,00" at bounding box center [622, 382] width 65 height 11
type input "1"
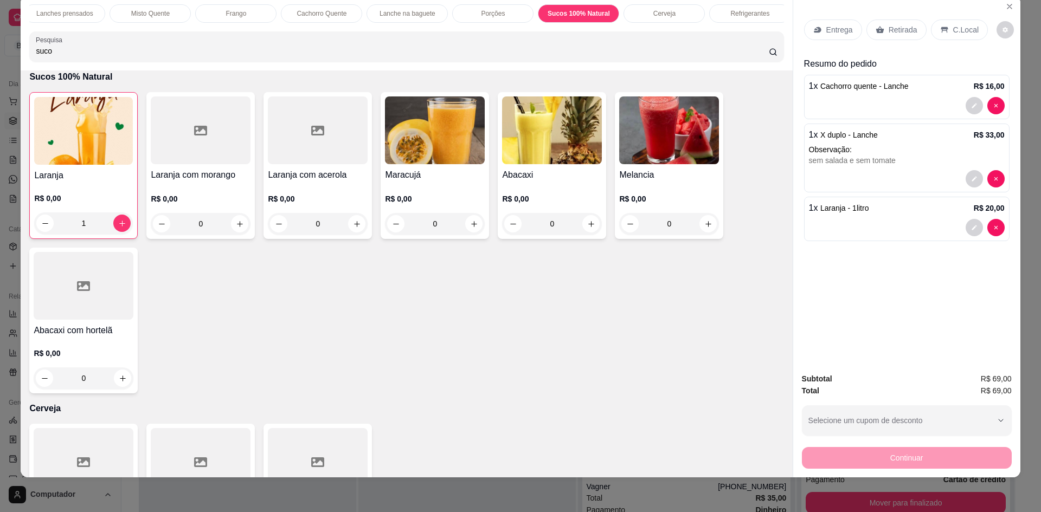
click at [889, 29] on p "Retirada" at bounding box center [903, 29] width 29 height 11
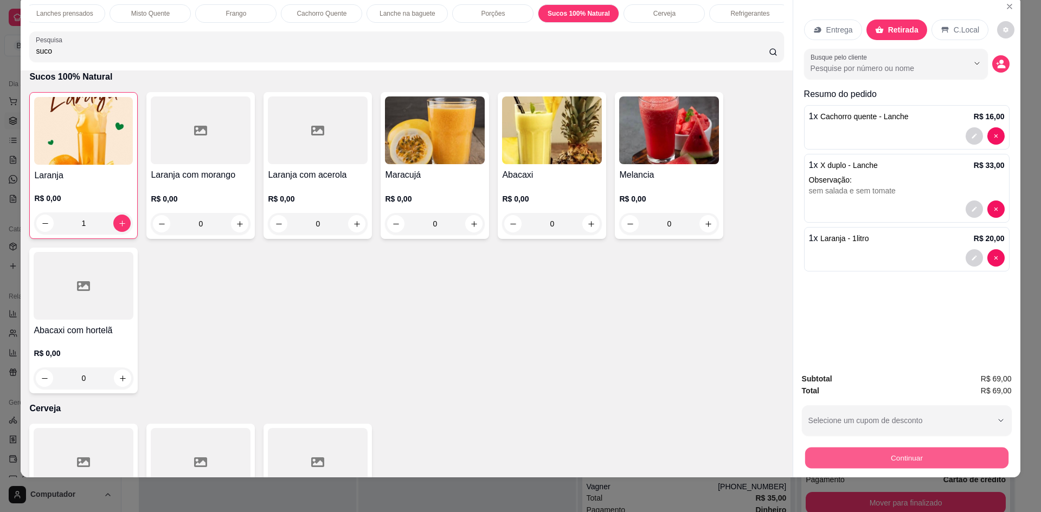
click at [913, 458] on button "Continuar" at bounding box center [905, 457] width 203 height 21
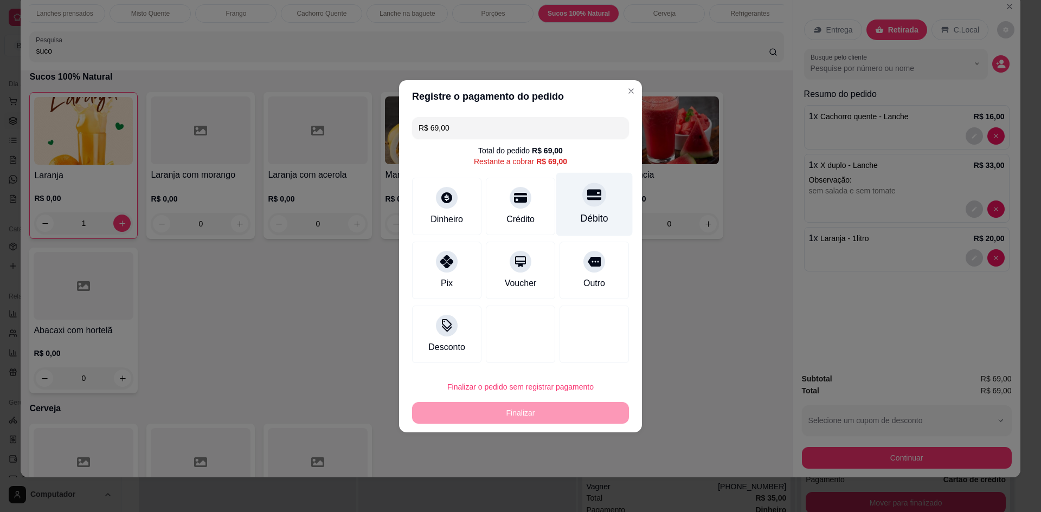
click at [571, 213] on div "Débito" at bounding box center [594, 203] width 76 height 63
type input "R$ 0,00"
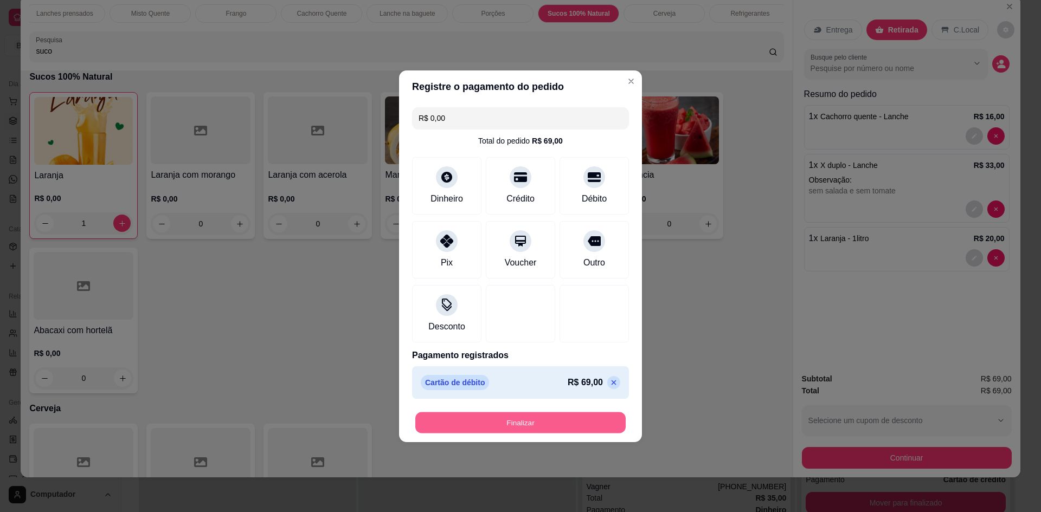
click at [473, 428] on button "Finalizar" at bounding box center [520, 422] width 210 height 21
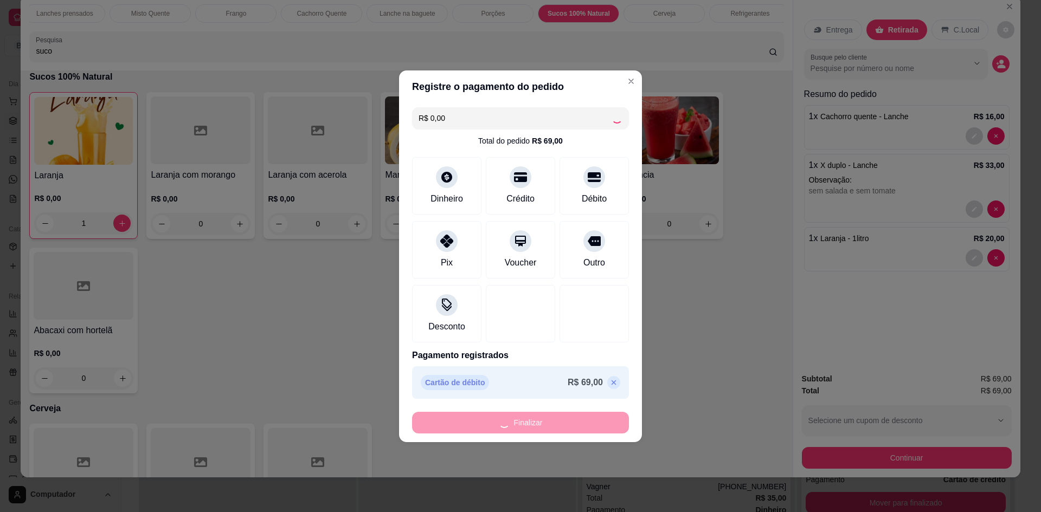
type input "0"
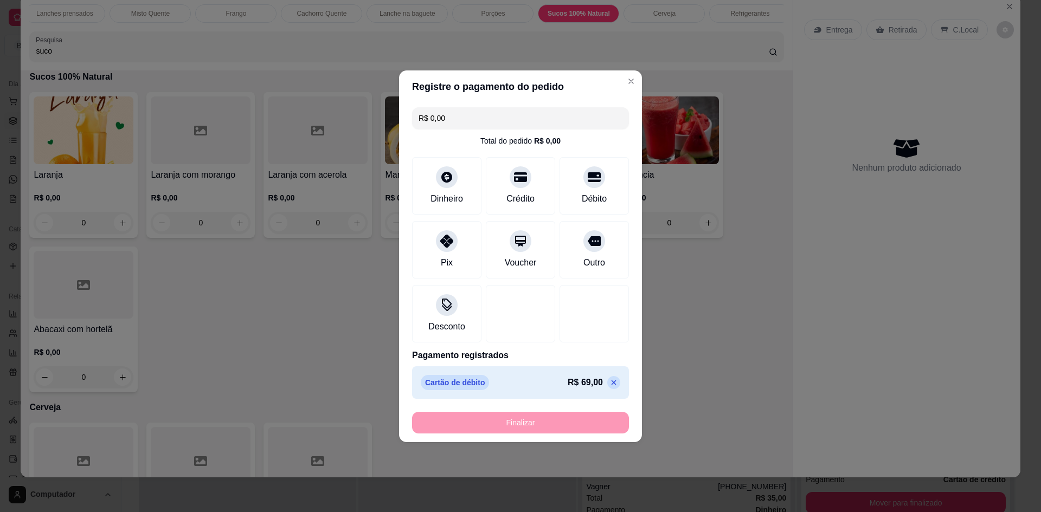
type input "-R$ 69,00"
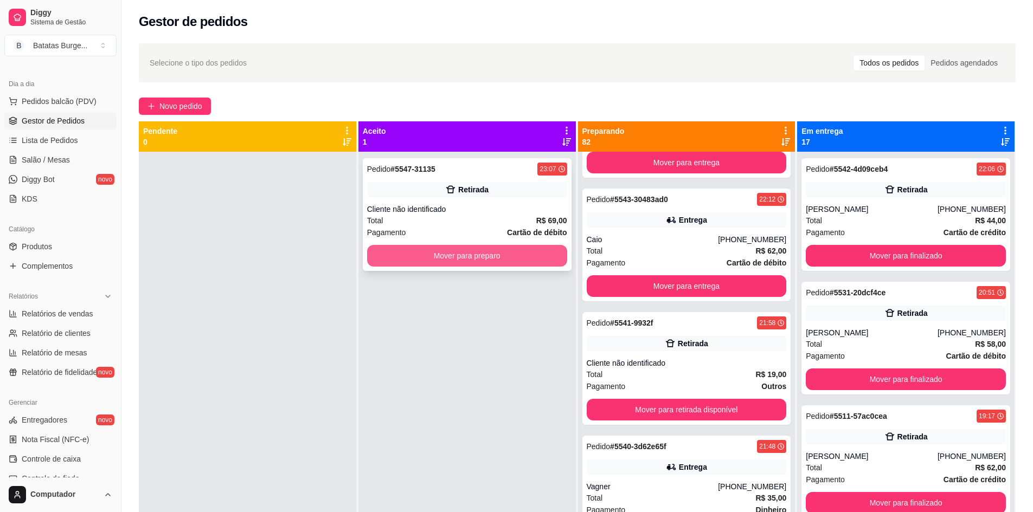
click at [491, 259] on button "Mover para preparo" at bounding box center [467, 256] width 200 height 22
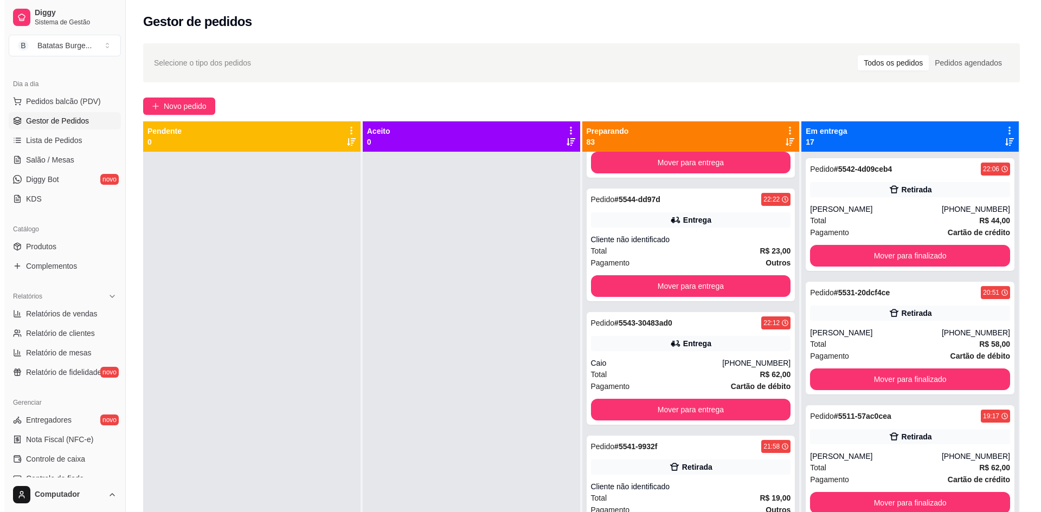
scroll to position [476, 0]
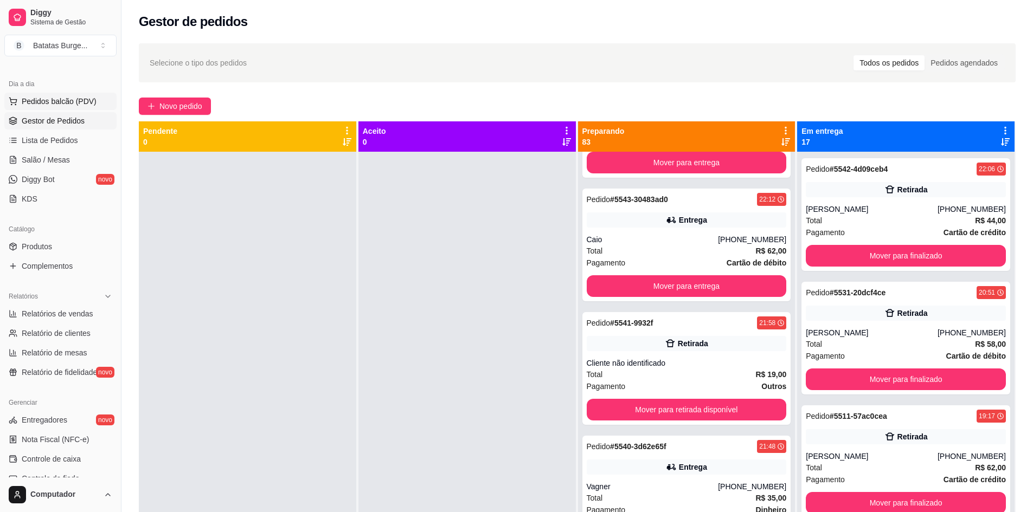
click at [74, 107] on button "Pedidos balcão (PDV)" at bounding box center [60, 101] width 112 height 17
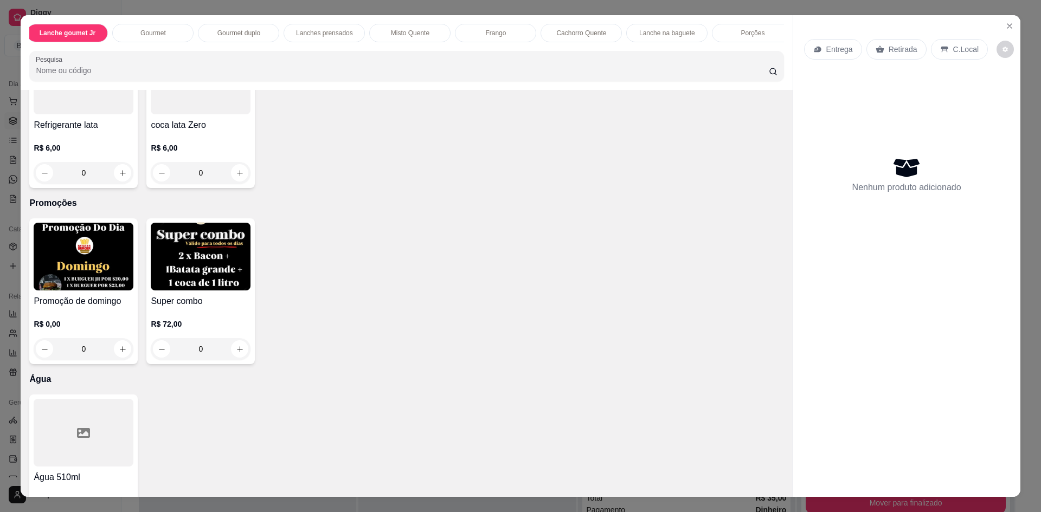
scroll to position [2982, 0]
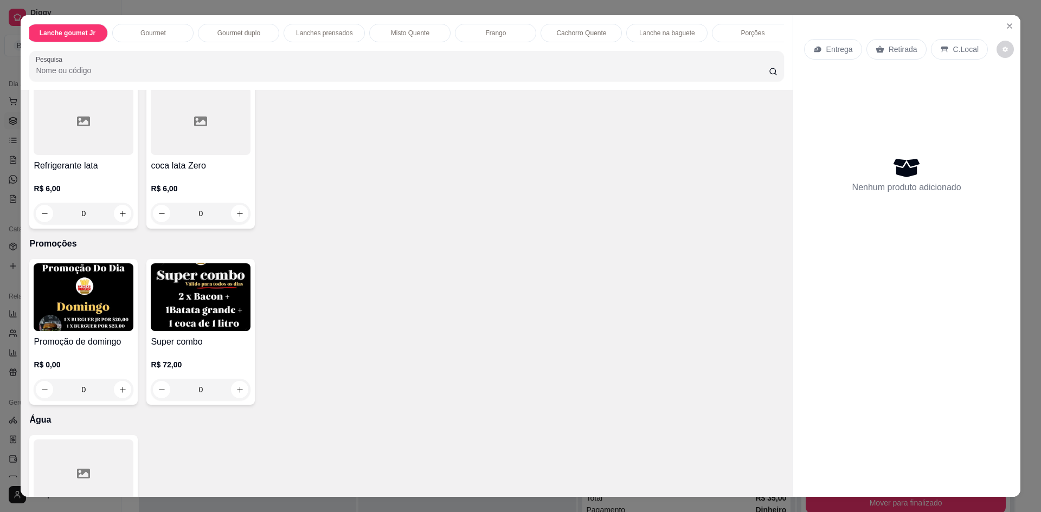
click at [204, 299] on img at bounding box center [201, 297] width 100 height 68
click at [0, 33] on div "Lanche goumet Jr Gourmet Gourmet duplo Lanches prensados Misto Quente Frango Ca…" at bounding box center [520, 256] width 1041 height 512
click at [7, 53] on div "Lanche goumet Jr Gourmet Gourmet duplo Lanches prensados Misto Quente Frango Ca…" at bounding box center [520, 256] width 1041 height 512
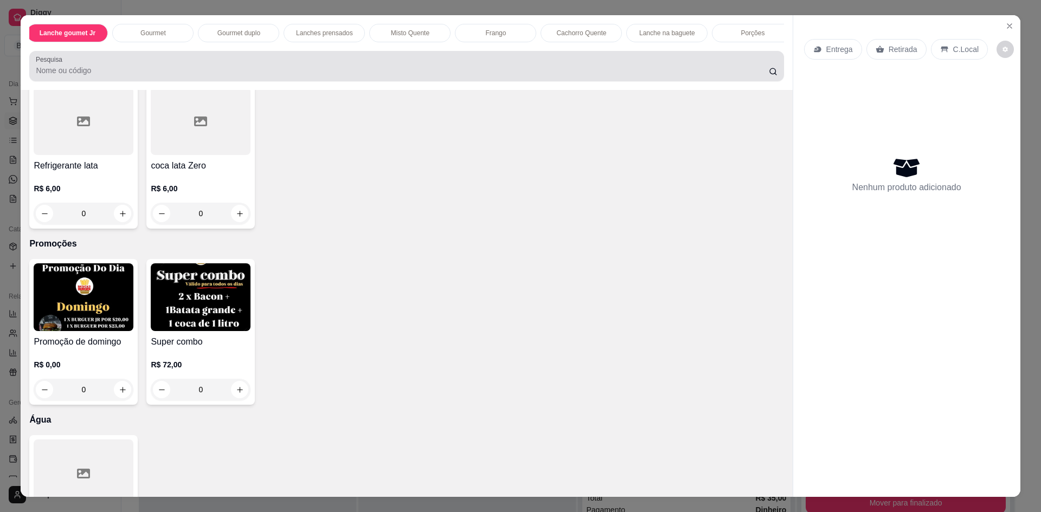
click at [222, 65] on div at bounding box center [406, 66] width 741 height 22
click at [197, 71] on div at bounding box center [406, 66] width 741 height 22
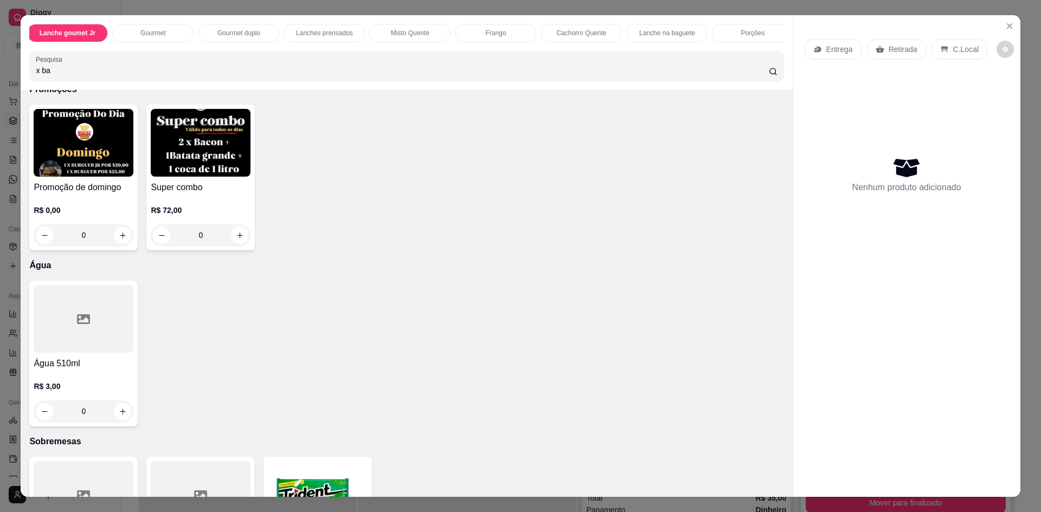
scroll to position [3158, 0]
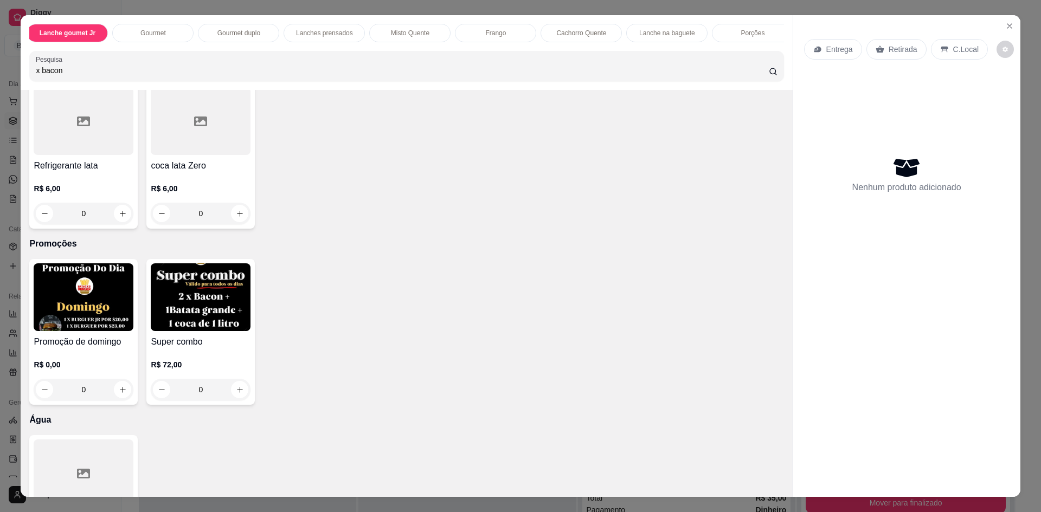
click at [769, 76] on icon at bounding box center [773, 71] width 9 height 9
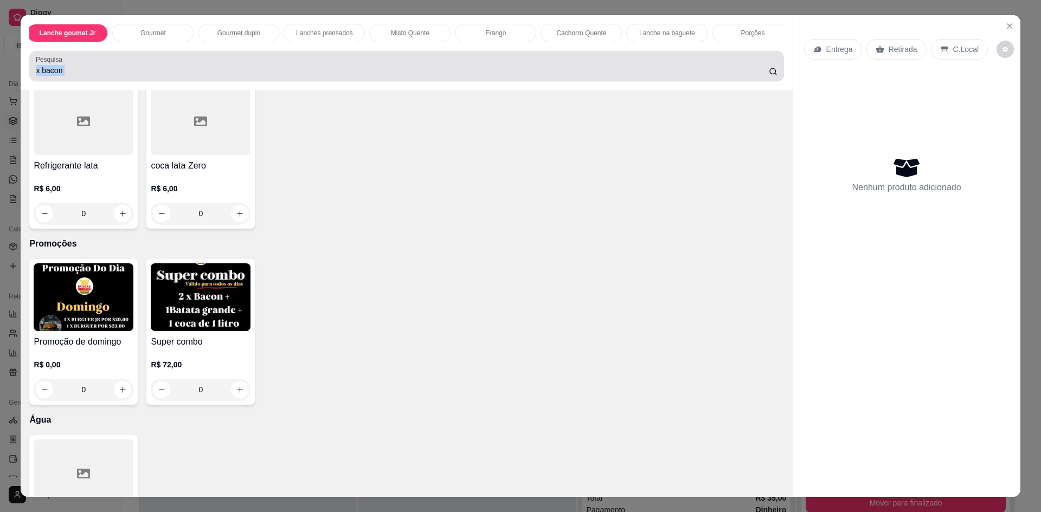
click at [769, 76] on icon at bounding box center [773, 71] width 9 height 9
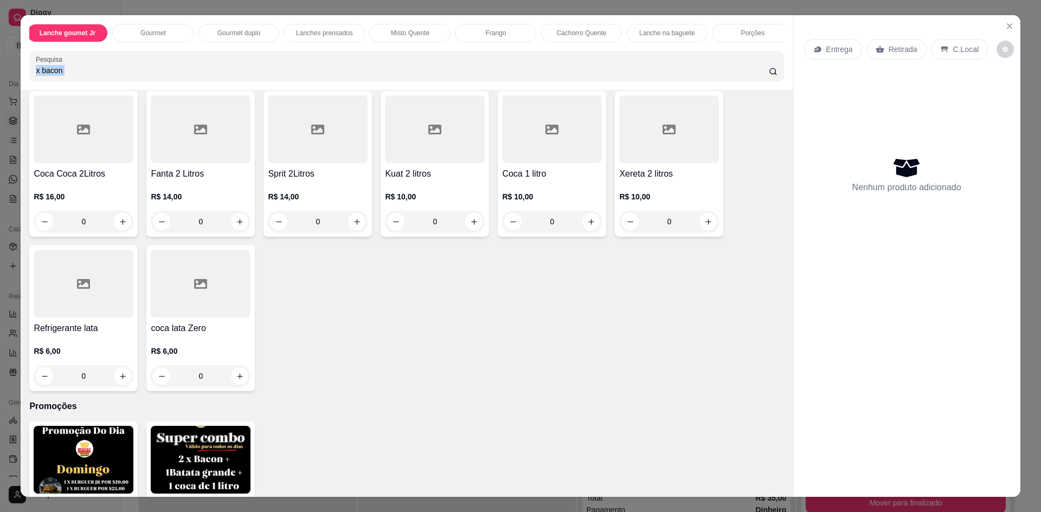
scroll to position [2833, 0]
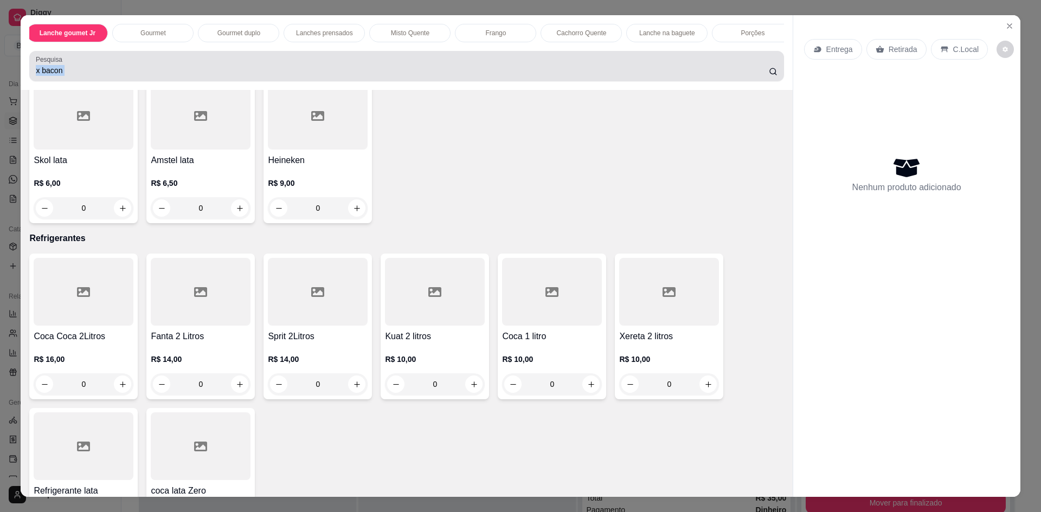
click at [773, 76] on icon at bounding box center [773, 71] width 9 height 9
click at [585, 76] on input "x bacon" at bounding box center [402, 70] width 732 height 11
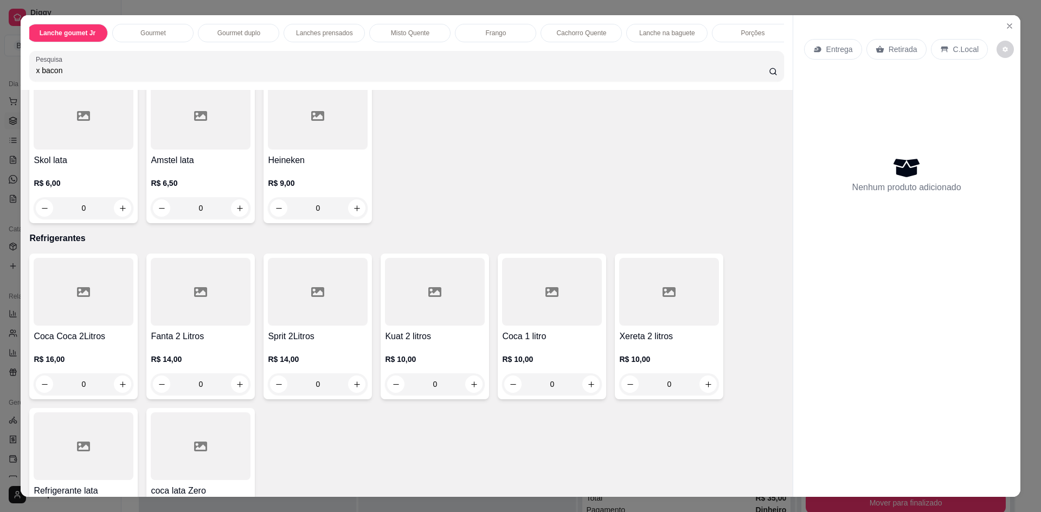
drag, startPoint x: 98, startPoint y: 82, endPoint x: 0, endPoint y: 81, distance: 98.1
click at [0, 81] on div "Lanche goumet Jr Gourmet Gourmet duplo Lanches prensados Misto Quente Frango Ca…" at bounding box center [520, 256] width 1041 height 512
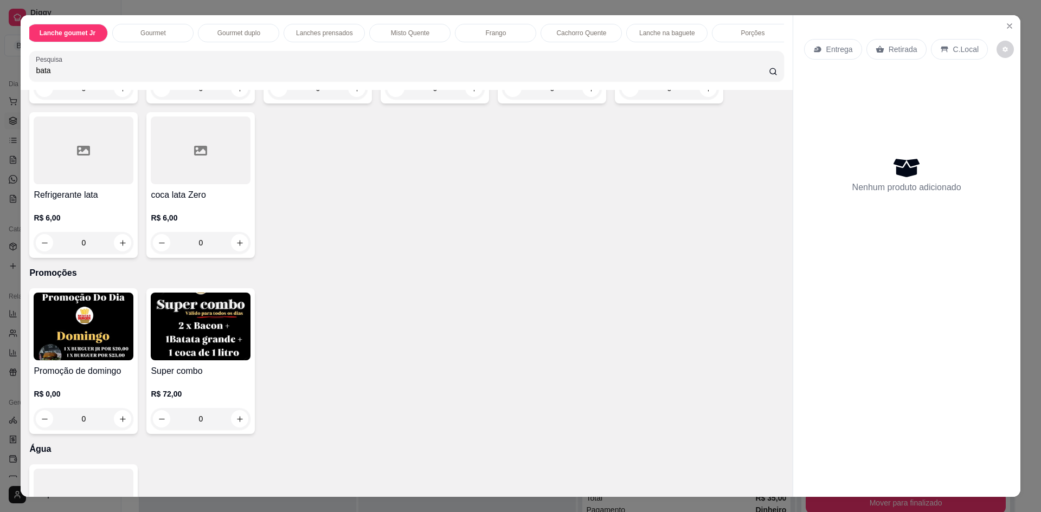
scroll to position [3013, 0]
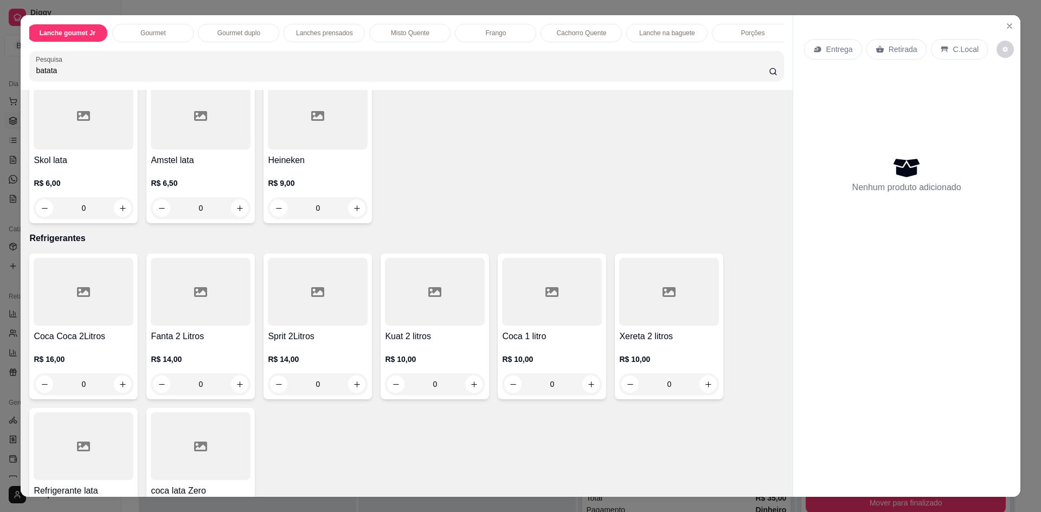
type input "batata"
drag, startPoint x: 110, startPoint y: 40, endPoint x: 97, endPoint y: 47, distance: 14.1
click at [101, 42] on div "Lanche goumet Jr Gourmet Gourmet duplo Lanches prensados Misto Quente Frango Ca…" at bounding box center [406, 33] width 754 height 18
drag, startPoint x: 756, startPoint y: 34, endPoint x: 692, endPoint y: 46, distance: 64.5
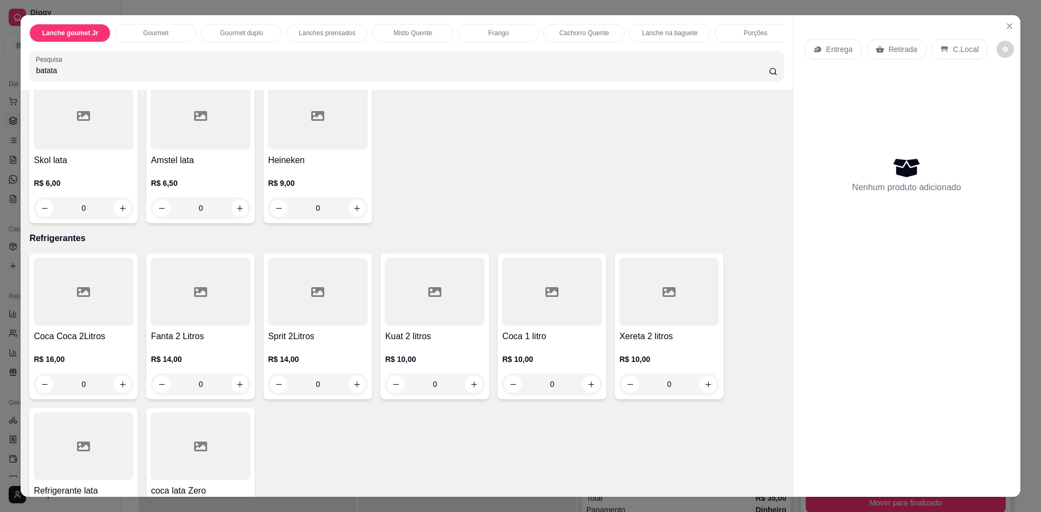
click at [755, 34] on p "Porções" at bounding box center [755, 33] width 24 height 9
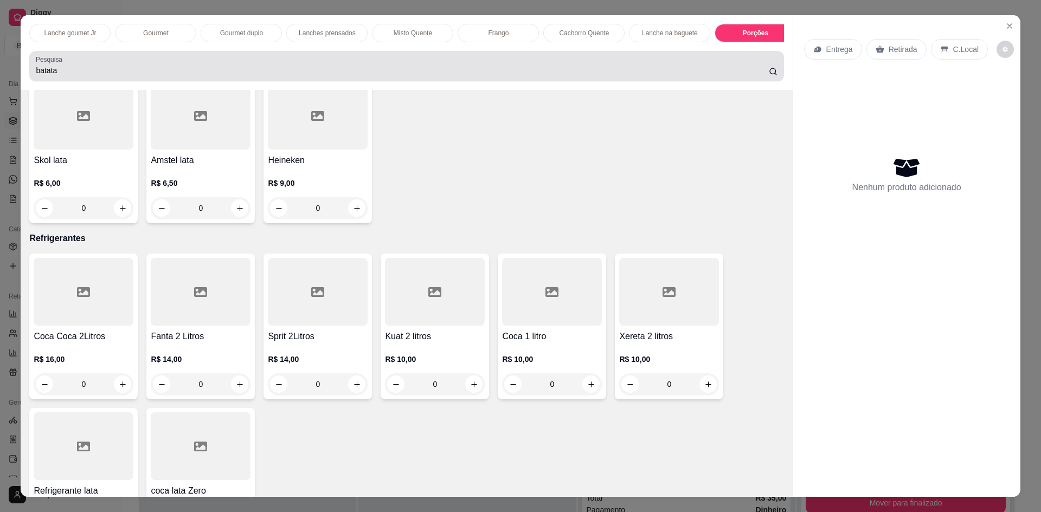
scroll to position [20, 0]
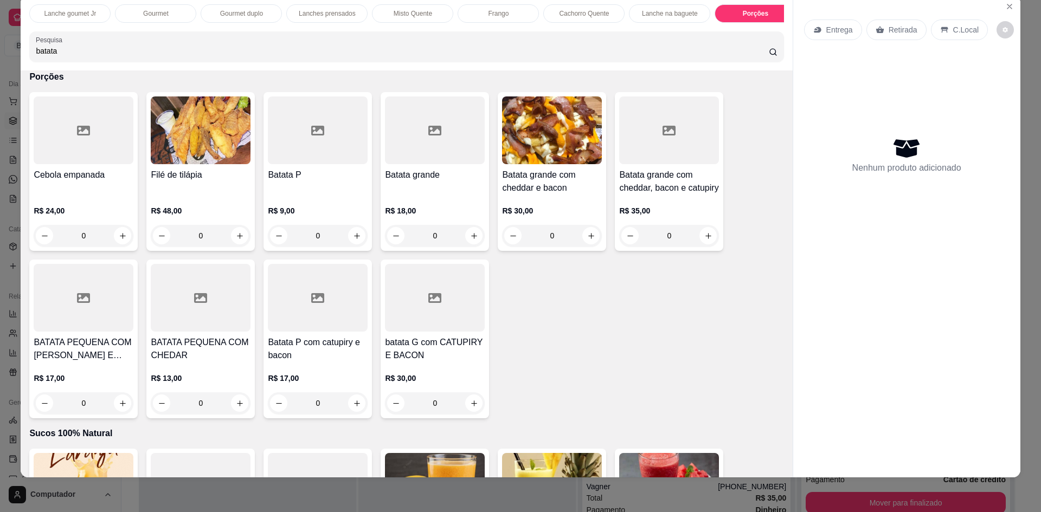
click at [318, 17] on p "Lanches prensados" at bounding box center [327, 13] width 57 height 9
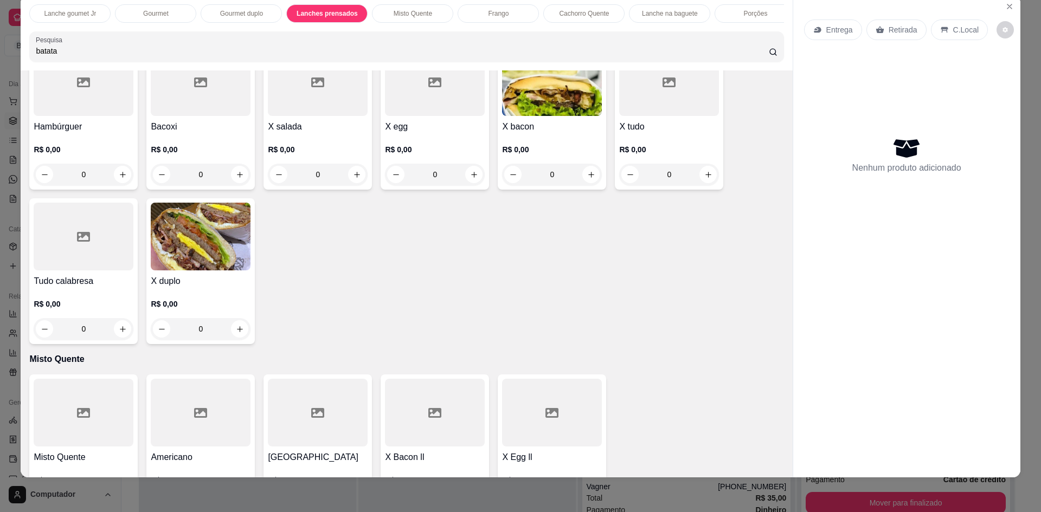
scroll to position [1297, 0]
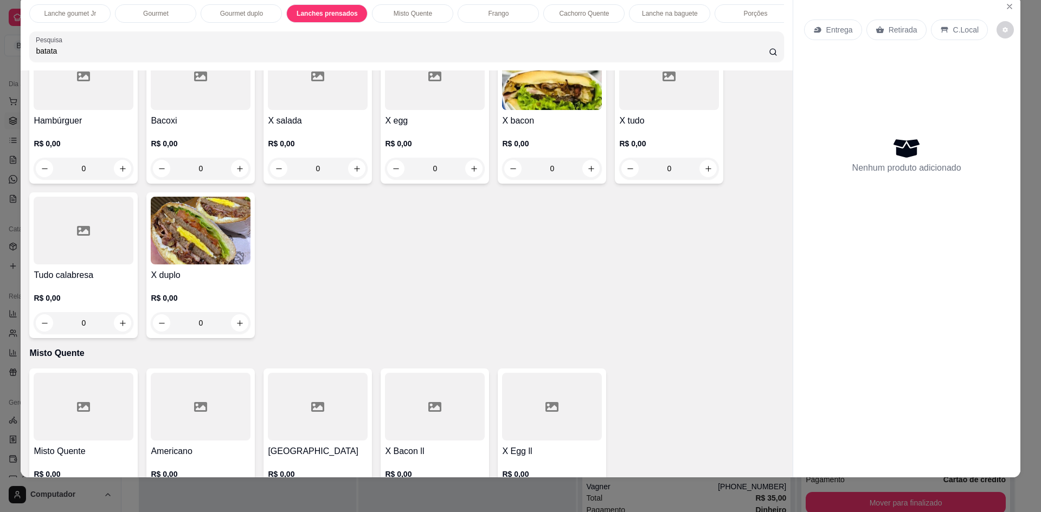
click at [585, 169] on div "0" at bounding box center [552, 169] width 100 height 22
click at [1008, 5] on icon "Close" at bounding box center [1009, 6] width 9 height 9
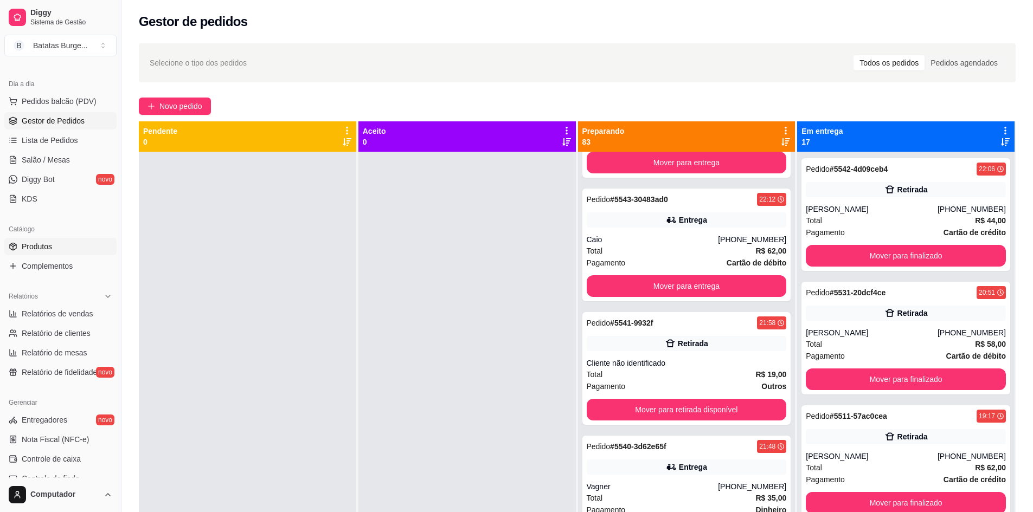
click at [53, 253] on link "Produtos" at bounding box center [60, 246] width 112 height 17
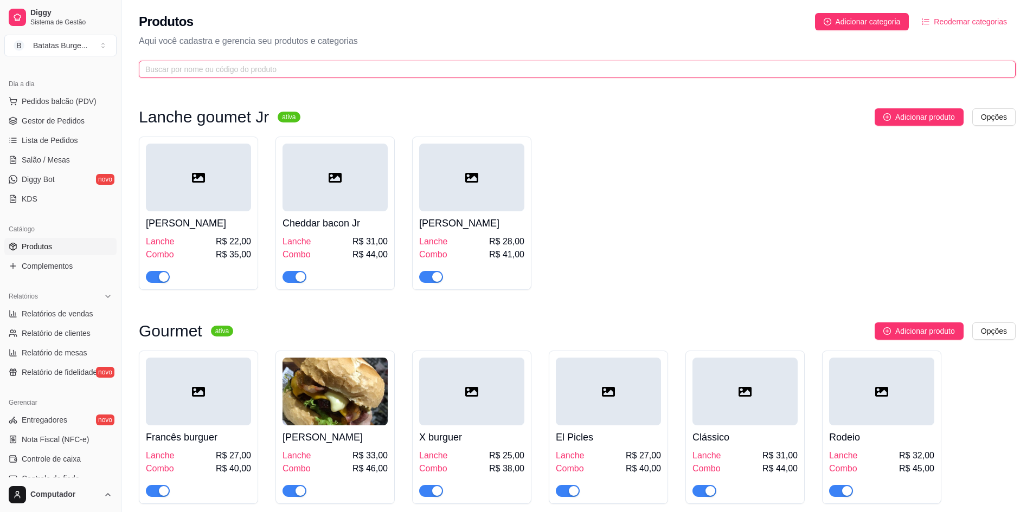
click at [243, 72] on input "text" at bounding box center [572, 69] width 855 height 12
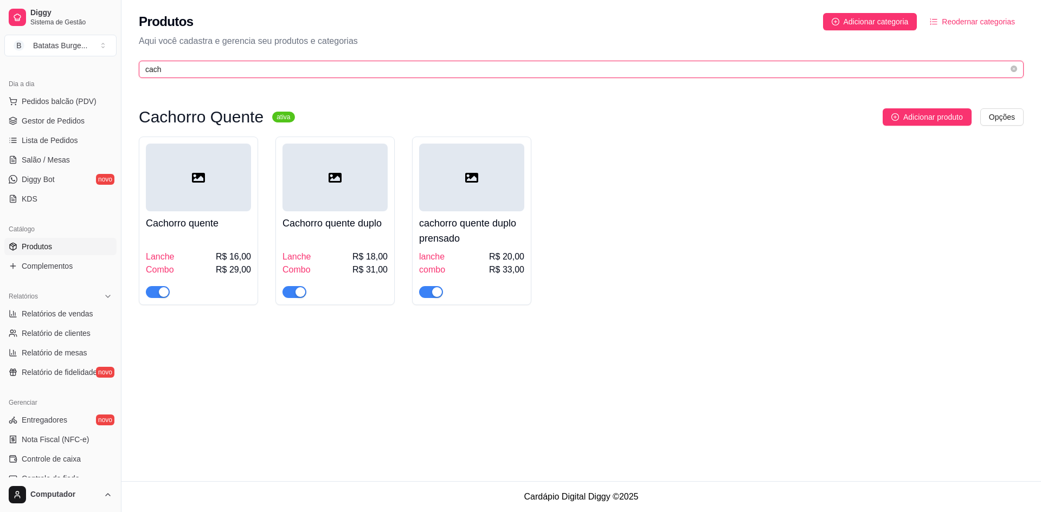
type input "cach"
click at [285, 288] on span "button" at bounding box center [294, 292] width 24 height 12
click at [163, 291] on div "button" at bounding box center [164, 292] width 10 height 10
click at [433, 295] on div "button" at bounding box center [437, 292] width 10 height 10
click at [79, 102] on span "Pedidos balcão (PDV)" at bounding box center [59, 101] width 75 height 11
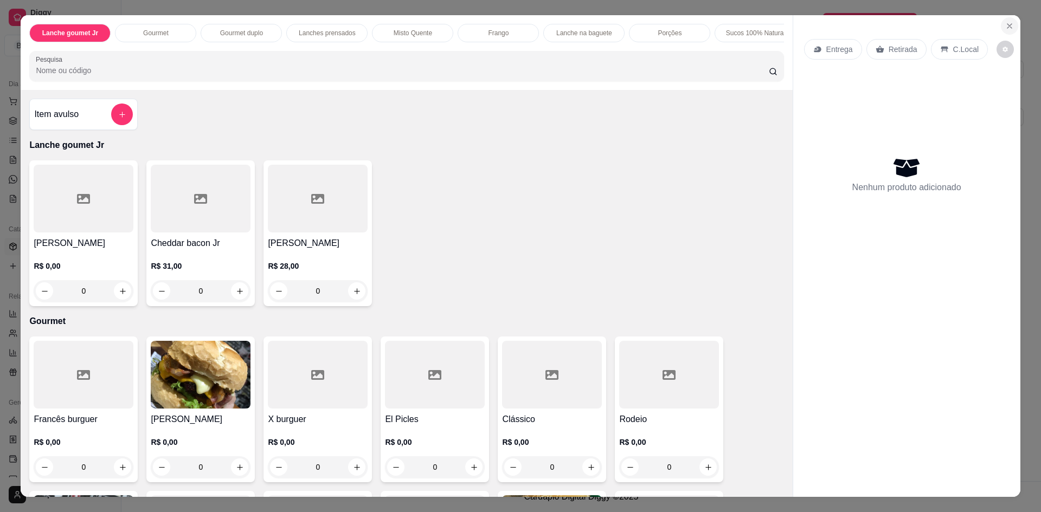
click at [1005, 27] on icon "Close" at bounding box center [1009, 26] width 9 height 9
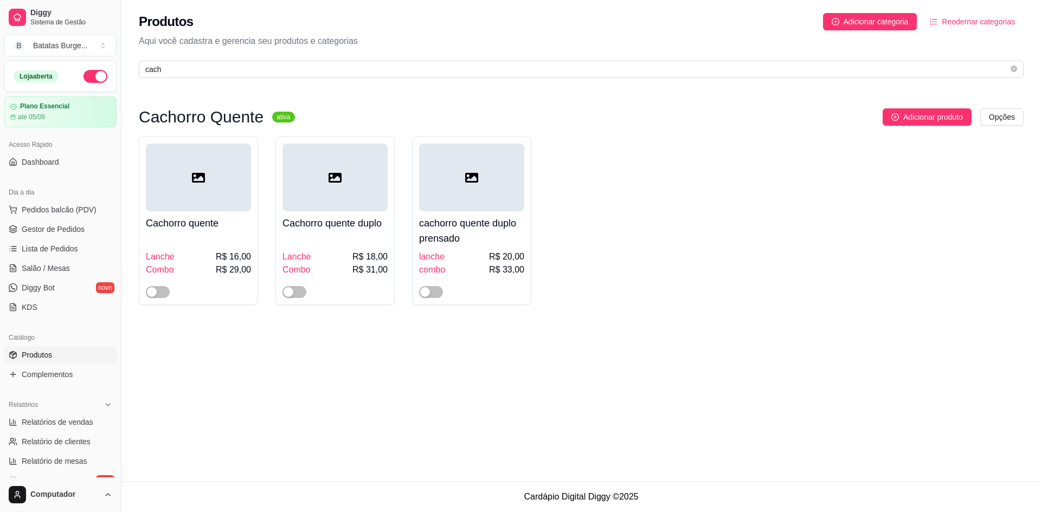
click at [86, 82] on button "button" at bounding box center [95, 76] width 24 height 13
